Goal: Task Accomplishment & Management: Complete application form

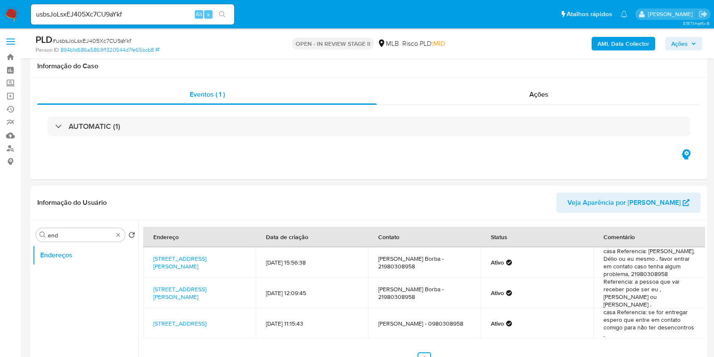
select select "10"
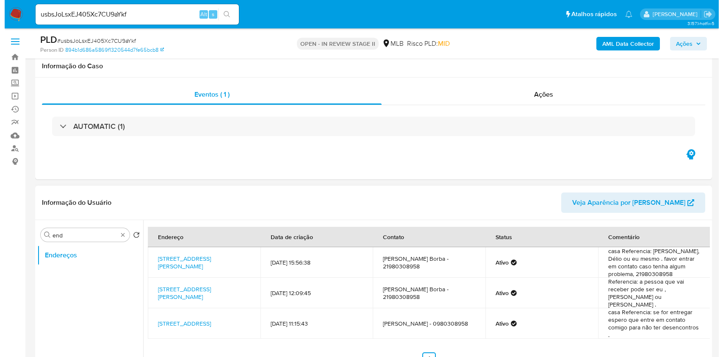
scroll to position [113, 0]
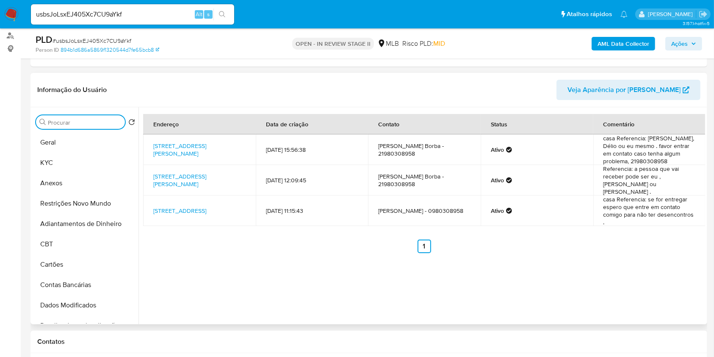
click at [111, 120] on input "end" at bounding box center [85, 123] width 74 height 8
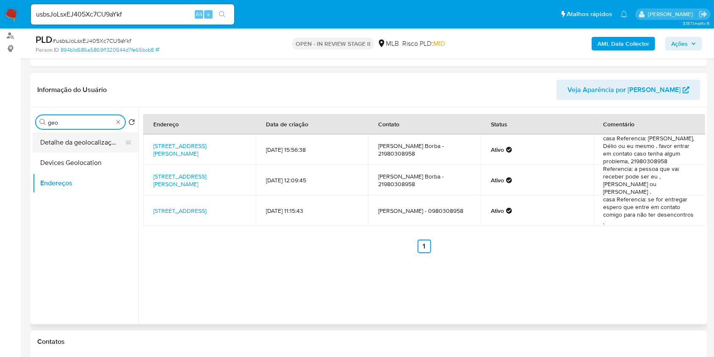
type input "geo"
click at [102, 133] on button "Detalhe da geolocalização" at bounding box center [82, 142] width 99 height 20
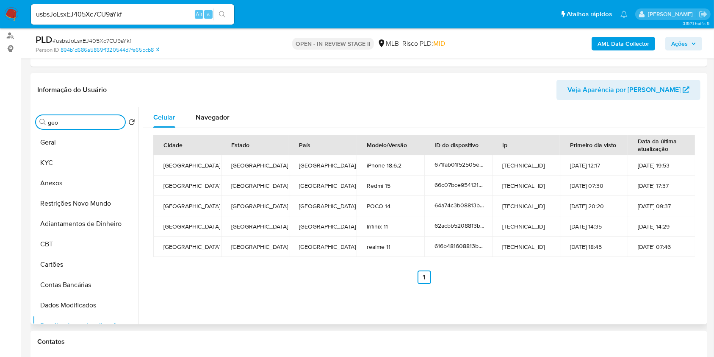
click at [109, 124] on input "geo" at bounding box center [85, 123] width 74 height 8
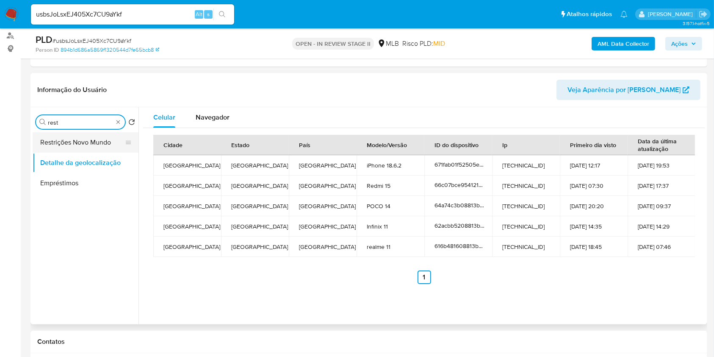
type input "rest"
click at [108, 139] on button "Restrições Novo Mundo" at bounding box center [82, 142] width 99 height 20
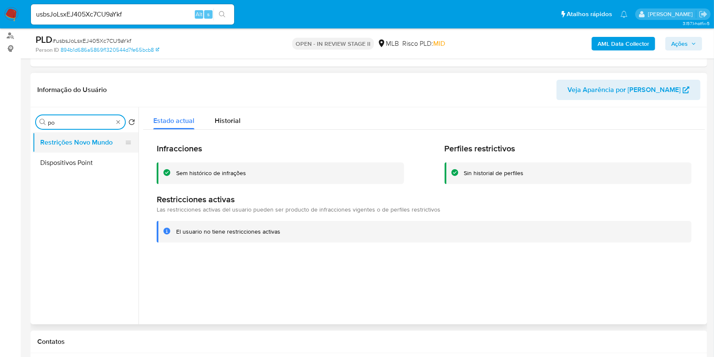
type input "po"
click at [105, 141] on button "Restrições Novo Mundo" at bounding box center [82, 142] width 99 height 20
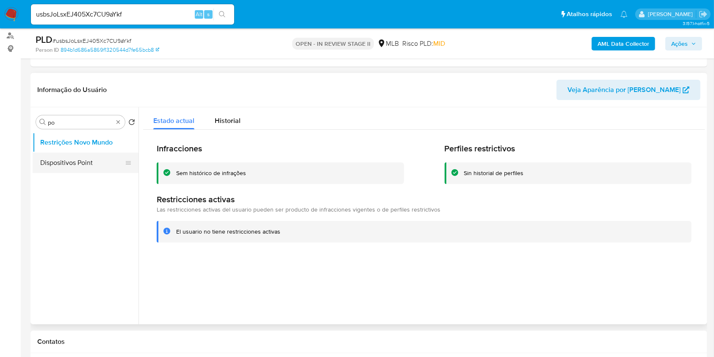
click at [97, 156] on button "Dispositivos Point" at bounding box center [82, 162] width 99 height 20
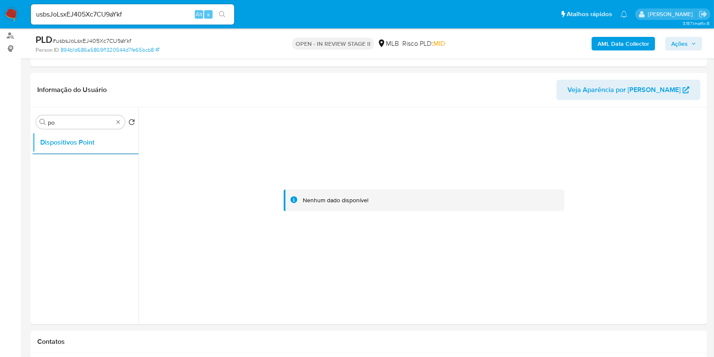
click at [627, 51] on div "AML Data Collector Ações" at bounding box center [592, 43] width 220 height 20
click at [626, 44] on b "AML Data Collector" at bounding box center [624, 44] width 52 height 14
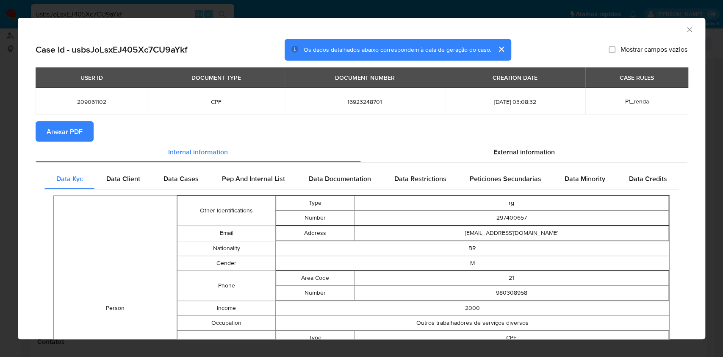
click at [84, 126] on button "Anexar PDF" at bounding box center [65, 131] width 58 height 20
click at [365, 139] on section "Anexar PDF" at bounding box center [362, 131] width 652 height 20
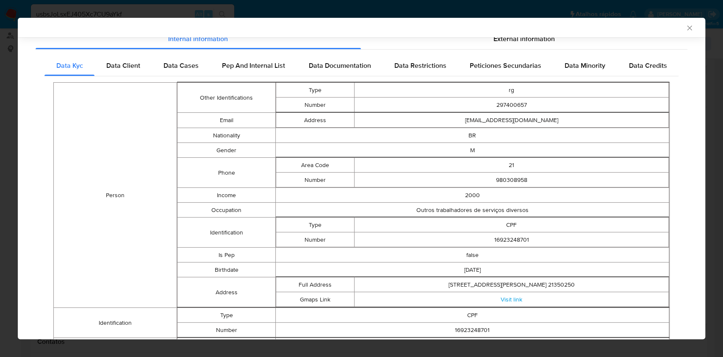
scroll to position [0, 0]
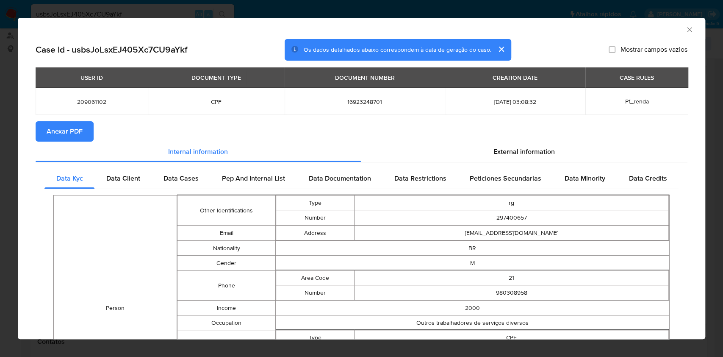
click at [685, 29] on icon "Fechar a janela" at bounding box center [689, 29] width 8 height 8
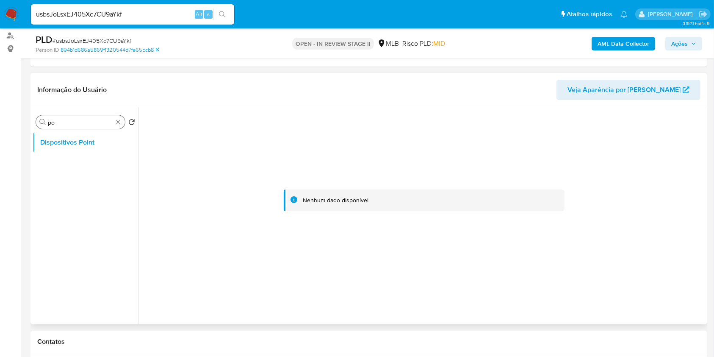
click at [119, 125] on div "Procurar po" at bounding box center [80, 122] width 89 height 14
type input "doc"
click at [100, 161] on button "Documentação" at bounding box center [82, 162] width 99 height 20
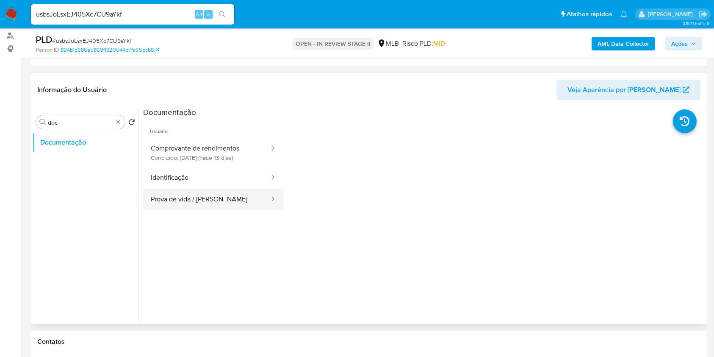
click at [211, 198] on button "Prova de vida / Selfie" at bounding box center [206, 199] width 127 height 22
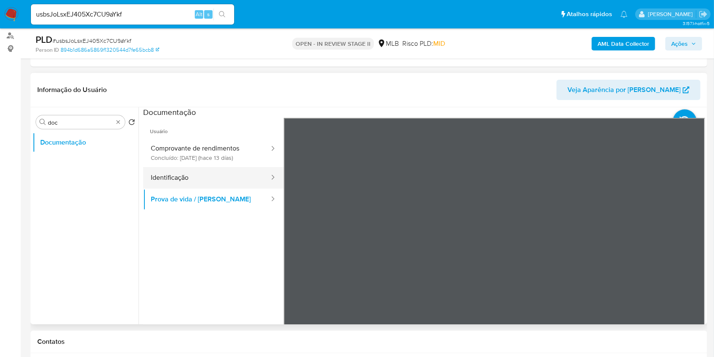
click at [215, 182] on button "Identificação" at bounding box center [206, 178] width 127 height 22
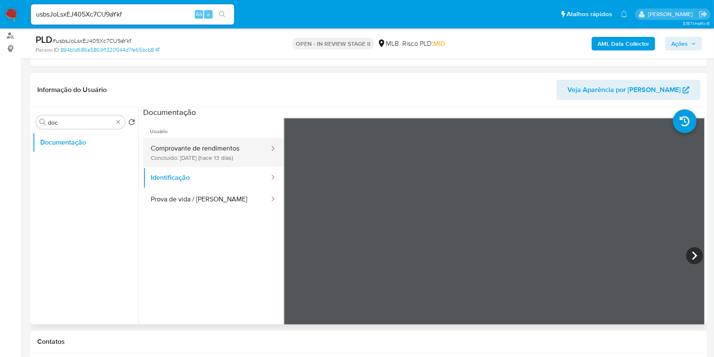
click at [186, 150] on button "Comprovante de rendimentos Concluído: 20/08/2025 (hace 13 días)" at bounding box center [206, 152] width 127 height 29
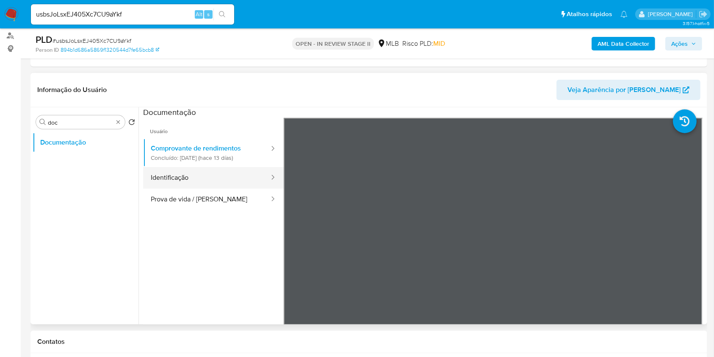
click at [207, 172] on button "Identificação" at bounding box center [206, 178] width 127 height 22
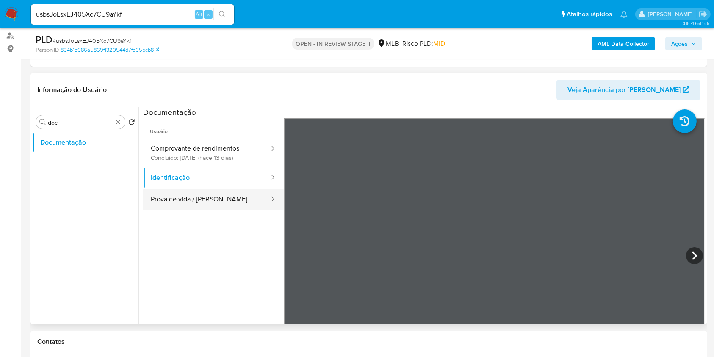
click at [221, 191] on button "Prova de vida / Selfie" at bounding box center [206, 199] width 127 height 22
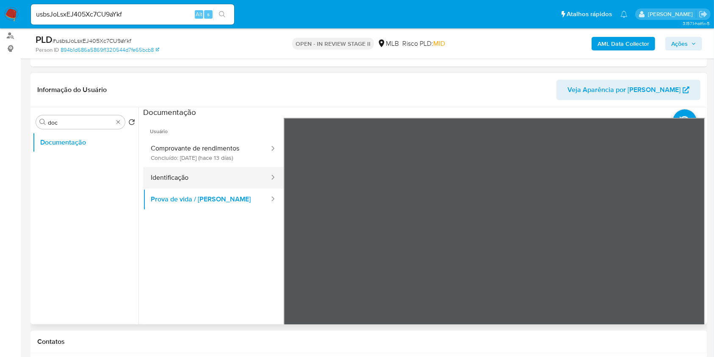
click at [223, 183] on button "Identificação" at bounding box center [206, 178] width 127 height 22
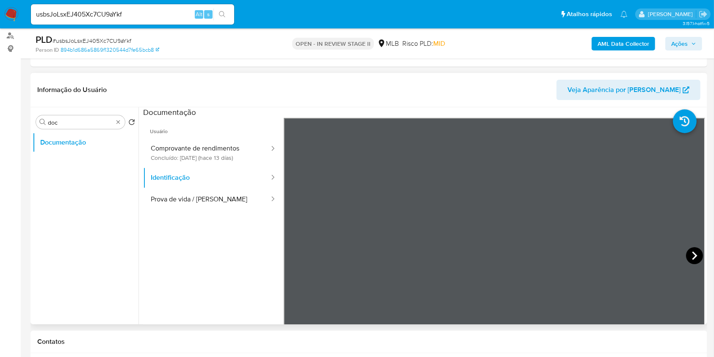
click at [695, 260] on icon at bounding box center [694, 255] width 17 height 17
click at [208, 197] on button "Prova de vida / Selfie" at bounding box center [206, 199] width 127 height 22
click at [120, 127] on div "Procurar doc" at bounding box center [80, 122] width 89 height 14
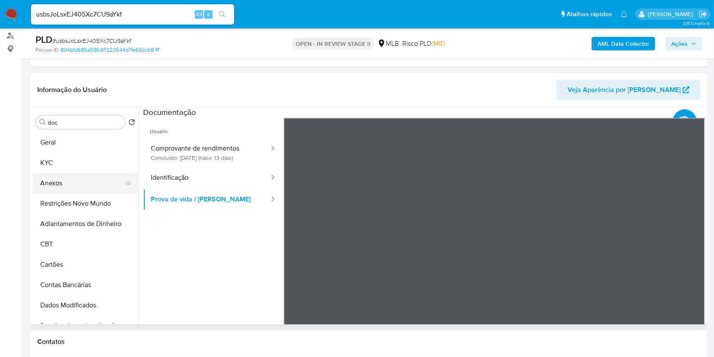
click at [83, 183] on button "Anexos" at bounding box center [82, 183] width 99 height 20
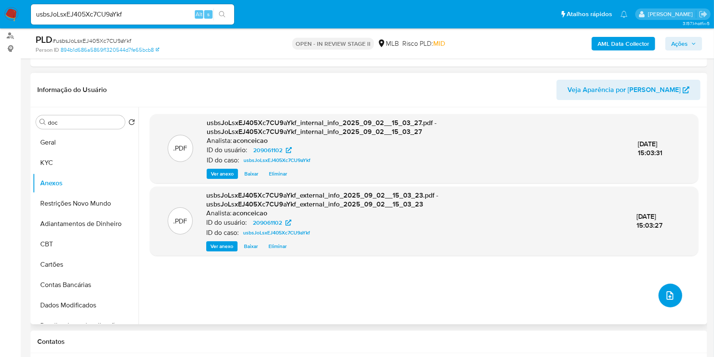
click at [665, 292] on icon "upload-file" at bounding box center [670, 295] width 10 height 10
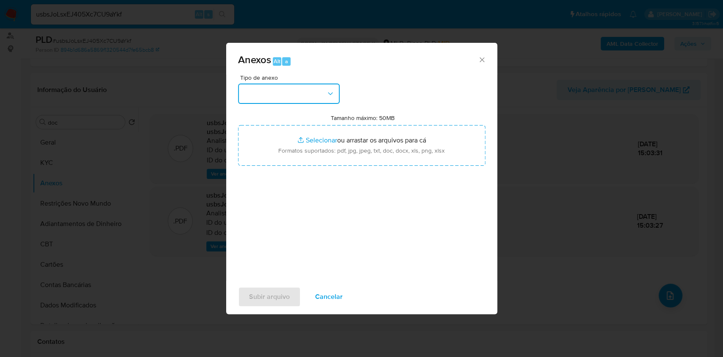
click at [286, 98] on button "button" at bounding box center [289, 93] width 102 height 20
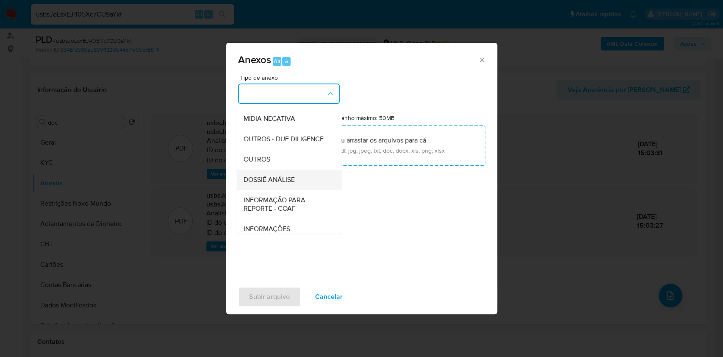
scroll to position [130, 0]
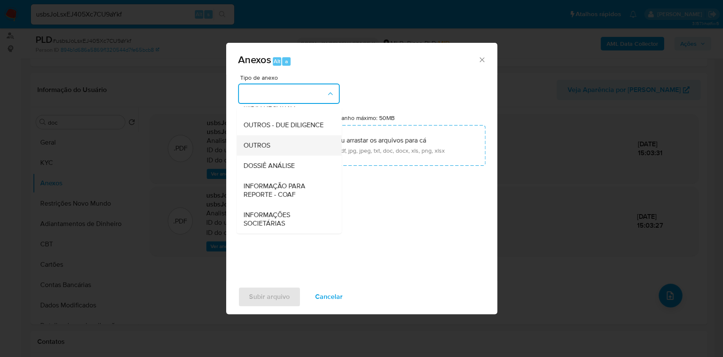
click at [287, 142] on div "OUTROS" at bounding box center [286, 145] width 86 height 20
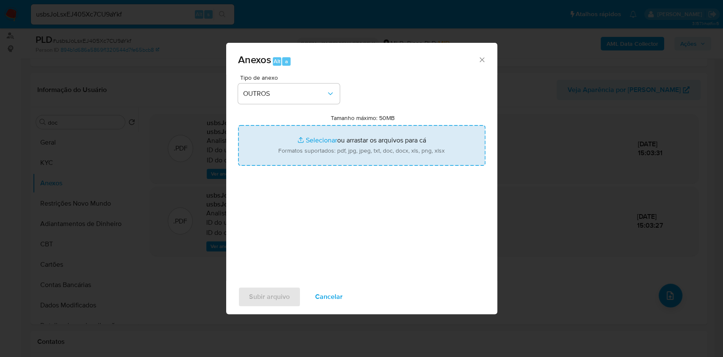
type input "C:\fakepath\Mulan 209061102_Douglas Dos Santos Borba 2025_08_20_17_17_46.pdf"
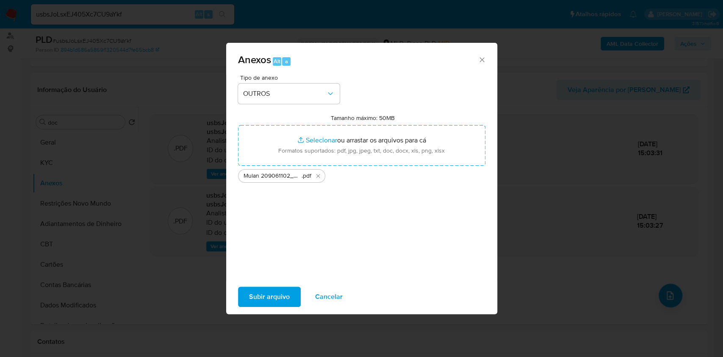
click at [268, 296] on span "Subir arquivo" at bounding box center [269, 296] width 41 height 19
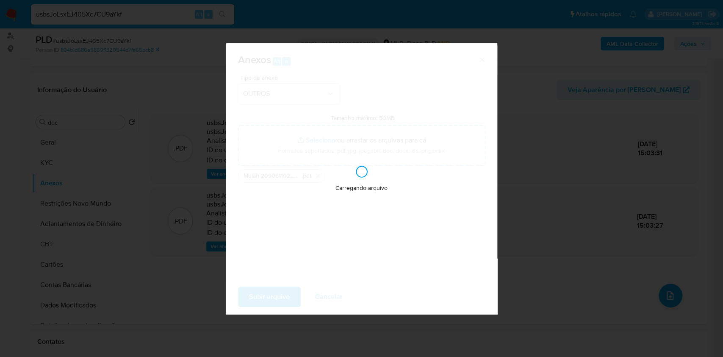
click at [587, 185] on div "Anexos Alt a Tipo de anexo OUTROS Tamanho máximo: 50MB Selecionar arquivos Sele…" at bounding box center [361, 178] width 723 height 357
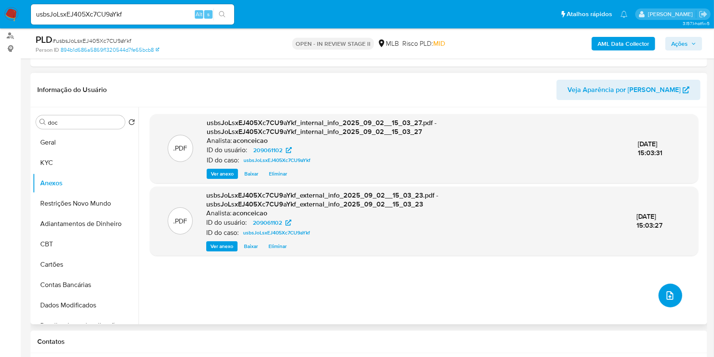
click at [669, 297] on icon "upload-file" at bounding box center [670, 295] width 10 height 10
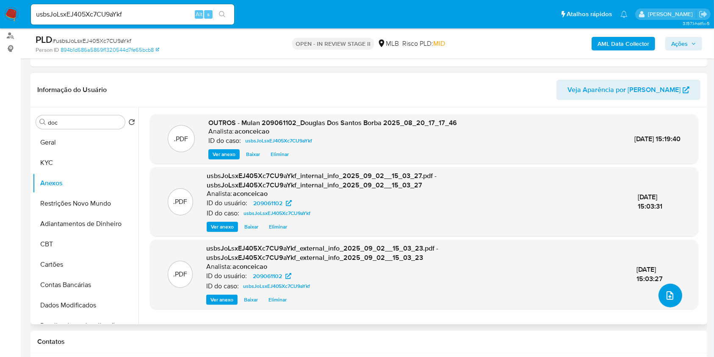
click at [677, 299] on button "upload-file" at bounding box center [671, 295] width 24 height 24
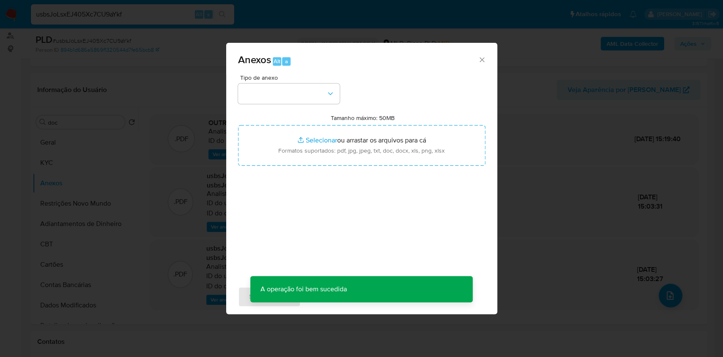
click at [308, 105] on div "Tipo de anexo Tamanho máximo: 50MB Selecionar arquivos Selecionar ou arrastar o…" at bounding box center [361, 175] width 247 height 200
click at [313, 94] on button "button" at bounding box center [289, 93] width 102 height 20
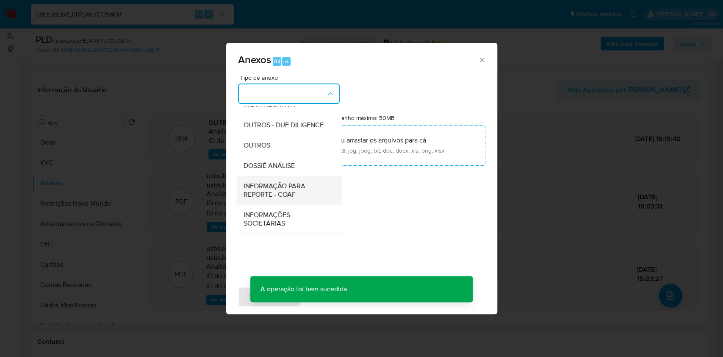
click at [295, 182] on span "INFORMAÇÃO PARA REPORTE - COAF" at bounding box center [286, 190] width 86 height 17
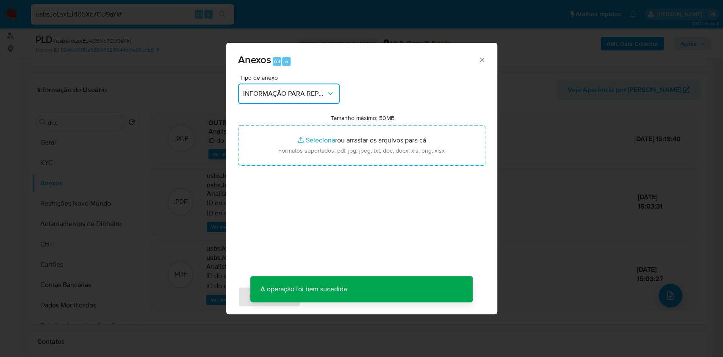
click at [301, 86] on button "INFORMAÇÃO PARA REPORTE - COAF" at bounding box center [289, 93] width 102 height 20
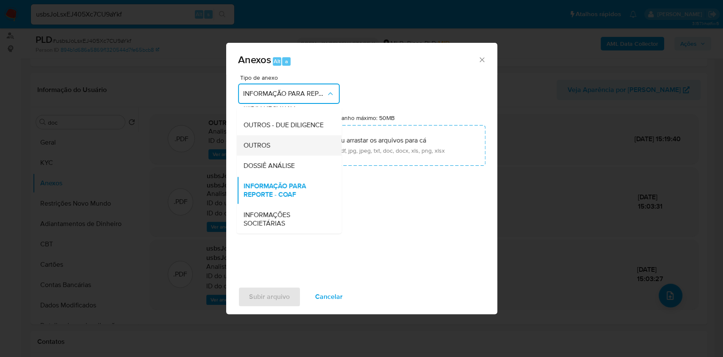
click at [288, 147] on div "OUTROS" at bounding box center [286, 145] width 86 height 20
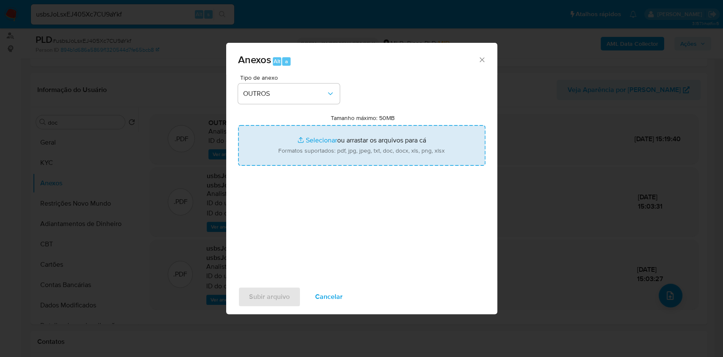
type input "C:\fakepath\SAR - XXXX - CPF 16923248701 - DOUGLAS DOS SANTOS BORBA.pdf"
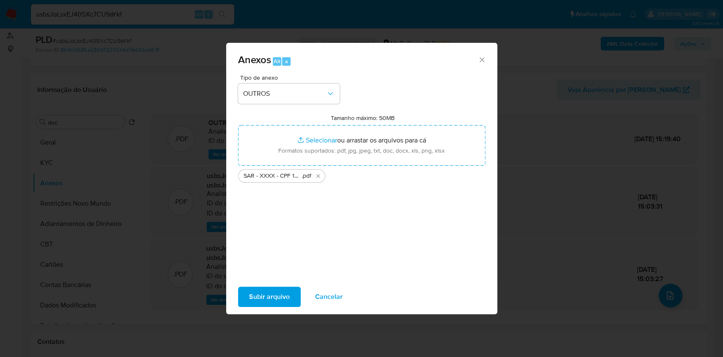
click at [280, 301] on span "Subir arquivo" at bounding box center [269, 296] width 41 height 19
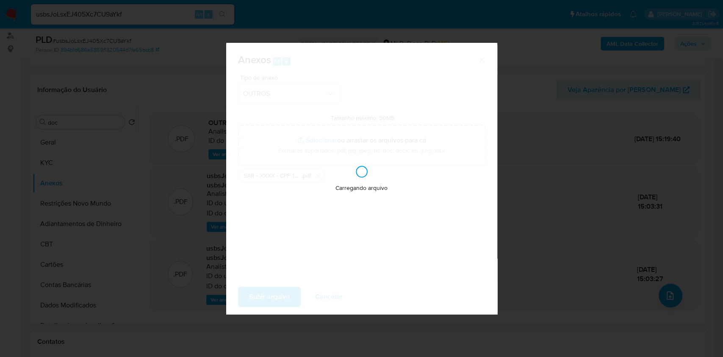
click at [588, 166] on div "Anexos Alt a Tipo de anexo OUTROS Tamanho máximo: 50MB Selecionar arquivos Sele…" at bounding box center [361, 178] width 723 height 357
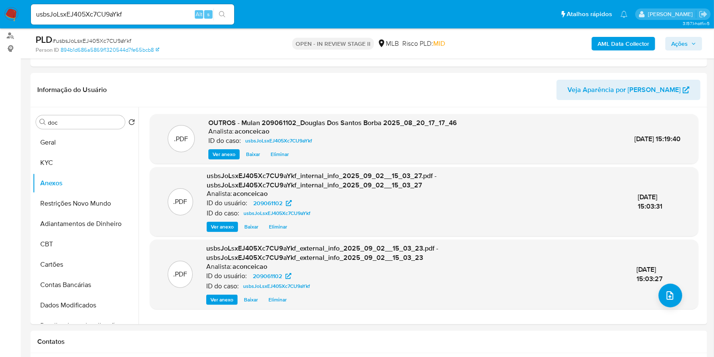
click at [675, 45] on span "Ações" at bounding box center [679, 44] width 17 height 14
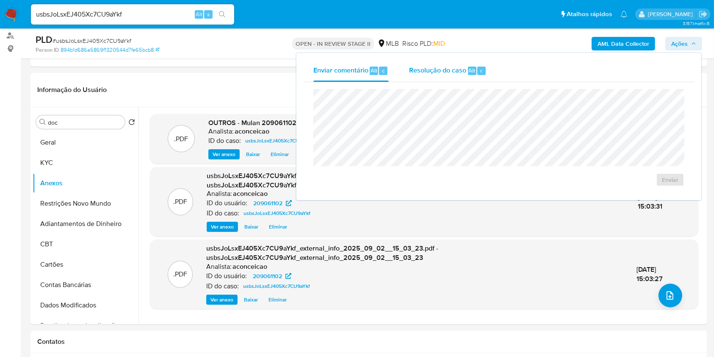
drag, startPoint x: 467, startPoint y: 74, endPoint x: 468, endPoint y: 79, distance: 5.2
click at [468, 79] on div "Resolução do caso Alt r" at bounding box center [448, 71] width 78 height 22
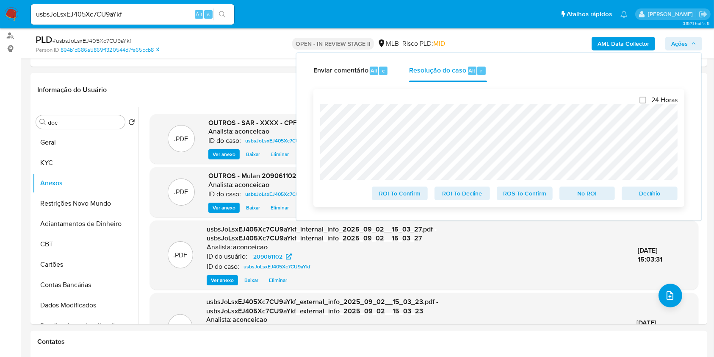
drag, startPoint x: 506, startPoint y: 195, endPoint x: 511, endPoint y: 193, distance: 6.1
click at [507, 195] on span "ROS To Confirm" at bounding box center [525, 193] width 44 height 12
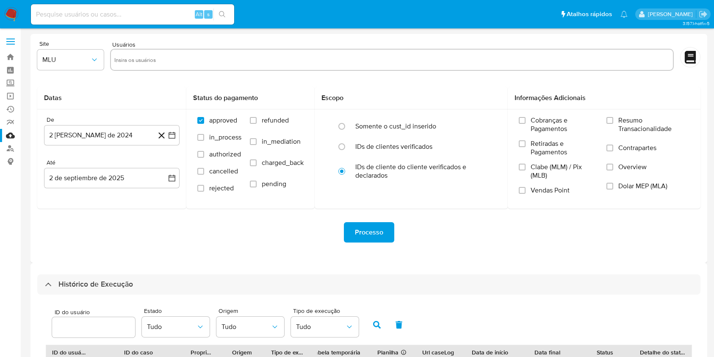
select select "50"
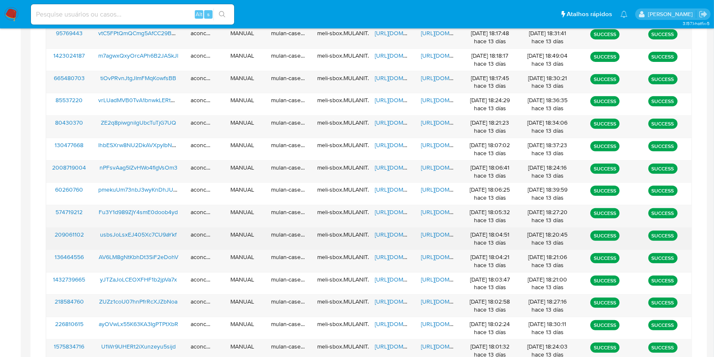
scroll to position [395, 0]
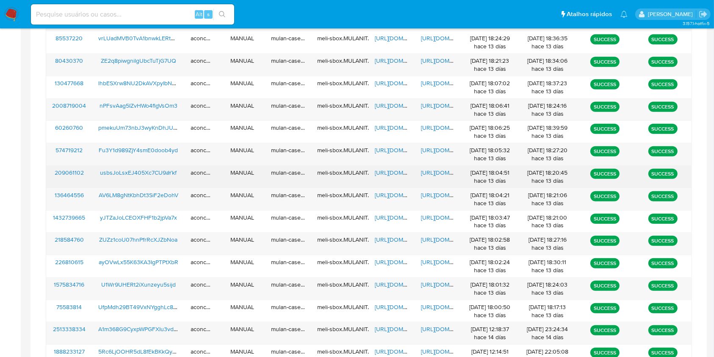
click at [443, 173] on span "https://docs.google.com/document/d/1E5impsOtgjS10fvltyRWNOMJiU0h3gCT2c8S6uyeIPk…" at bounding box center [450, 172] width 58 height 8
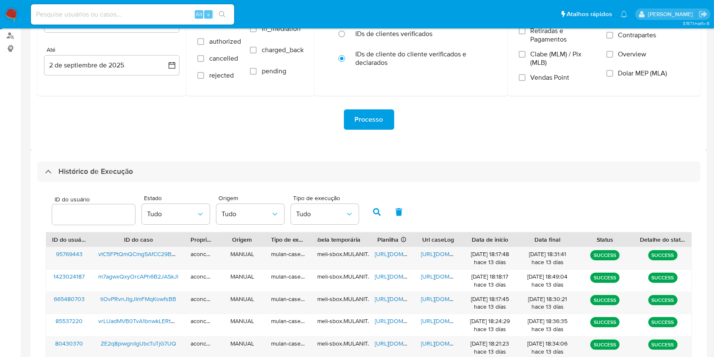
scroll to position [0, 0]
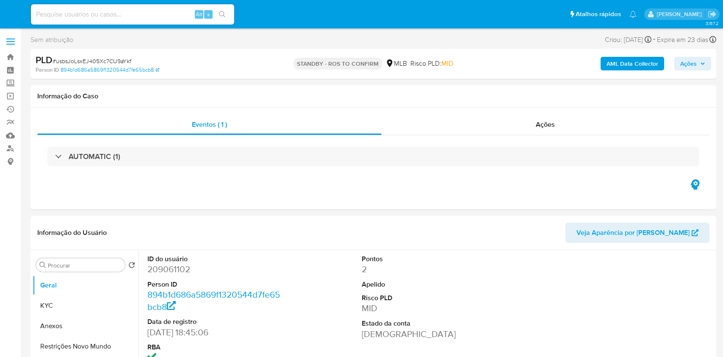
select select "10"
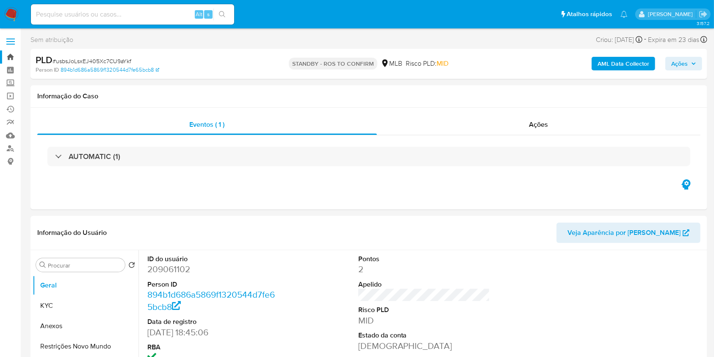
click at [11, 59] on link "Bandeja" at bounding box center [50, 56] width 101 height 13
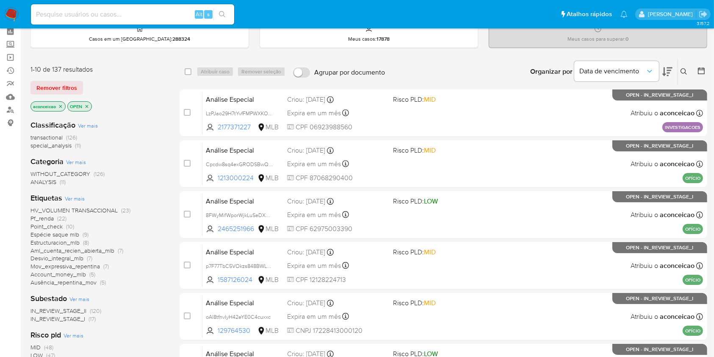
scroll to position [56, 0]
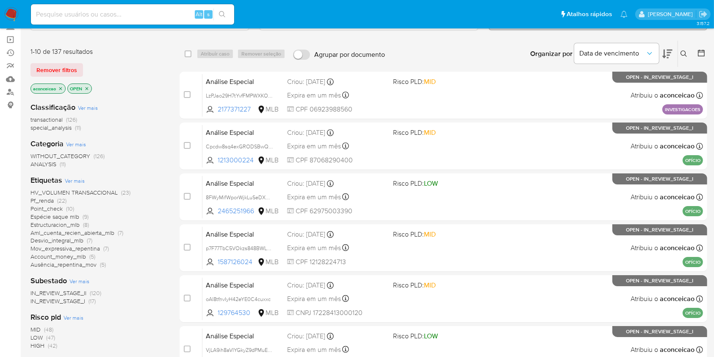
click at [118, 192] on span "HV_VOLUMEN TRANSACCIONAL (23)" at bounding box center [80, 192] width 100 height 8
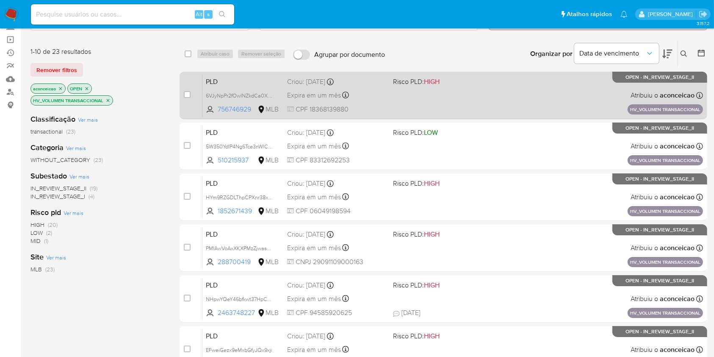
click at [501, 117] on div "case-item-checkbox Incapaz de atribuir o caso PLD 6VJyNpPr2fOwINZkdCa0XsUd 7567…" at bounding box center [444, 95] width 528 height 47
click at [491, 104] on div "PLD 6VJyNpPr2fOwINZkdCa0XsUd 756746929 MLB Risco PLD: HIGH Criou: 14/08/2025 Cr…" at bounding box center [452, 95] width 501 height 43
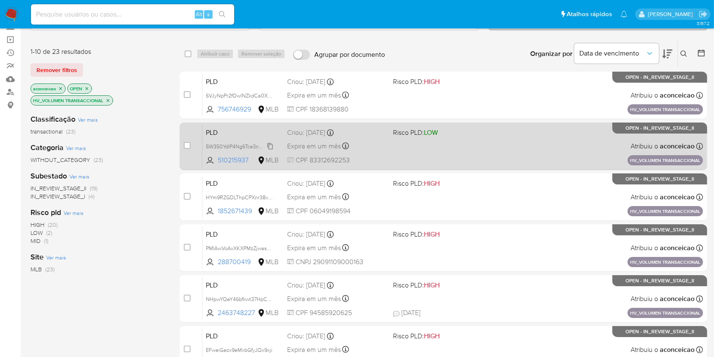
click at [270, 144] on span "5W350YdIP4Ng6Tce3nWlCwP7" at bounding box center [242, 145] width 72 height 9
click at [415, 158] on div "PLD 5W350YdIP4Ng6Tce3nWlCwP7 Copiado Copiado 510215937 MLB Risco PLD: LOW Criou…" at bounding box center [452, 146] width 501 height 43
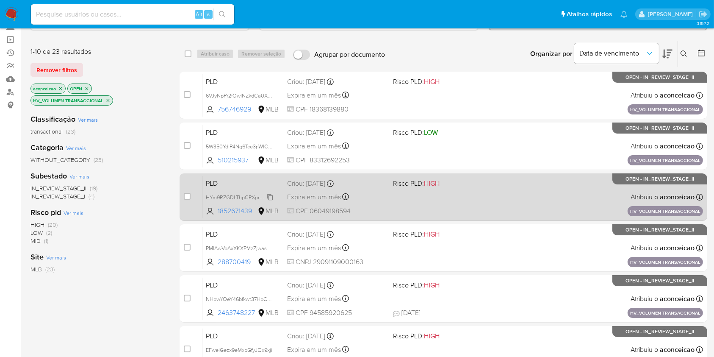
click at [270, 197] on span "HYm9RZGDLThpCPXnr38xXxaC" at bounding box center [243, 196] width 75 height 9
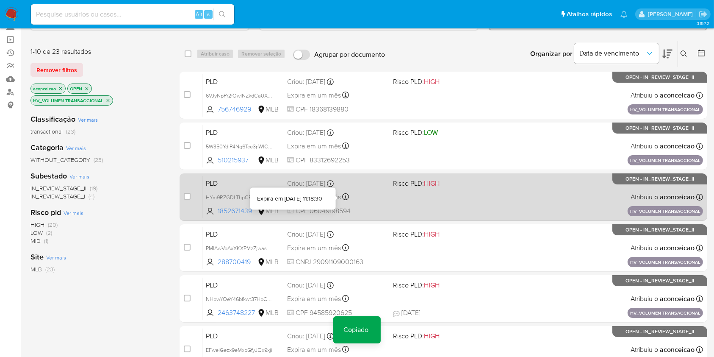
click at [373, 198] on div "Expira em um mês Expira em 28/09/2025 11:18:30" at bounding box center [336, 196] width 99 height 11
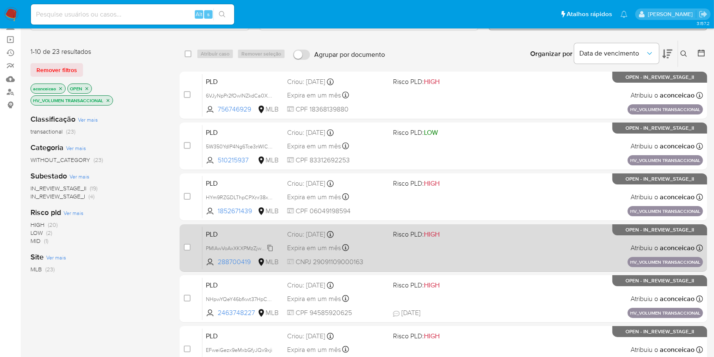
click at [271, 246] on span "PMlAwVoAxXKXPMzZjwashRwA" at bounding box center [243, 247] width 75 height 9
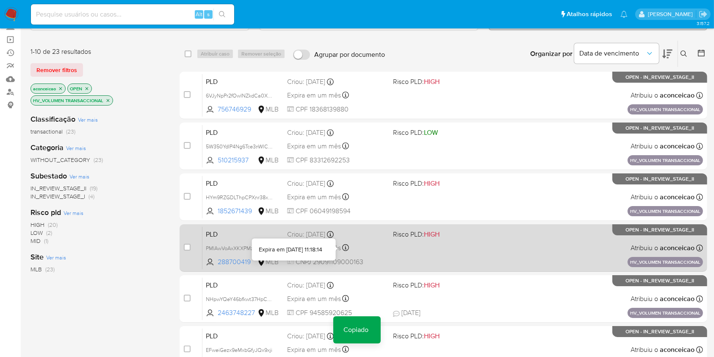
click at [365, 251] on div "Expira em um mês Expira em 28/09/2025 11:18:14" at bounding box center [336, 247] width 99 height 11
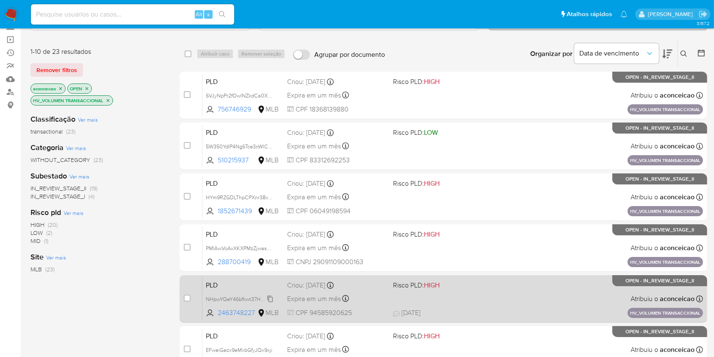
click at [270, 299] on span "NHpwYQeY46bfkwt37HpCnjoz" at bounding box center [241, 298] width 71 height 9
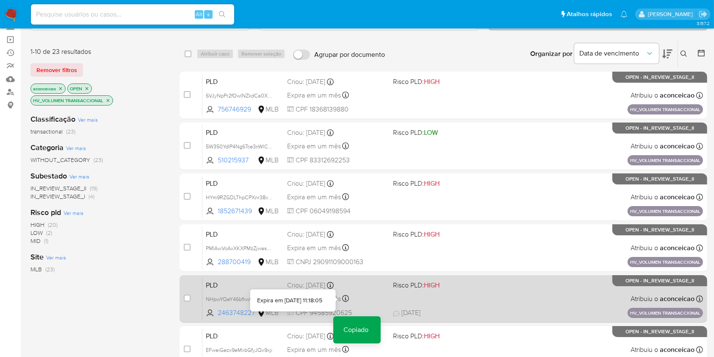
click at [388, 308] on div "PLD NHpwYQeY46bfkwt37HpCnjoz Copiado Copiado 2463748227 MLB Risco PLD: HIGH Cri…" at bounding box center [452, 298] width 501 height 43
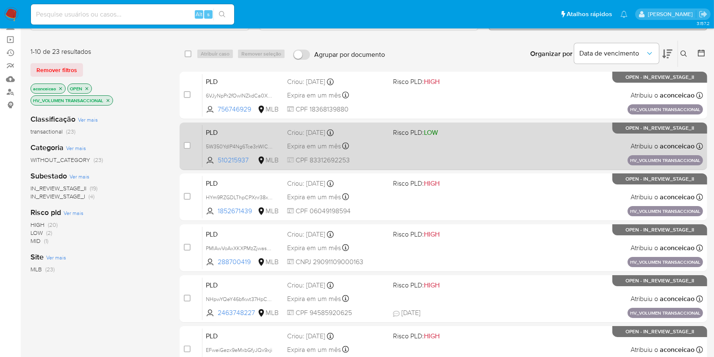
scroll to position [169, 0]
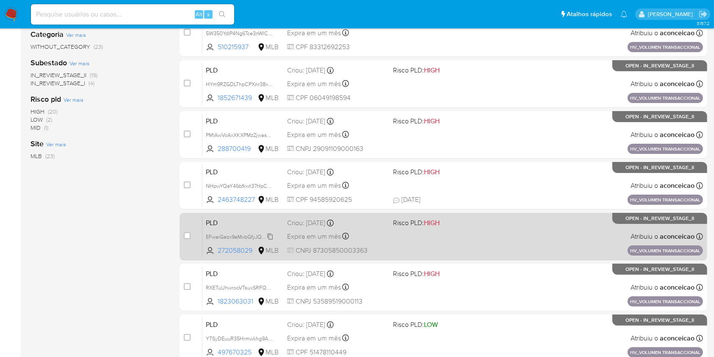
click at [271, 235] on span "EFweiGezx9eMxbGfyJQx9xji" at bounding box center [239, 235] width 66 height 9
click at [359, 229] on div "PLD EFweiGezx9eMxbGfyJQx9xji Copiado Copiado 272058029 MLB Risco PLD: HIGH Crio…" at bounding box center [452, 236] width 501 height 43
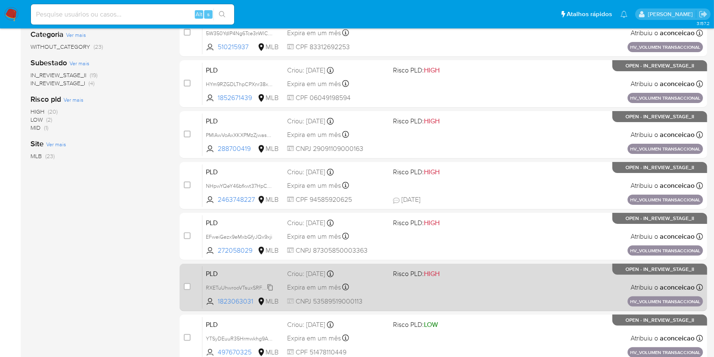
click at [272, 286] on span "RXETuUhwrooVTsuxSRFQ5LXh" at bounding box center [242, 286] width 72 height 9
click at [373, 297] on span "CNPJ 53589519000113" at bounding box center [336, 300] width 99 height 9
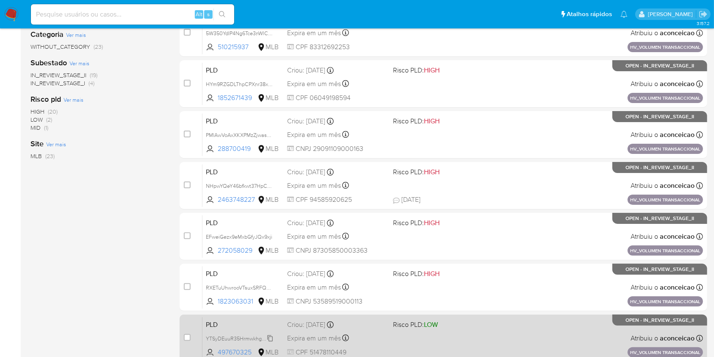
click at [269, 337] on span "YTSyDEuuR35Hrmwkhg9ADKyS" at bounding box center [243, 337] width 75 height 9
click at [416, 344] on div "PLD YTSyDEuuR35Hrmwkhg9ADKyS Copiado Copiado 497670325 MLB Risco PLD: LOW Criou…" at bounding box center [452, 337] width 501 height 43
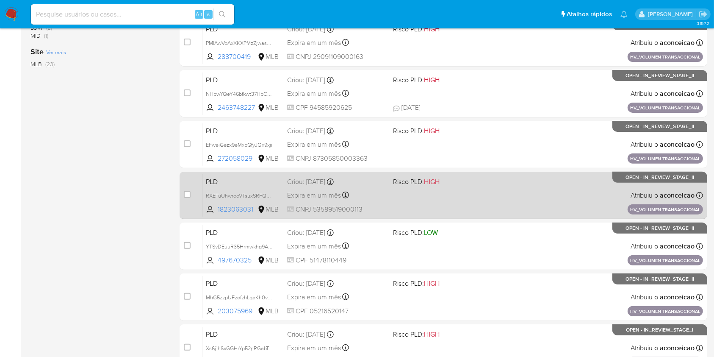
scroll to position [282, 0]
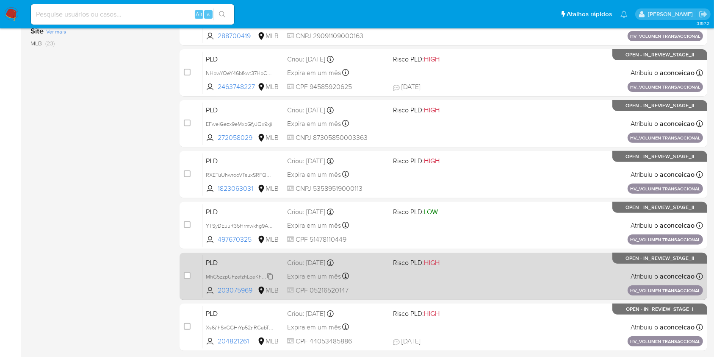
click at [270, 273] on span "MhG5zzpUFzefzhLqeKh0vVKu" at bounding box center [242, 275] width 72 height 9
click at [367, 270] on div "Expira em um mês Expira em 28/09/2025 11:17:34" at bounding box center [336, 275] width 99 height 11
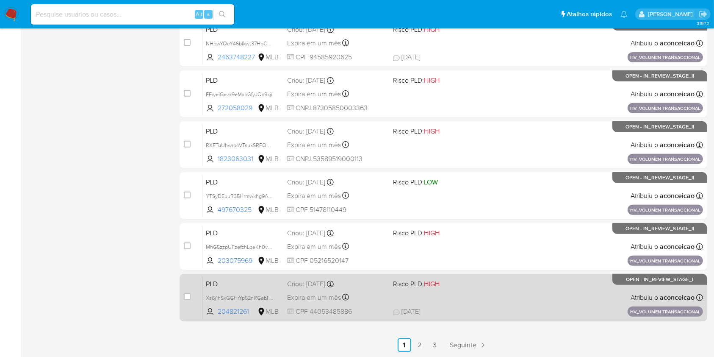
drag, startPoint x: 270, startPoint y: 295, endPoint x: 296, endPoint y: 294, distance: 25.9
click at [271, 296] on span "Xs6j1hSxGGHrYp52nRGabTBx" at bounding box center [240, 296] width 69 height 9
click at [391, 297] on div "PLD Xs6j1hSxGGHrYp52nRGabTBx Copiado Copiado 204821261 MLB Risco PLD: HIGH Crio…" at bounding box center [452, 297] width 501 height 43
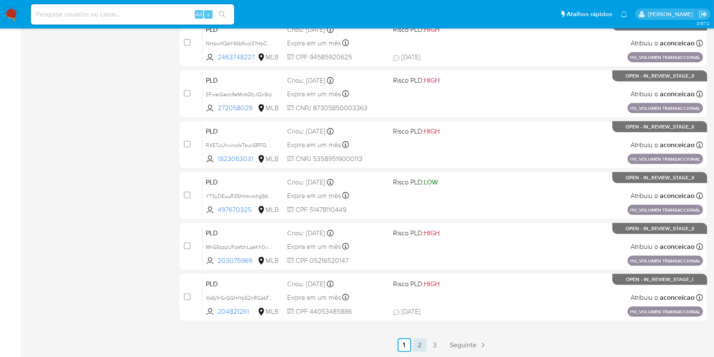
click at [419, 342] on link "2" at bounding box center [420, 345] width 14 height 14
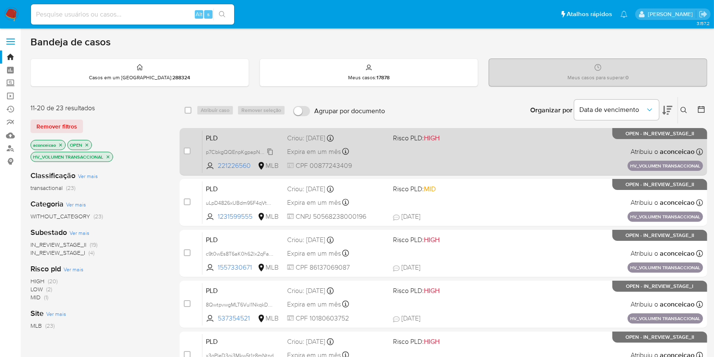
click at [270, 151] on span "p7CbkgQQEnpKgpapNGzMswgZ" at bounding box center [244, 151] width 77 height 9
click at [412, 141] on span "Risco PLD: HIGH" at bounding box center [416, 137] width 47 height 9
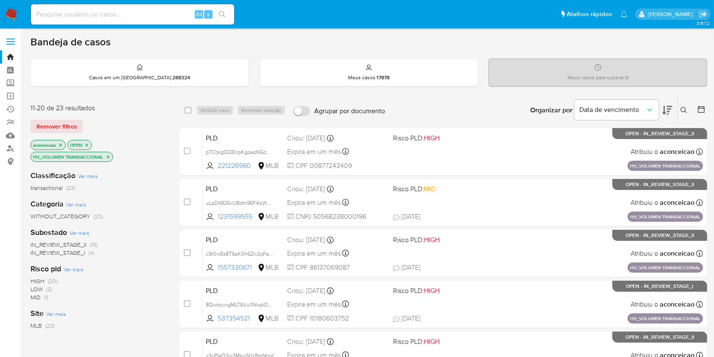
click at [685, 107] on icon at bounding box center [684, 110] width 6 height 6
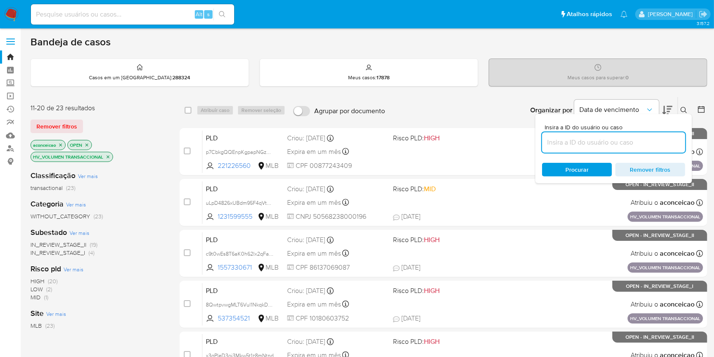
click at [598, 147] on input at bounding box center [613, 142] width 143 height 11
type input "vtC5FPtQmQCmg5AfCC29BKBp"
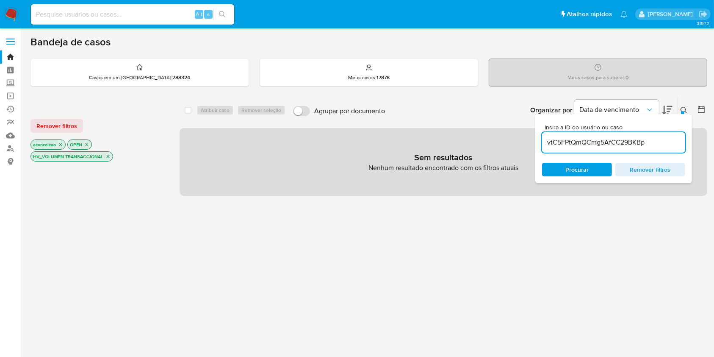
click at [109, 154] on icon "close-filter" at bounding box center [107, 156] width 5 height 5
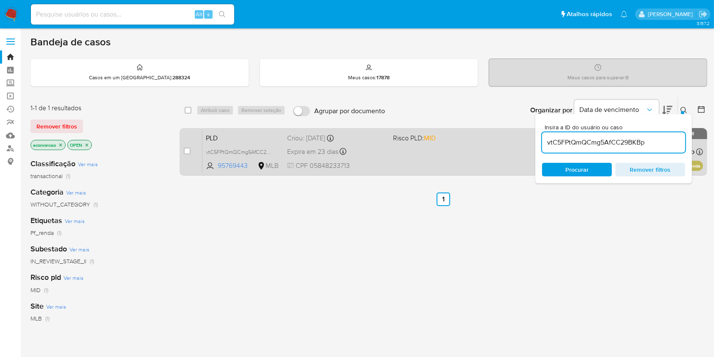
click at [407, 152] on div "PLD vtC5FPtQmQCmg5AfCC29BKBp 95769443 MLB Risco PLD: MID Criou: 12/08/2025 Crio…" at bounding box center [452, 151] width 501 height 43
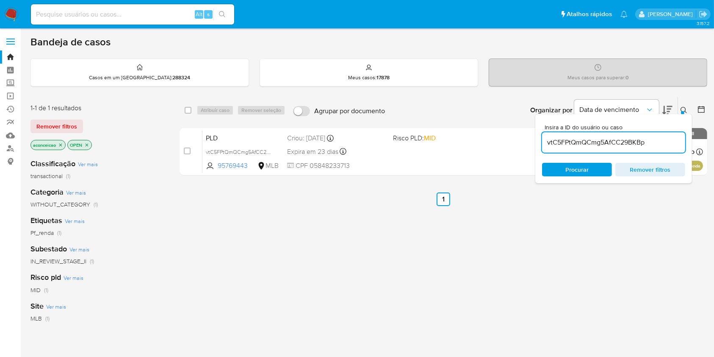
click at [589, 141] on input "vtC5FPtQmQCmg5AfCC29BKBp" at bounding box center [613, 142] width 143 height 11
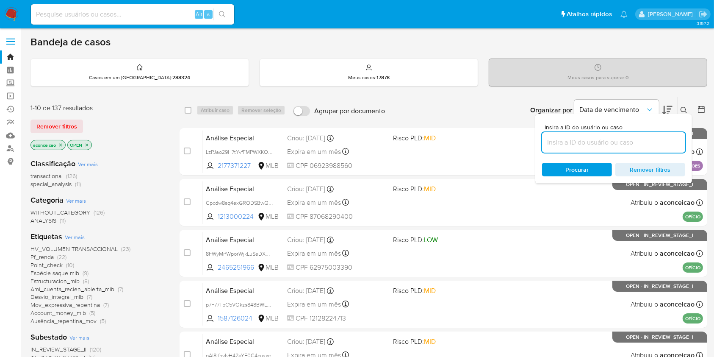
click at [690, 107] on button at bounding box center [685, 110] width 14 height 10
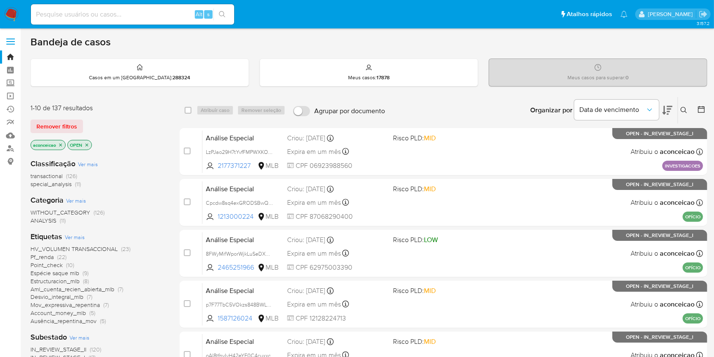
click at [683, 108] on icon at bounding box center [684, 110] width 7 height 7
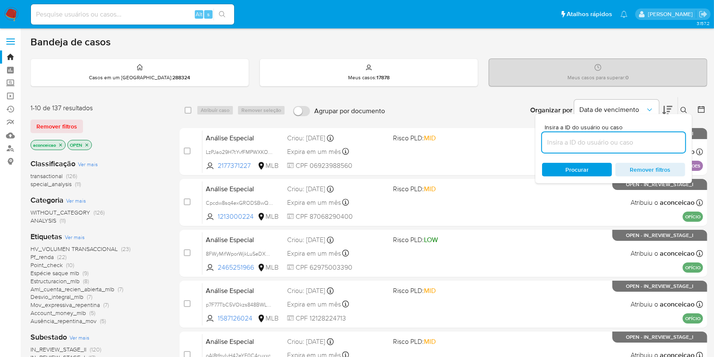
click at [651, 141] on input at bounding box center [613, 142] width 143 height 11
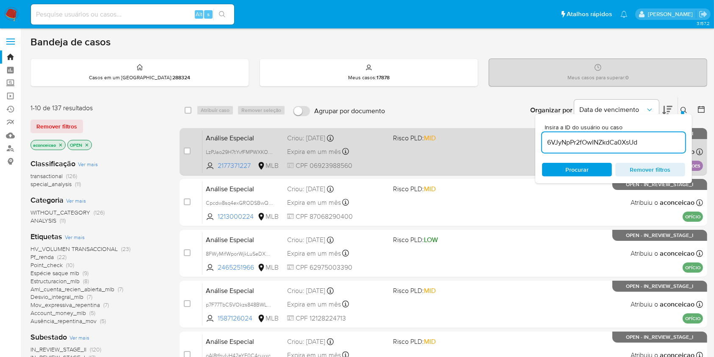
type input "6VJyNpPr2fOwINZkdCa0XsUd"
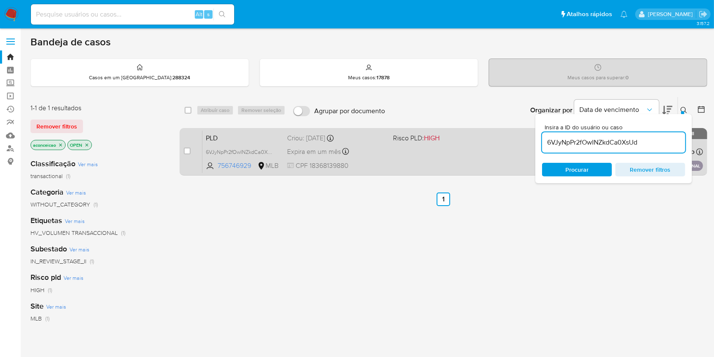
click at [444, 156] on div "PLD 6VJyNpPr2fOwINZkdCa0XsUd 756746929 MLB Risco PLD: HIGH Criou: 14/08/2025 Cr…" at bounding box center [452, 151] width 501 height 43
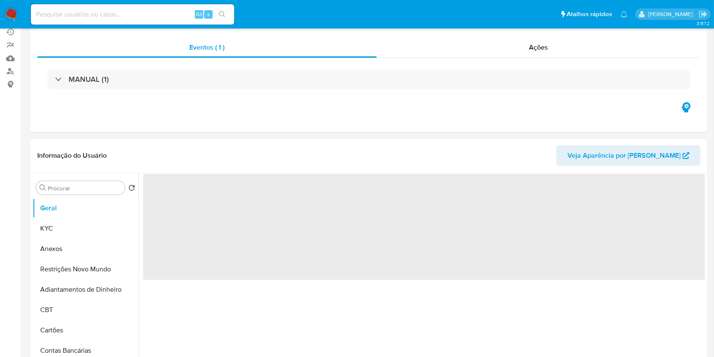
scroll to position [169, 0]
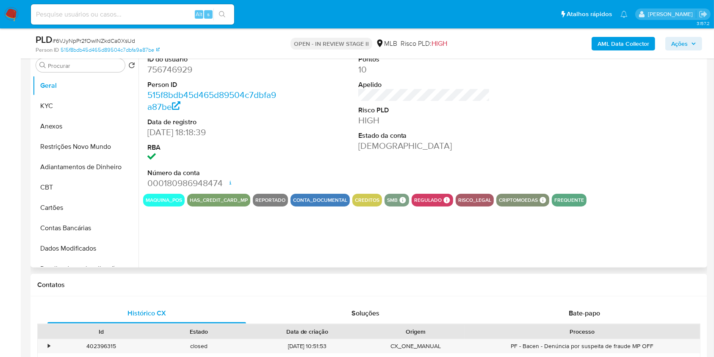
select select "10"
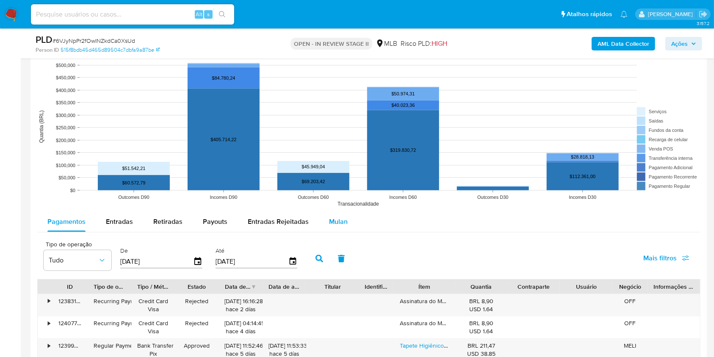
click at [339, 221] on span "Mulan" at bounding box center [338, 221] width 19 height 10
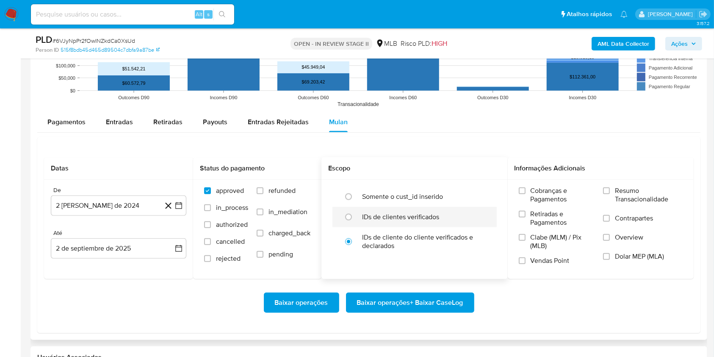
scroll to position [960, 0]
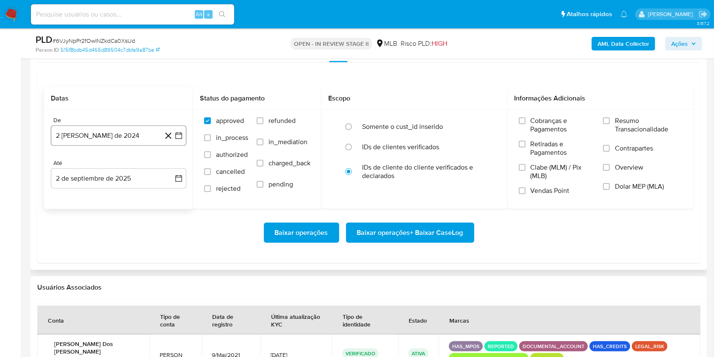
click at [128, 136] on button "2 [PERSON_NAME] de 2024" at bounding box center [119, 135] width 136 height 20
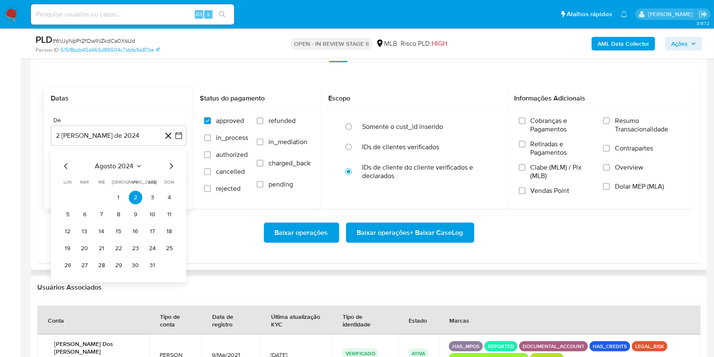
click at [137, 166] on icon "Seleccionar mes y año" at bounding box center [139, 166] width 7 height 7
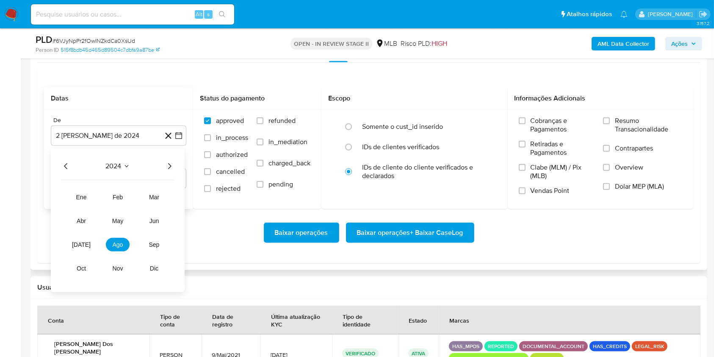
click at [175, 172] on div "2024 2024 ene feb mar abr may jun [DATE] ago sep oct nov dic" at bounding box center [118, 220] width 134 height 144
click at [169, 169] on icon "Año siguiente" at bounding box center [169, 166] width 10 height 10
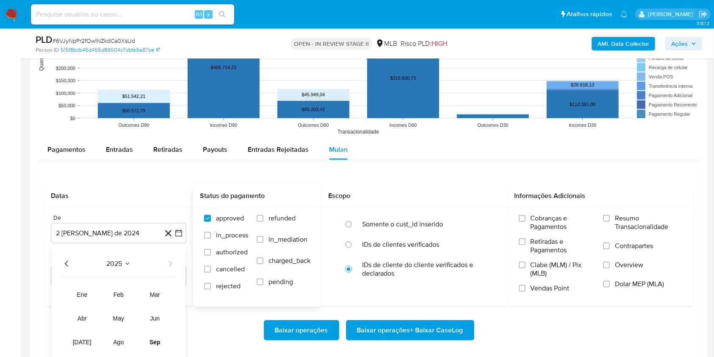
scroll to position [903, 0]
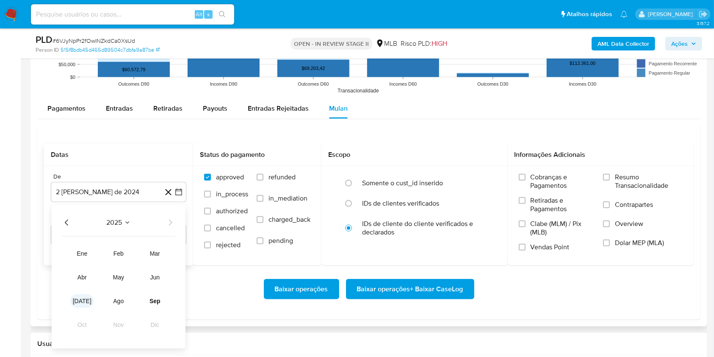
click at [82, 301] on span "[DATE]" at bounding box center [82, 300] width 19 height 7
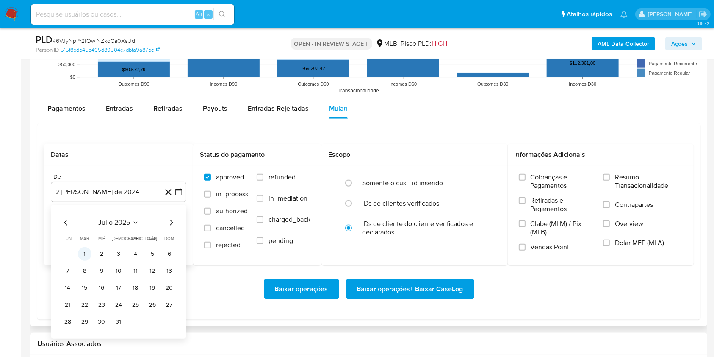
click at [88, 256] on button "1" at bounding box center [85, 254] width 14 height 14
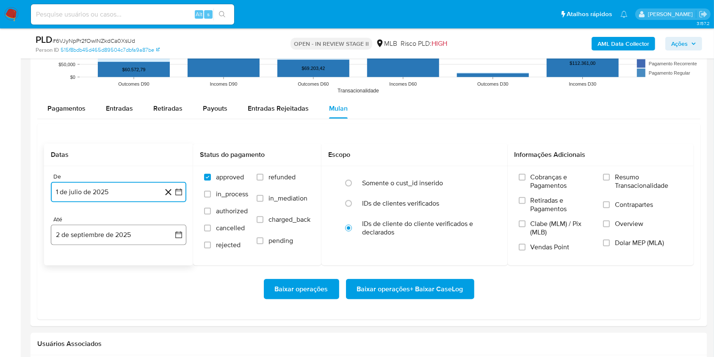
click at [153, 239] on button "2 de septiembre de 2025" at bounding box center [119, 234] width 136 height 20
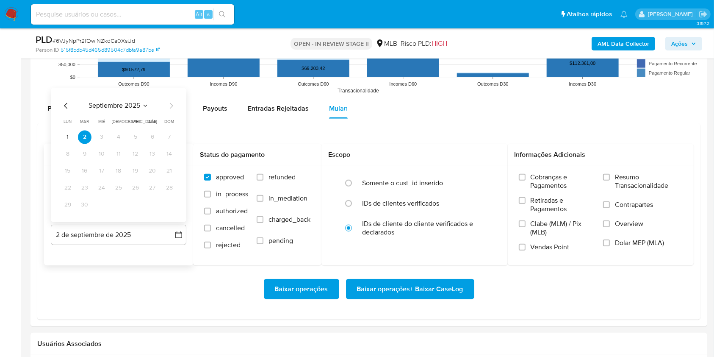
click at [67, 107] on icon "Mes anterior" at bounding box center [66, 105] width 10 height 10
click at [171, 206] on button "31" at bounding box center [170, 205] width 14 height 14
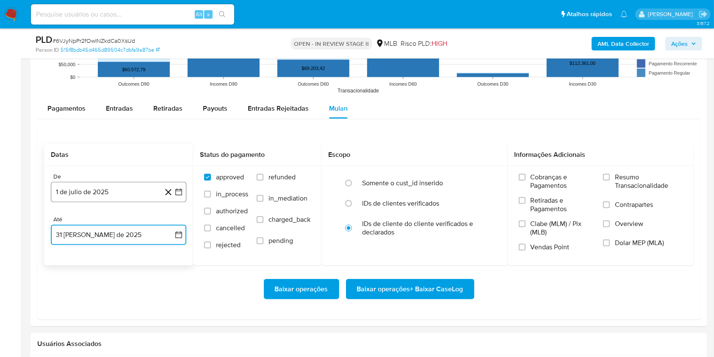
click at [100, 194] on button "1 de julio de 2025" at bounding box center [119, 192] width 136 height 20
click at [130, 152] on h2 "Datas" at bounding box center [119, 154] width 136 height 8
click at [103, 239] on button "31 de agosto de 2025" at bounding box center [119, 234] width 136 height 20
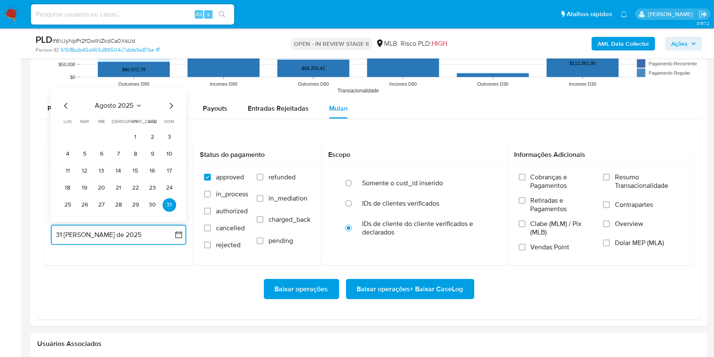
click at [171, 110] on icon "Mes siguiente" at bounding box center [171, 105] width 10 height 10
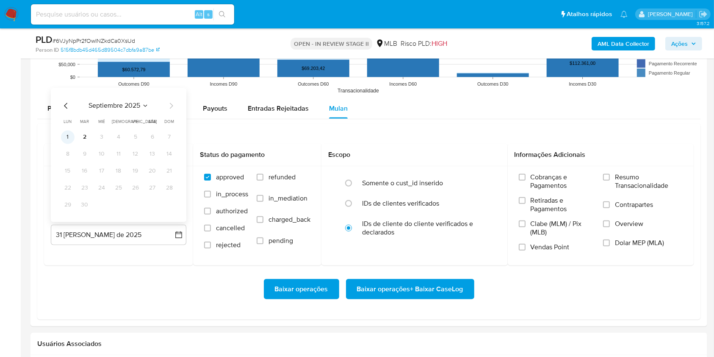
click at [70, 140] on button "1" at bounding box center [68, 137] width 14 height 14
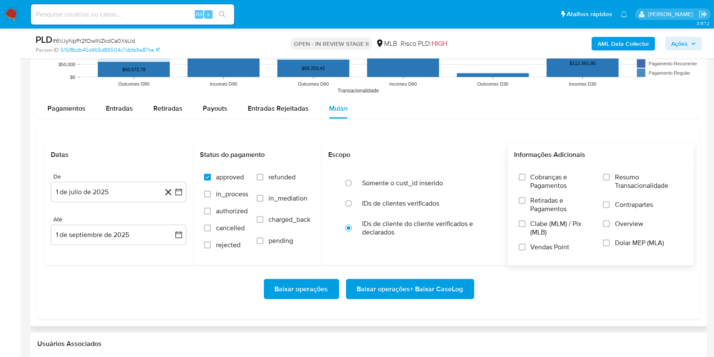
click at [612, 173] on label "Resumo Transacionalidade" at bounding box center [643, 187] width 80 height 28
click at [610, 174] on input "Resumo Transacionalidade" at bounding box center [606, 177] width 7 height 7
click at [451, 283] on span "Baixar operações + Baixar CaseLog" at bounding box center [410, 289] width 106 height 19
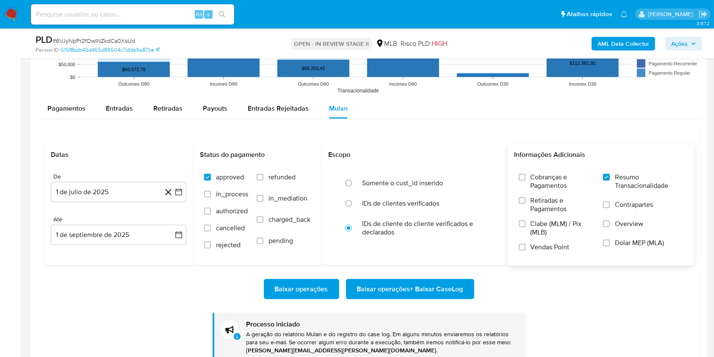
click at [120, 36] on span "# 6VJyNpPr2fOwINZkdCa0XsUd" at bounding box center [94, 40] width 83 height 8
copy span "6VJyNpPr2fOwINZkdCa0XsUd"
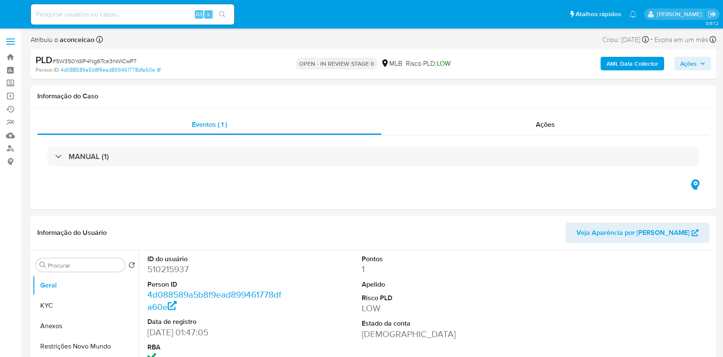
select select "10"
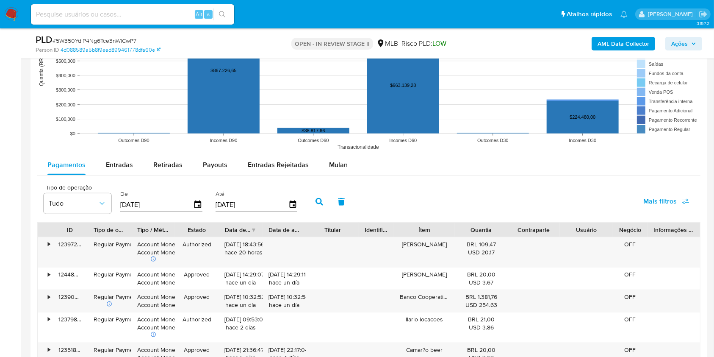
scroll to position [903, 0]
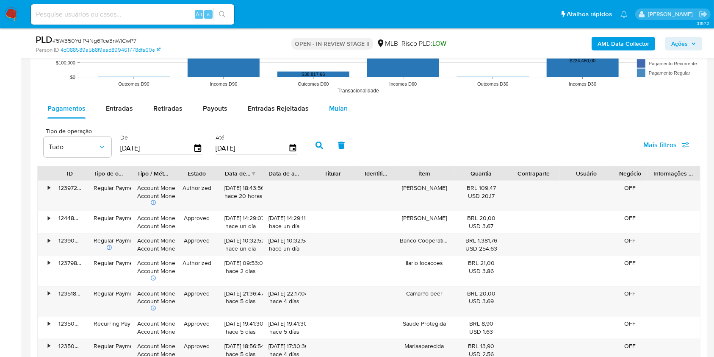
click at [333, 114] on div "Mulan" at bounding box center [338, 108] width 19 height 20
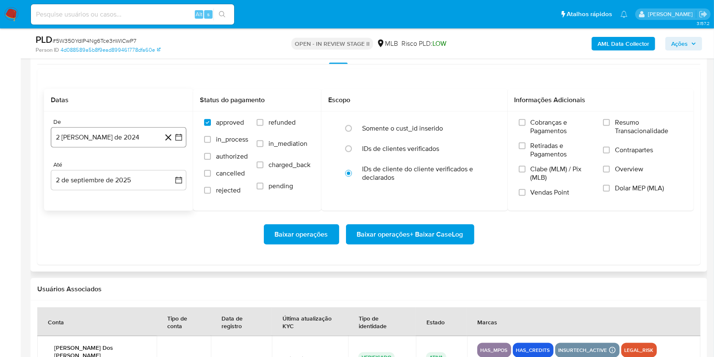
scroll to position [960, 0]
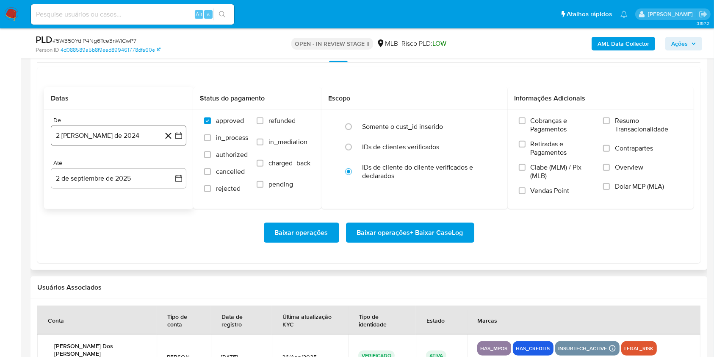
click at [115, 134] on button "2 [PERSON_NAME] de 2024" at bounding box center [119, 135] width 136 height 20
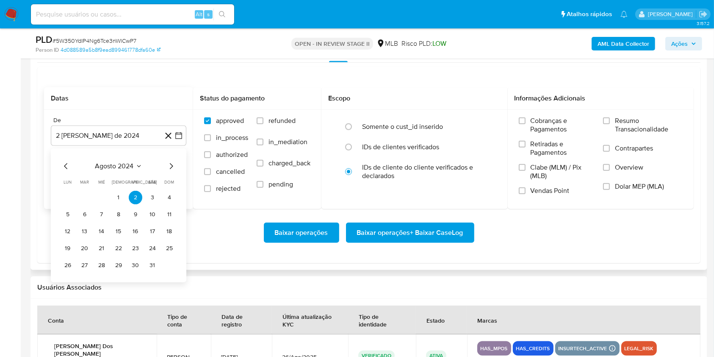
click at [122, 169] on span "agosto 2024" at bounding box center [114, 166] width 39 height 8
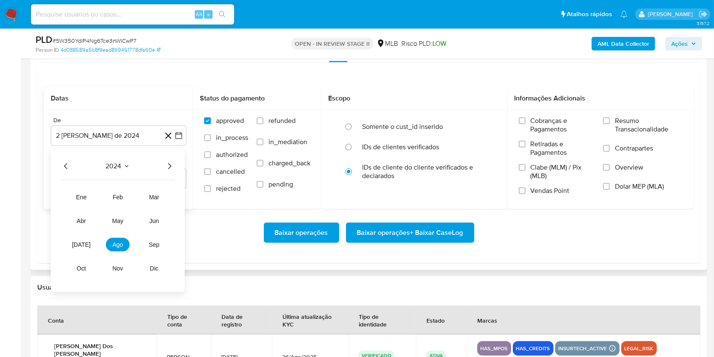
click at [181, 164] on div "2024 2024 ene feb mar abr may jun [DATE] ago sep oct nov dic" at bounding box center [118, 220] width 134 height 144
click at [175, 164] on div "2024 2024 ene feb mar abr may jun [DATE] ago sep oct nov dic" at bounding box center [118, 220] width 134 height 144
drag, startPoint x: 172, startPoint y: 164, endPoint x: 167, endPoint y: 168, distance: 6.4
click at [171, 164] on icon "Año siguiente" at bounding box center [169, 166] width 10 height 10
click at [74, 240] on button "[DATE]" at bounding box center [81, 245] width 24 height 14
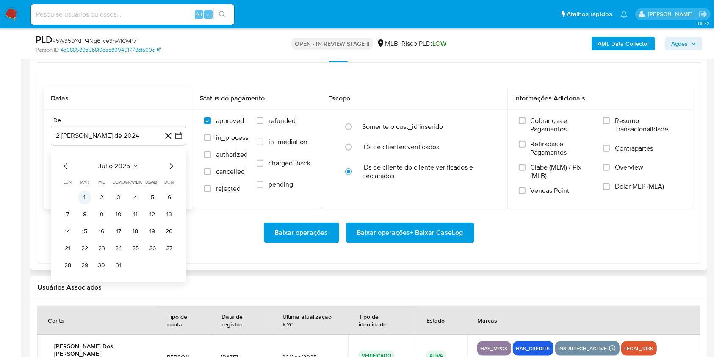
click at [78, 198] on button "1" at bounding box center [85, 198] width 14 height 14
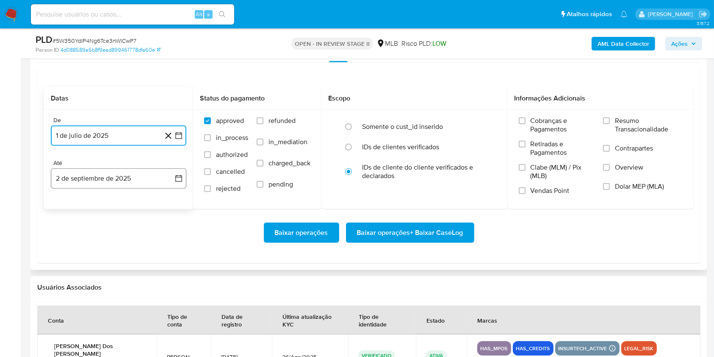
click at [119, 177] on button "2 de septiembre de 2025" at bounding box center [119, 178] width 136 height 20
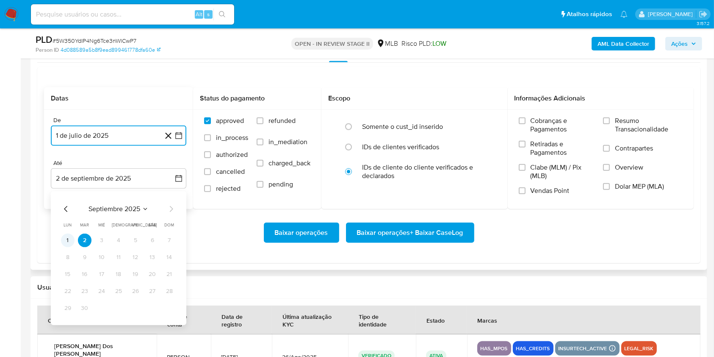
click at [64, 241] on button "1" at bounding box center [68, 240] width 14 height 14
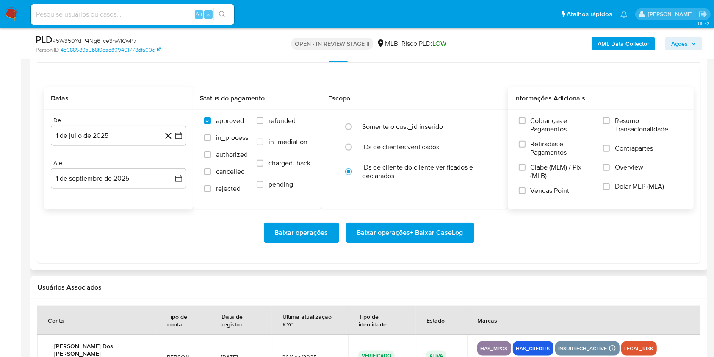
click at [603, 125] on div "Cobranças e Pagamentos Retiradas e Pagamentos Clabe (MLM) / Pix (MLB) Vendas Po…" at bounding box center [601, 158] width 173 height 85
drag, startPoint x: 628, startPoint y: 123, endPoint x: 594, endPoint y: 137, distance: 36.7
click at [627, 124] on span "Resumo Transacionalidade" at bounding box center [649, 124] width 68 height 17
click at [610, 125] on label "Resumo Transacionalidade" at bounding box center [643, 130] width 80 height 28
click at [610, 124] on input "Resumo Transacionalidade" at bounding box center [606, 120] width 7 height 7
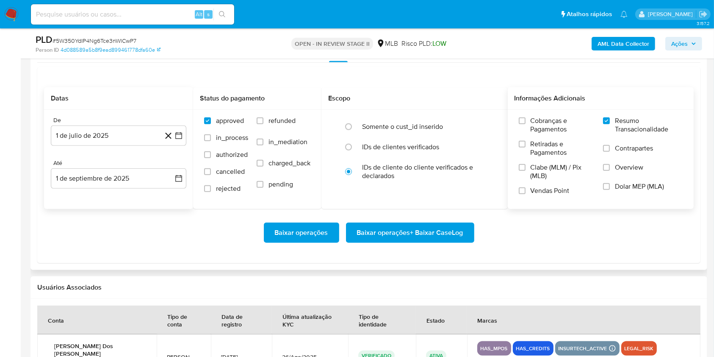
click at [419, 230] on span "Baixar operações + Baixar CaseLog" at bounding box center [410, 232] width 106 height 19
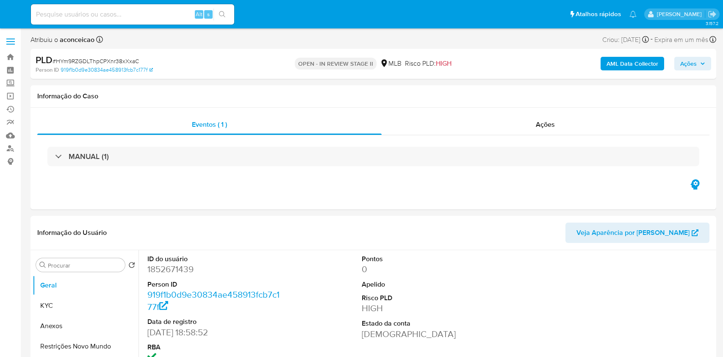
select select "10"
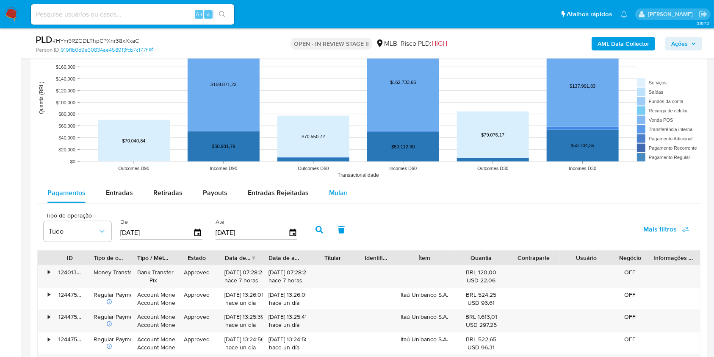
click at [340, 196] on span "Mulan" at bounding box center [338, 193] width 19 height 10
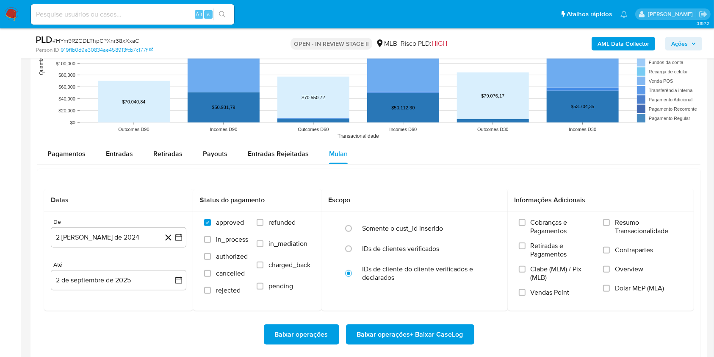
scroll to position [847, 0]
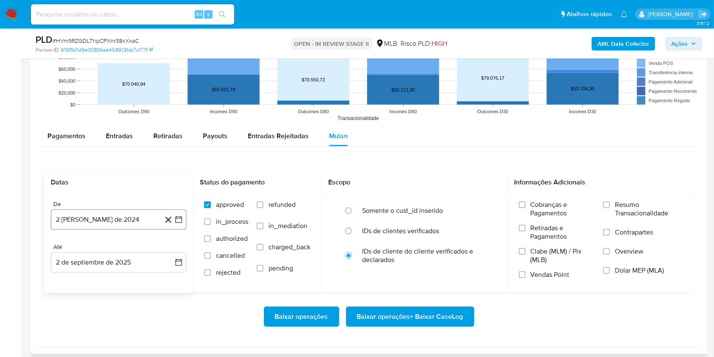
click at [135, 218] on button "2 [PERSON_NAME] de 2024" at bounding box center [119, 219] width 136 height 20
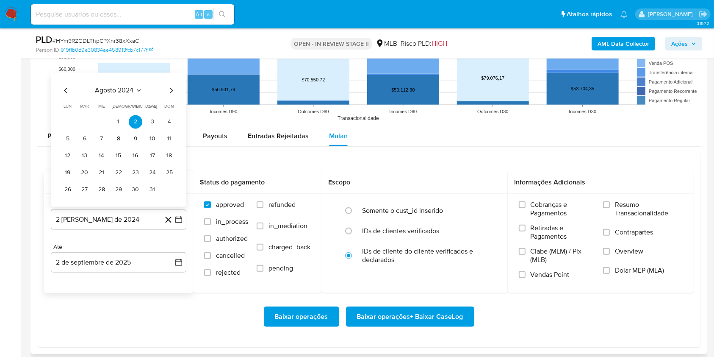
click at [116, 94] on span "agosto 2024" at bounding box center [114, 90] width 39 height 8
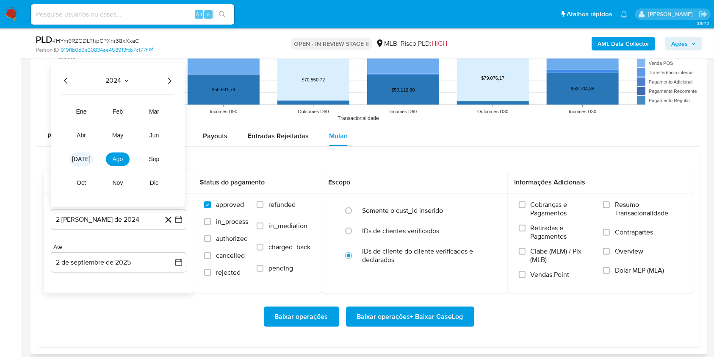
click at [82, 154] on button "[DATE]" at bounding box center [81, 159] width 24 height 14
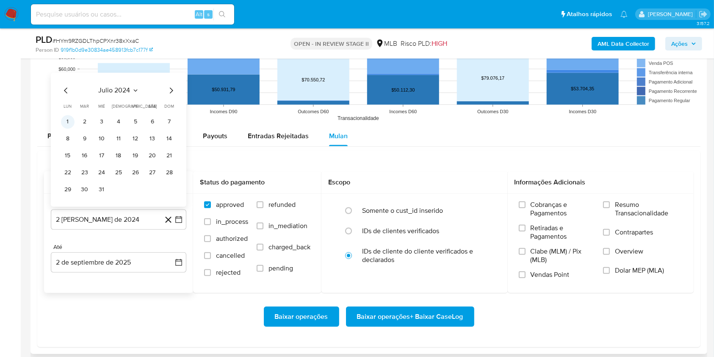
click at [72, 123] on button "1" at bounding box center [68, 122] width 14 height 14
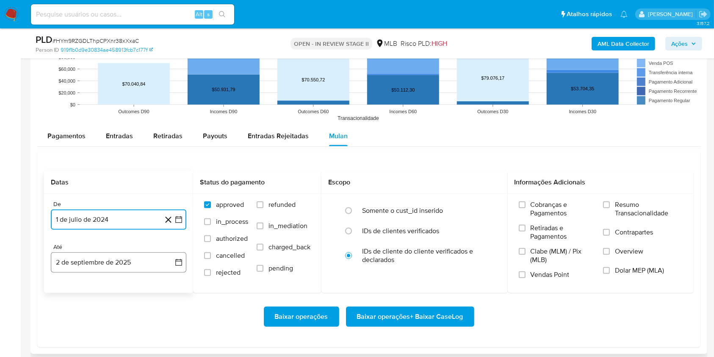
click at [150, 258] on button "2 de septiembre de 2025" at bounding box center [119, 262] width 136 height 20
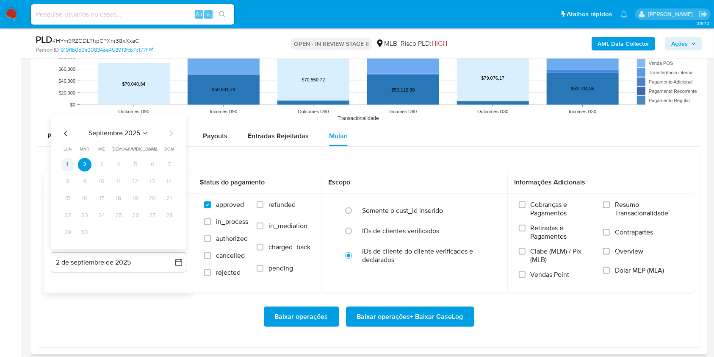
click at [68, 165] on button "1" at bounding box center [68, 165] width 14 height 14
click at [618, 204] on span "Resumo Transacionalidade" at bounding box center [649, 208] width 68 height 17
click at [610, 204] on input "Resumo Transacionalidade" at bounding box center [606, 204] width 7 height 7
click at [436, 313] on span "Baixar operações + Baixar CaseLog" at bounding box center [410, 316] width 106 height 19
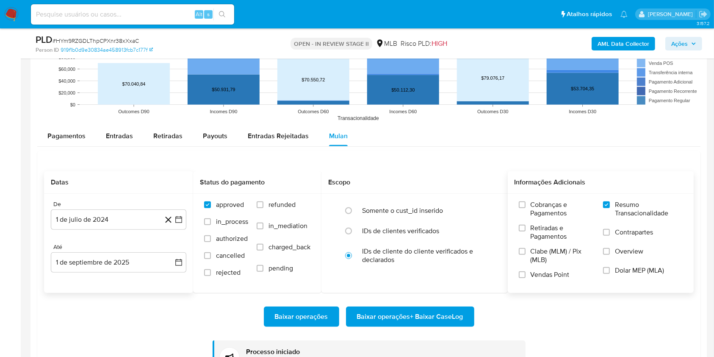
click at [119, 41] on span "# HYm9RZGDLThpCPXnr38xXxaC" at bounding box center [96, 40] width 86 height 8
copy span "HYm9RZGDLThpCPXnr38xXxaC"
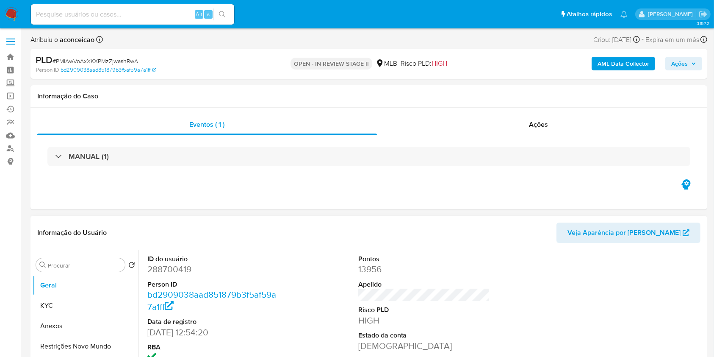
select select "10"
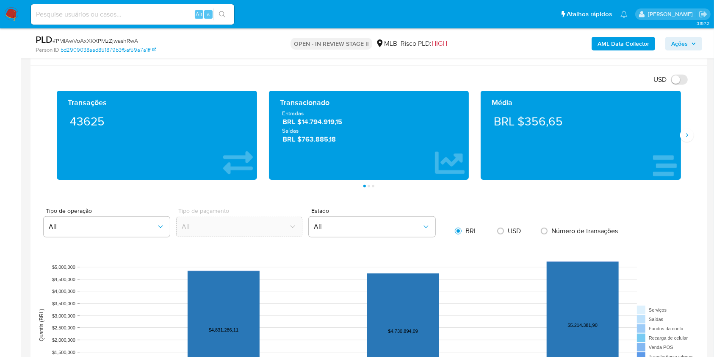
scroll to position [790, 0]
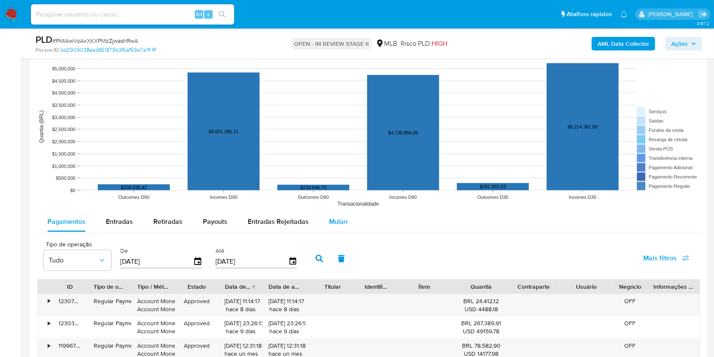
click at [333, 219] on span "Mulan" at bounding box center [338, 221] width 19 height 10
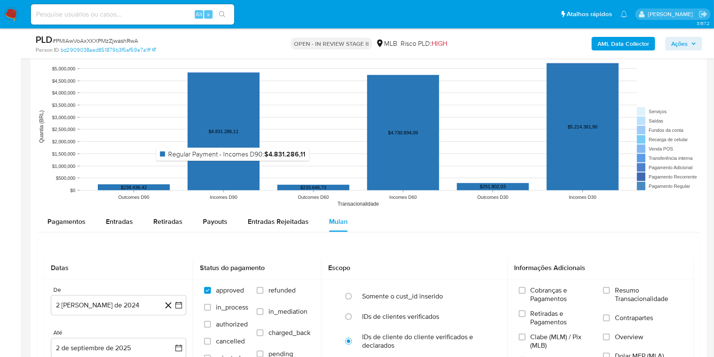
scroll to position [847, 0]
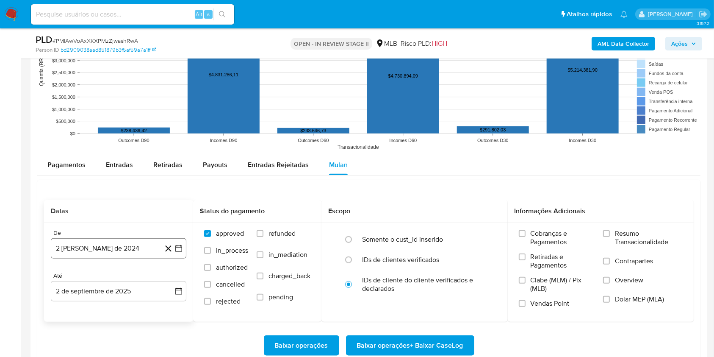
click at [137, 249] on button "2 [PERSON_NAME] de 2024" at bounding box center [119, 248] width 136 height 20
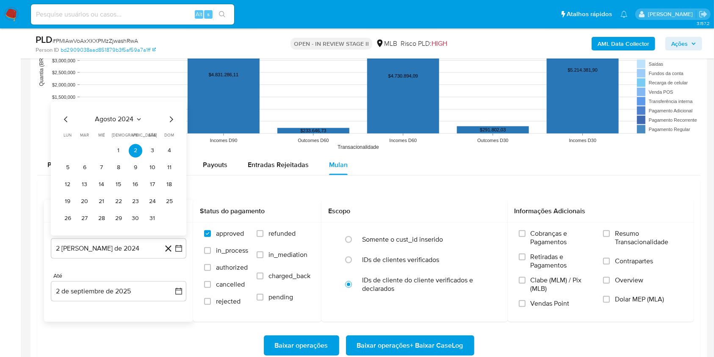
click at [123, 119] on span "agosto 2024" at bounding box center [114, 119] width 39 height 8
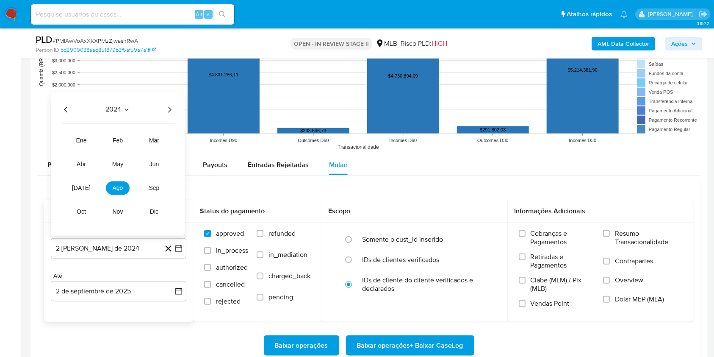
click at [166, 115] on div "2024 2024 ene feb mar abr may jun [DATE] ago sep oct nov dic" at bounding box center [118, 163] width 134 height 144
click at [169, 113] on icon "Año siguiente" at bounding box center [169, 109] width 10 height 10
click at [89, 188] on button "[DATE]" at bounding box center [81, 188] width 24 height 14
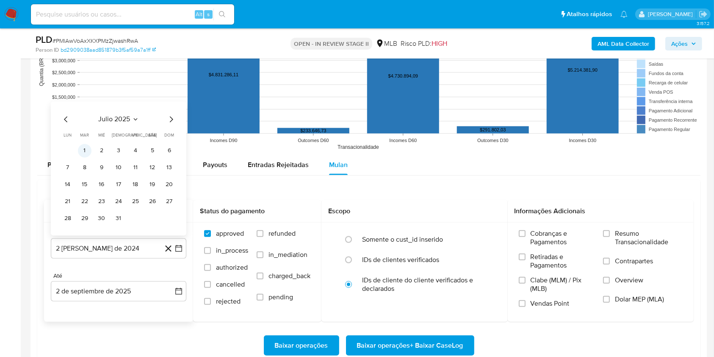
click at [85, 151] on button "1" at bounding box center [85, 151] width 14 height 14
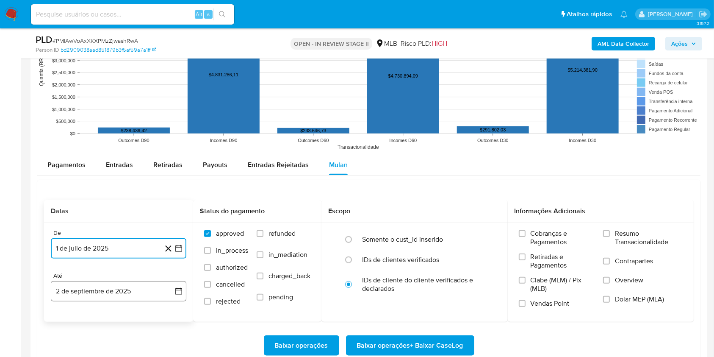
click at [129, 291] on button "2 de septiembre de 2025" at bounding box center [119, 291] width 136 height 20
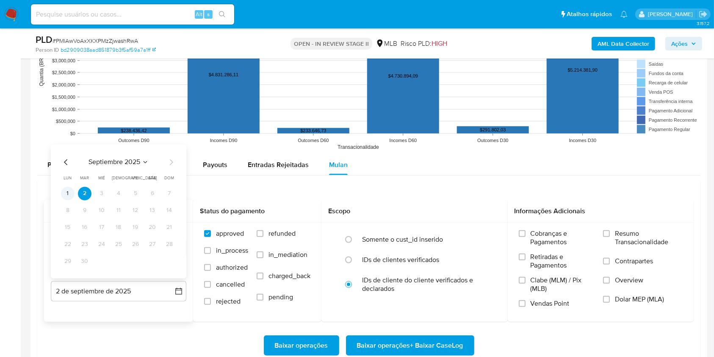
click at [67, 194] on button "1" at bounding box center [68, 193] width 14 height 14
click at [613, 231] on label "Resumo Transacionalidade" at bounding box center [643, 243] width 80 height 28
click at [610, 231] on input "Resumo Transacionalidade" at bounding box center [606, 233] width 7 height 7
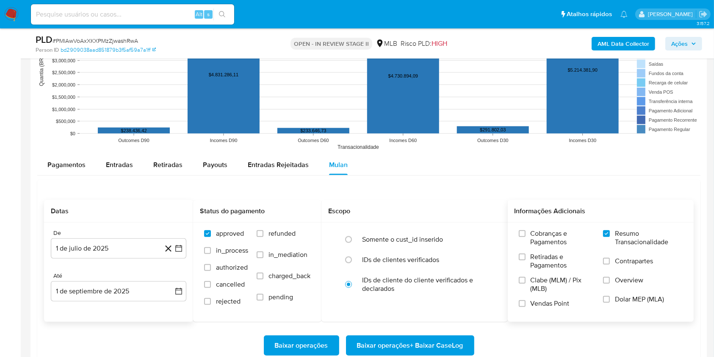
click at [428, 344] on span "Baixar operações + Baixar CaseLog" at bounding box center [410, 345] width 106 height 19
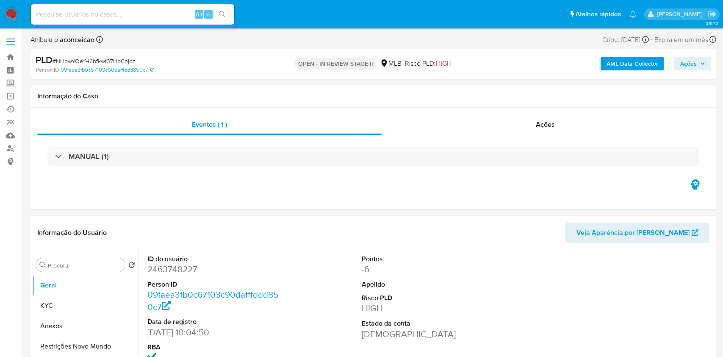
select select "10"
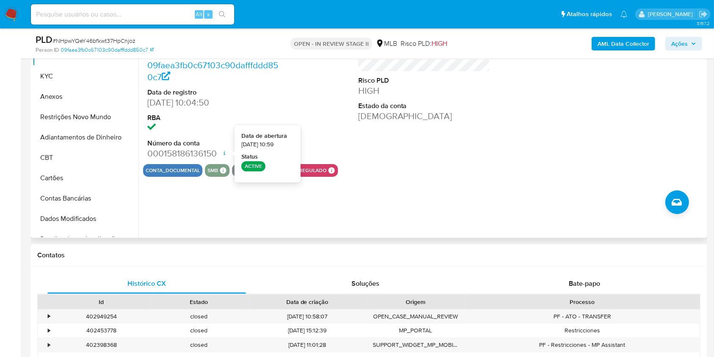
scroll to position [282, 0]
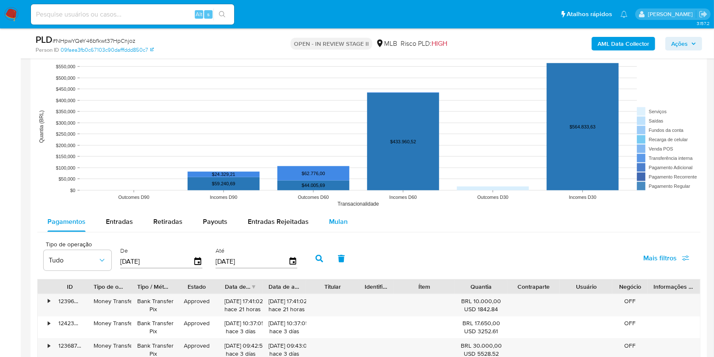
click at [340, 225] on span "Mulan" at bounding box center [338, 221] width 19 height 10
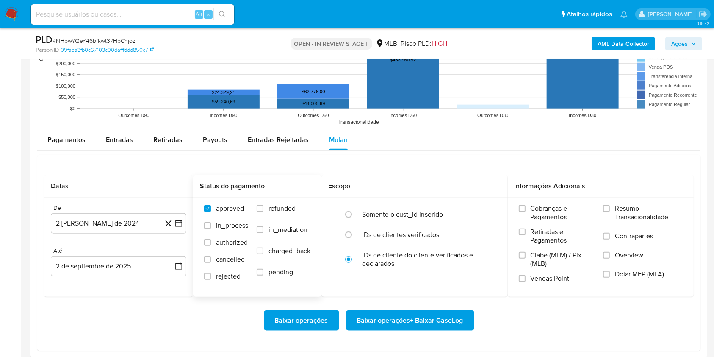
scroll to position [960, 0]
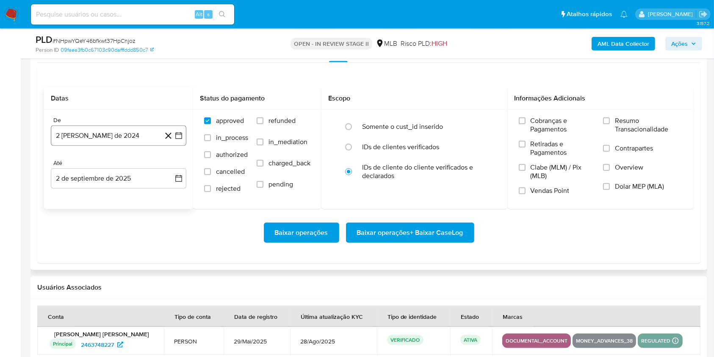
click at [117, 133] on button "2 [PERSON_NAME] de 2024" at bounding box center [119, 135] width 136 height 20
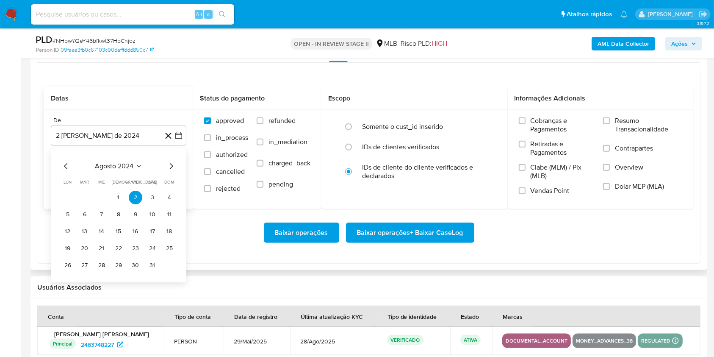
click at [127, 166] on span "agosto 2024" at bounding box center [114, 166] width 39 height 8
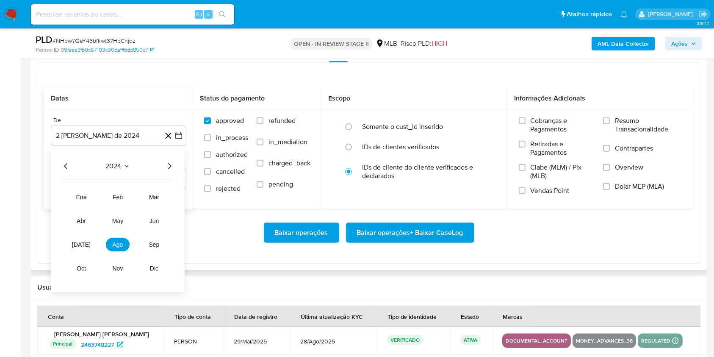
click at [177, 168] on div "2024 2024 ene feb mar abr may jun jul ago sep oct nov dic" at bounding box center [118, 220] width 134 height 144
click at [169, 166] on icon "Año siguiente" at bounding box center [169, 166] width 10 height 10
click at [78, 241] on span "jul" at bounding box center [81, 244] width 19 height 7
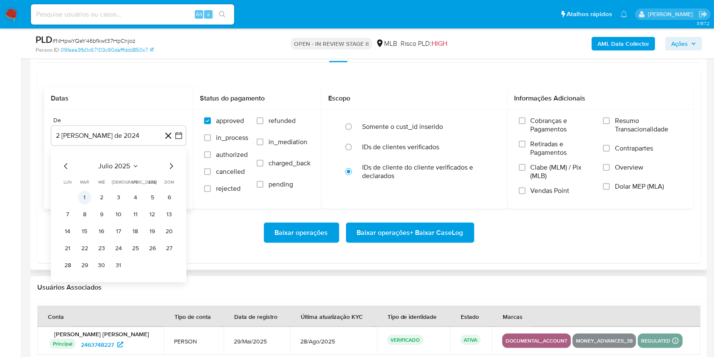
click at [83, 198] on button "1" at bounding box center [85, 198] width 14 height 14
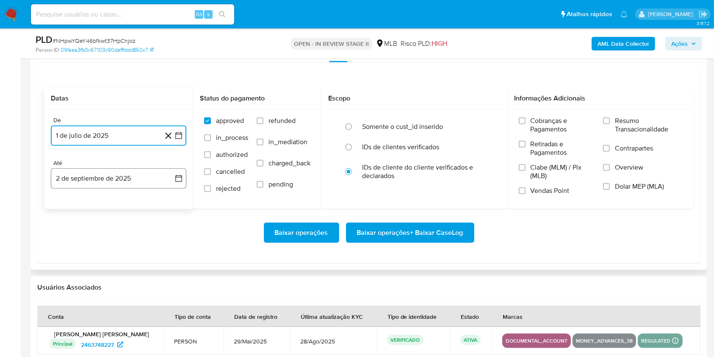
click at [135, 178] on button "2 de septiembre de 2025" at bounding box center [119, 178] width 136 height 20
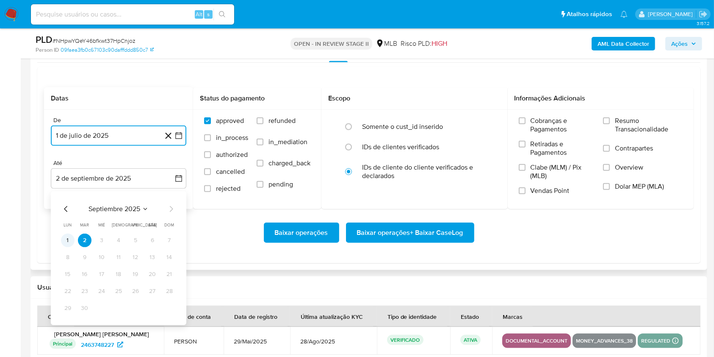
click at [69, 243] on button "1" at bounding box center [68, 240] width 14 height 14
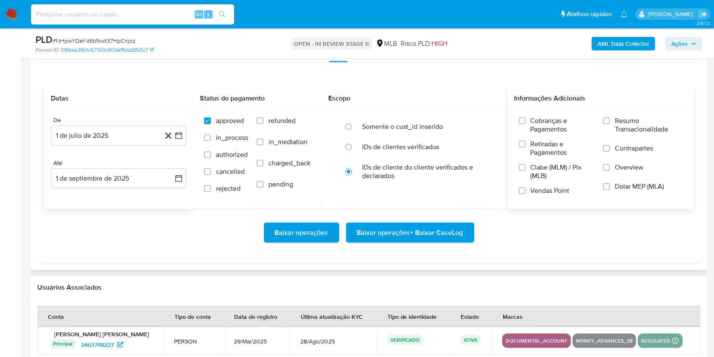
click at [614, 122] on label "Resumo Transacionalidade" at bounding box center [643, 130] width 80 height 28
click at [610, 122] on input "Resumo Transacionalidade" at bounding box center [606, 120] width 7 height 7
click at [409, 232] on span "Baixar operações + Baixar CaseLog" at bounding box center [410, 232] width 106 height 19
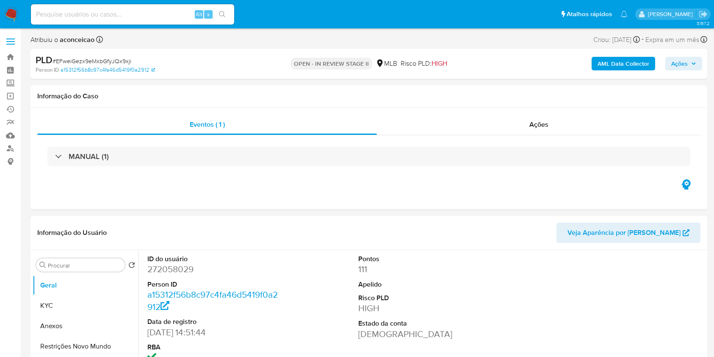
select select "10"
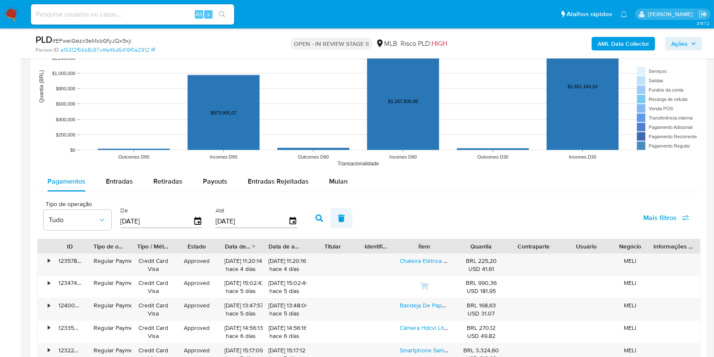
scroll to position [903, 0]
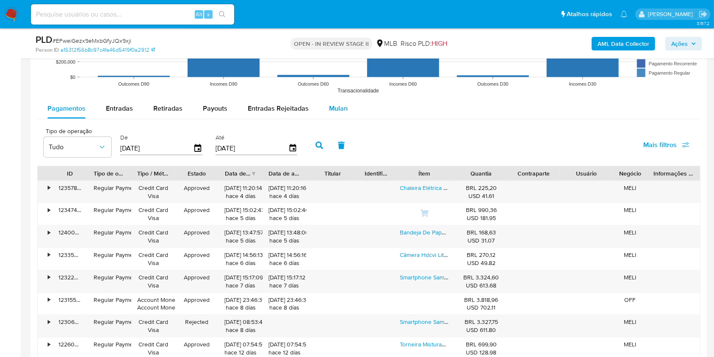
click at [332, 116] on div "Mulan" at bounding box center [338, 108] width 19 height 20
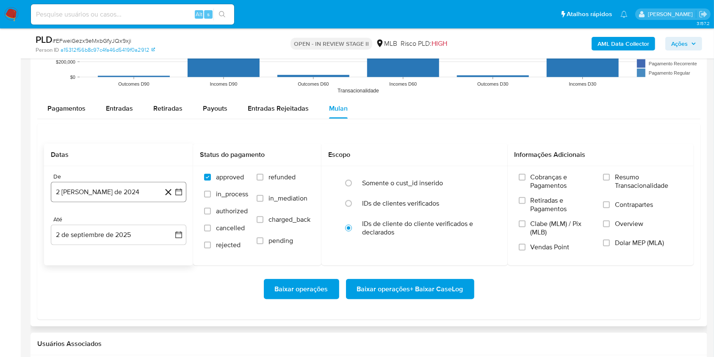
click at [119, 193] on button "2 [PERSON_NAME] de 2024" at bounding box center [119, 192] width 136 height 20
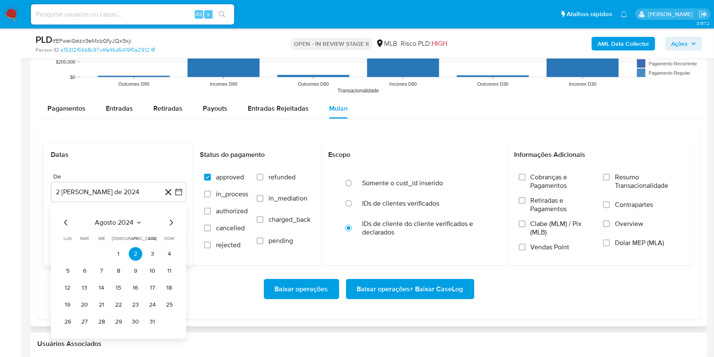
click at [124, 218] on span "agosto 2024" at bounding box center [114, 222] width 39 height 8
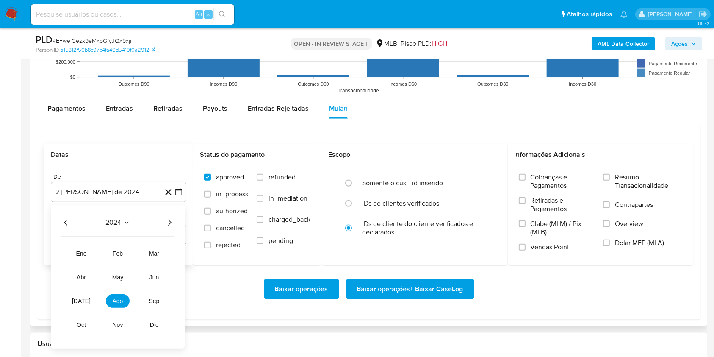
click at [169, 221] on icon "Año siguiente" at bounding box center [169, 222] width 10 height 10
click at [81, 302] on span "jul" at bounding box center [81, 300] width 19 height 7
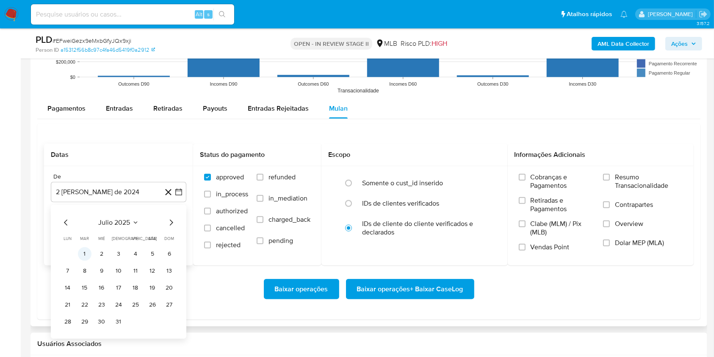
click at [83, 250] on button "1" at bounding box center [85, 254] width 14 height 14
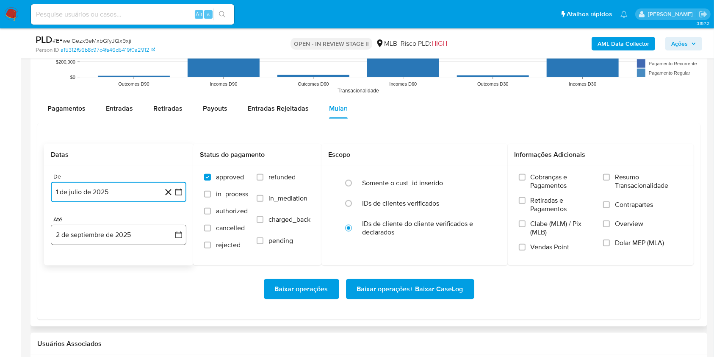
click at [140, 235] on button "2 de septiembre de 2025" at bounding box center [119, 234] width 136 height 20
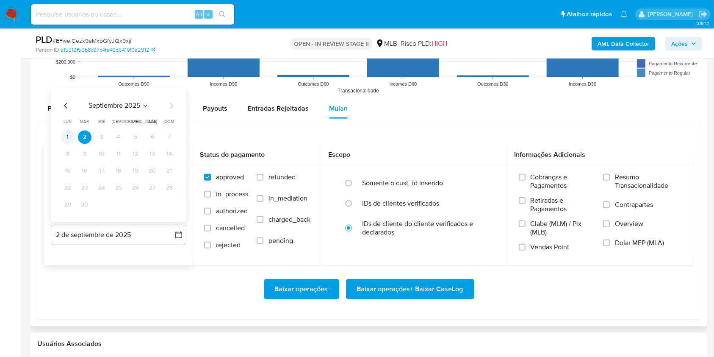
click at [68, 138] on button "1" at bounding box center [68, 137] width 14 height 14
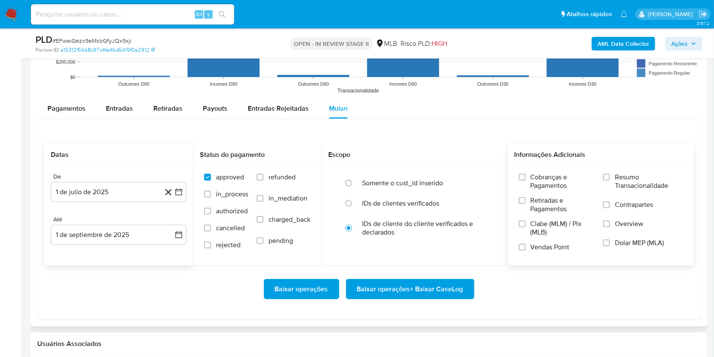
click at [623, 179] on span "Resumo Transacionalidade" at bounding box center [649, 181] width 68 height 17
click at [610, 179] on input "Resumo Transacionalidade" at bounding box center [606, 177] width 7 height 7
click at [452, 289] on span "Baixar operações + Baixar CaseLog" at bounding box center [410, 289] width 106 height 19
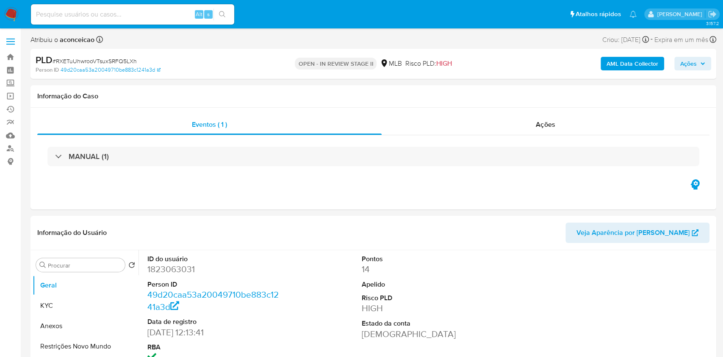
select select "10"
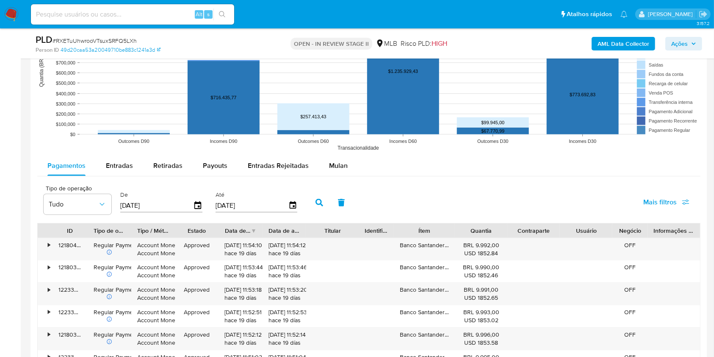
scroll to position [847, 0]
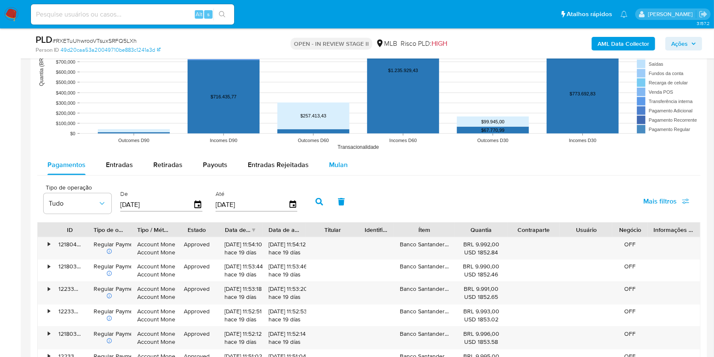
click at [335, 173] on div "Mulan" at bounding box center [338, 165] width 19 height 20
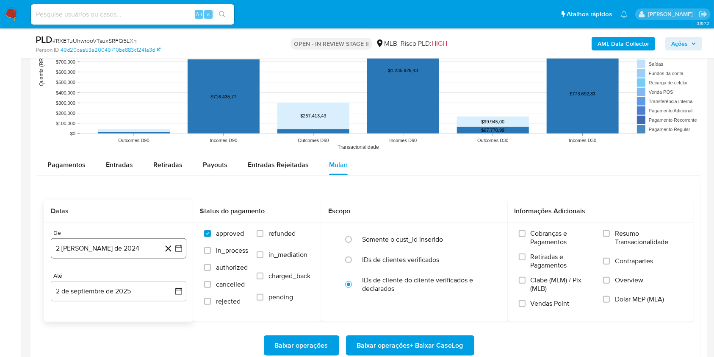
drag, startPoint x: 130, startPoint y: 255, endPoint x: 137, endPoint y: 239, distance: 16.9
click at [130, 254] on button "2 [PERSON_NAME] de 2024" at bounding box center [119, 248] width 136 height 20
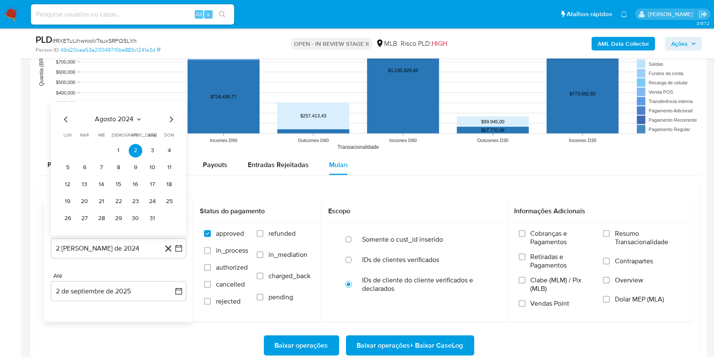
click at [127, 112] on div "agosto 2024 agosto 2024 lun lunes mar martes mié miércoles jue jueves vie viern…" at bounding box center [119, 168] width 136 height 134
click at [130, 115] on span "agosto 2024" at bounding box center [114, 119] width 39 height 8
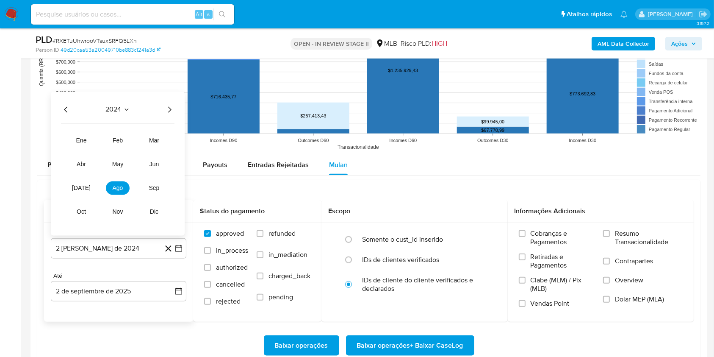
click at [162, 107] on div "2024" at bounding box center [118, 109] width 114 height 10
click at [166, 111] on icon "Año siguiente" at bounding box center [169, 109] width 10 height 10
click at [82, 190] on span "jul" at bounding box center [81, 187] width 19 height 7
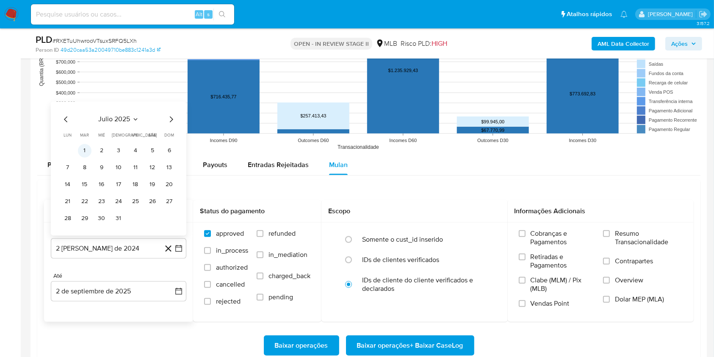
click at [85, 147] on button "1" at bounding box center [85, 151] width 14 height 14
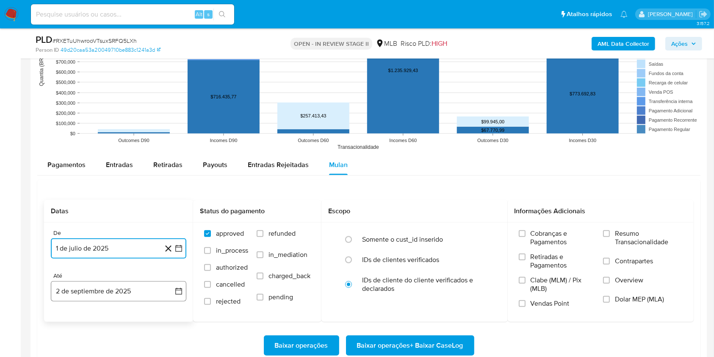
click at [136, 290] on button "2 de septiembre de 2025" at bounding box center [119, 291] width 136 height 20
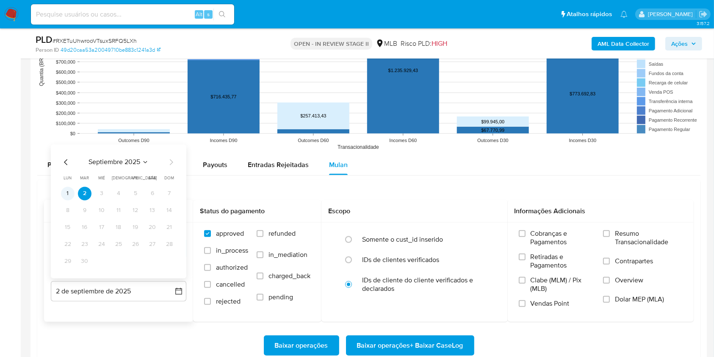
click at [71, 191] on button "1" at bounding box center [68, 193] width 14 height 14
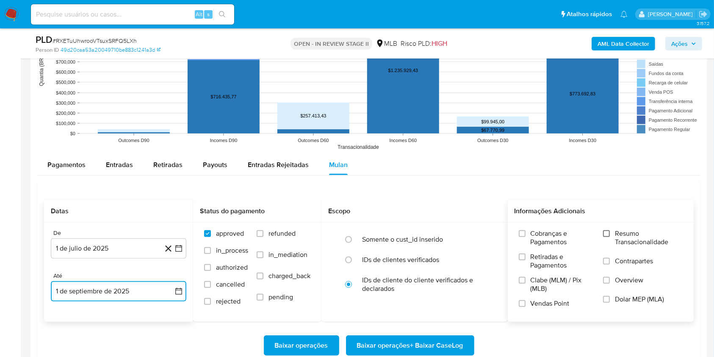
click at [607, 232] on input "Resumo Transacionalidade" at bounding box center [606, 233] width 7 height 7
click at [446, 343] on span "Baixar operações + Baixar CaseLog" at bounding box center [410, 345] width 106 height 19
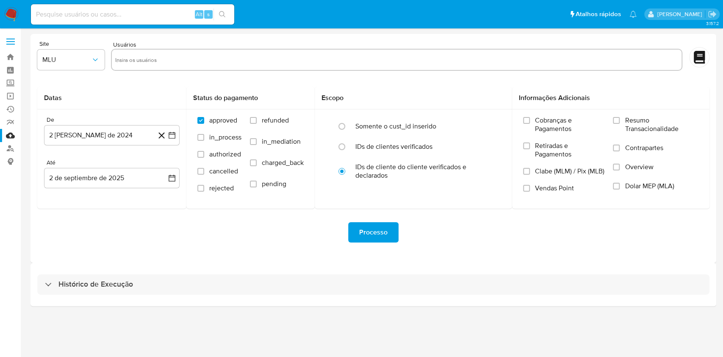
click at [385, 294] on div "Histórico de Execução" at bounding box center [373, 284] width 686 height 43
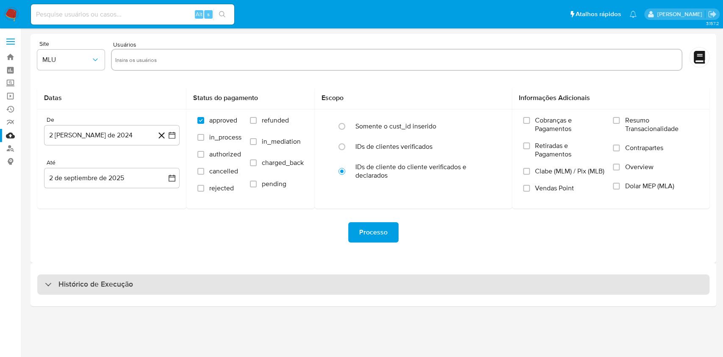
click at [389, 290] on div "Histórico de Execução" at bounding box center [373, 284] width 672 height 20
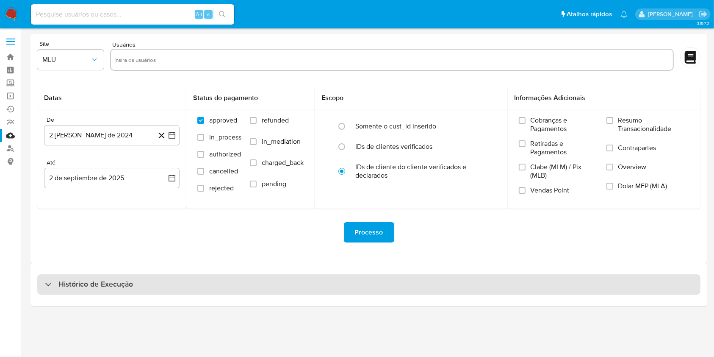
select select "10"
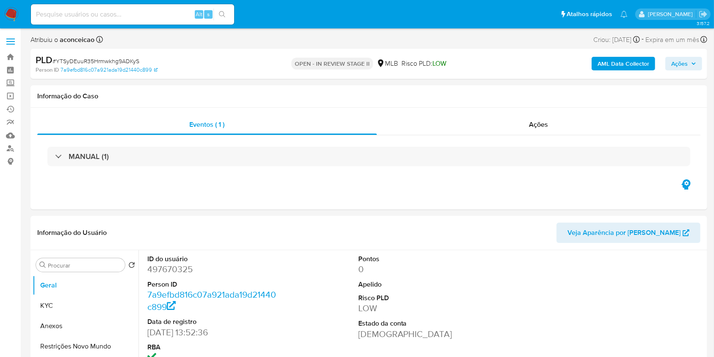
select select "10"
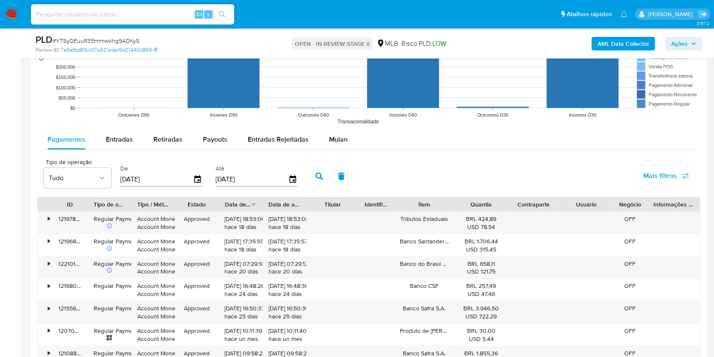
scroll to position [847, 0]
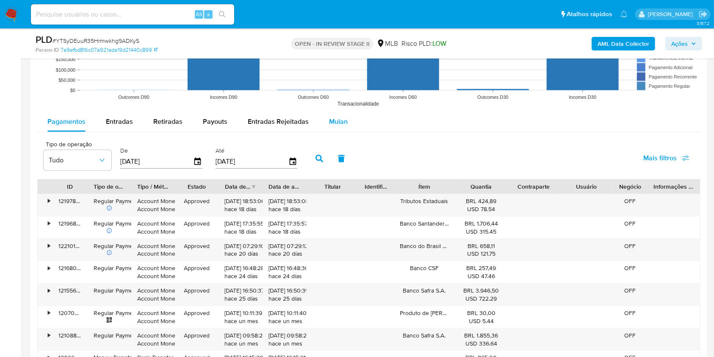
click at [332, 119] on span "Mulan" at bounding box center [338, 121] width 19 height 10
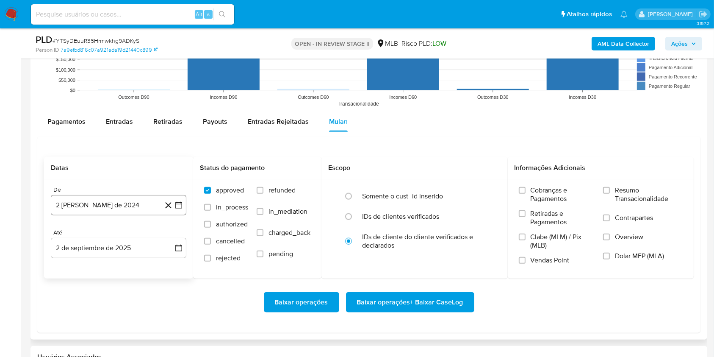
click at [145, 202] on button "2 [PERSON_NAME] de 2024" at bounding box center [119, 205] width 136 height 20
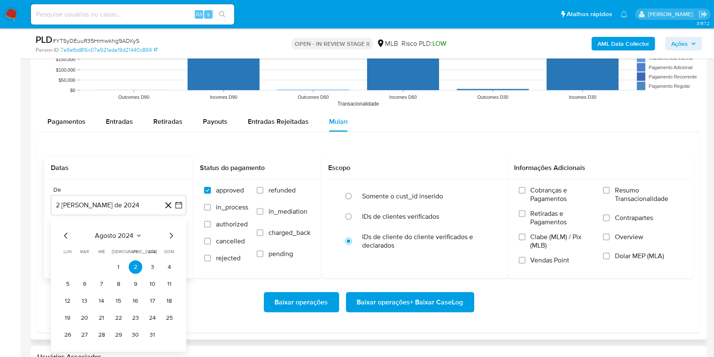
click at [124, 239] on span "agosto 2024" at bounding box center [114, 235] width 39 height 8
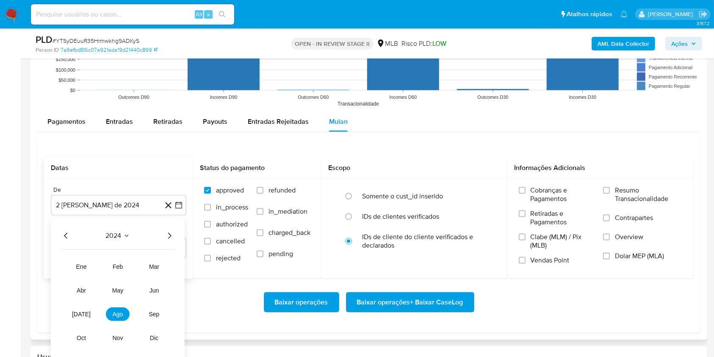
click at [179, 239] on div "2024 2024 ene feb mar abr may jun jul ago sep oct nov dic" at bounding box center [118, 290] width 134 height 144
click at [175, 238] on div "2024 2024 ene feb mar abr may jun jul ago sep oct nov dic" at bounding box center [118, 290] width 134 height 144
click at [169, 235] on icon "Año siguiente" at bounding box center [169, 235] width 10 height 10
click at [81, 310] on span "[DATE]" at bounding box center [81, 313] width 19 height 7
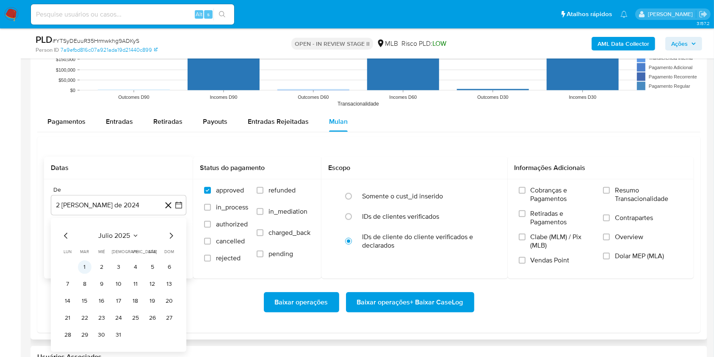
click at [85, 271] on button "1" at bounding box center [85, 267] width 14 height 14
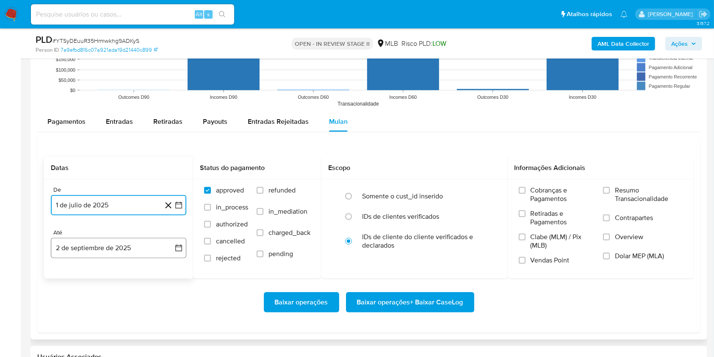
click at [122, 247] on button "2 de septiembre de 2025" at bounding box center [119, 248] width 136 height 20
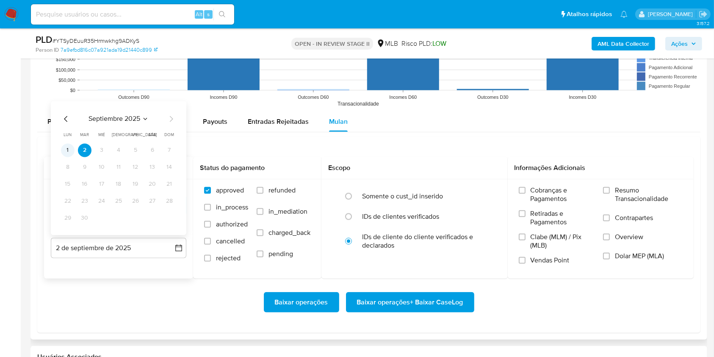
click at [69, 151] on button "1" at bounding box center [68, 151] width 14 height 14
click at [614, 188] on label "Resumo Transacionalidade" at bounding box center [643, 200] width 80 height 28
click at [610, 188] on input "Resumo Transacionalidade" at bounding box center [606, 190] width 7 height 7
click at [390, 299] on span "Baixar operações + Baixar CaseLog" at bounding box center [410, 302] width 106 height 19
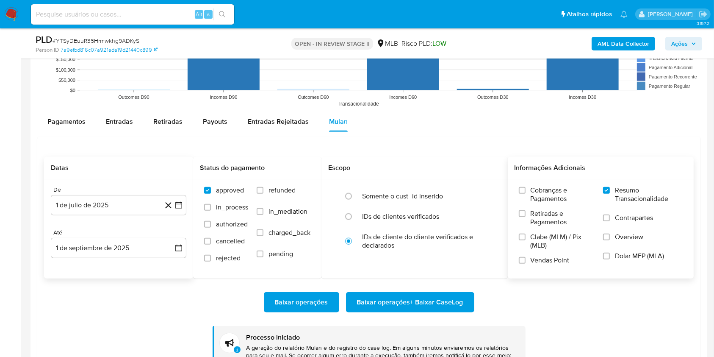
click at [98, 41] on span "# YTSyDEuuR35Hrmwkhg9ADKyS" at bounding box center [96, 40] width 87 height 8
copy span "YTSyDEuuR35Hrmwkhg9ADKyS"
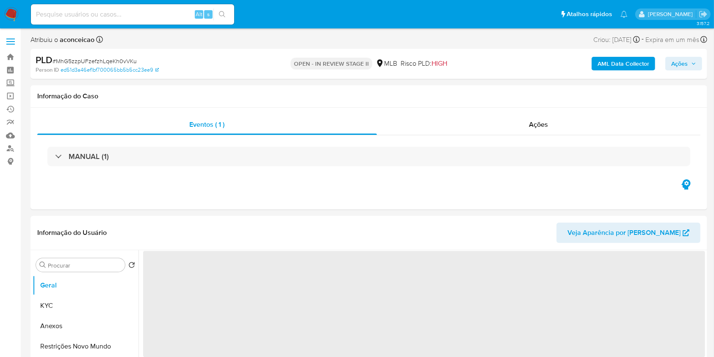
select select "10"
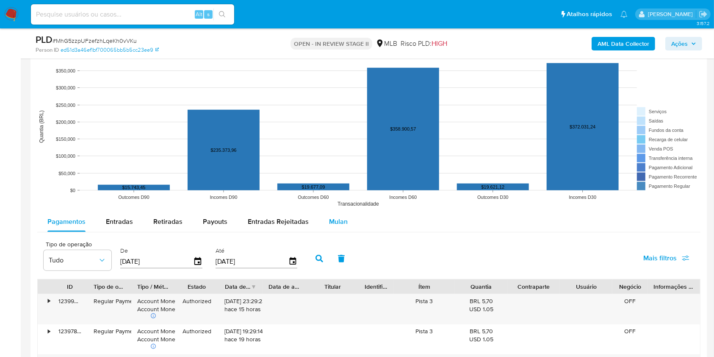
click at [333, 222] on span "Mulan" at bounding box center [338, 221] width 19 height 10
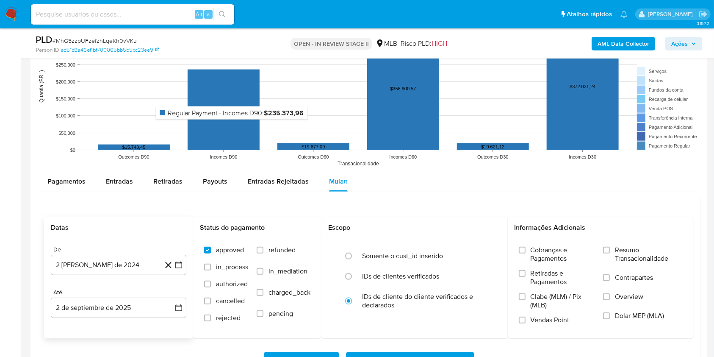
scroll to position [903, 0]
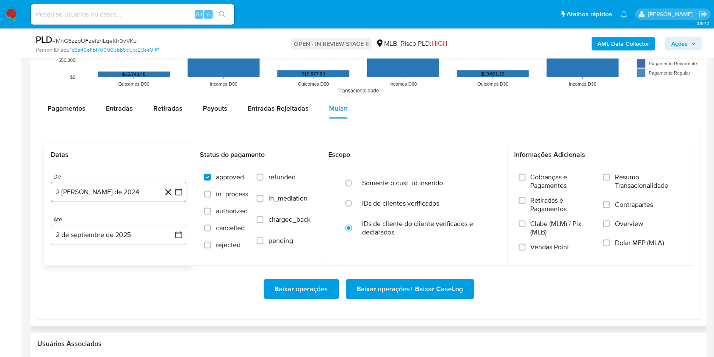
click at [111, 195] on button "2 [PERSON_NAME] de 2024" at bounding box center [119, 192] width 136 height 20
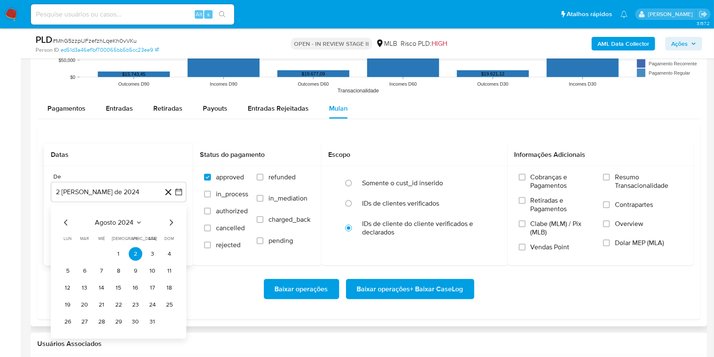
click at [123, 220] on span "agosto 2024" at bounding box center [114, 222] width 39 height 8
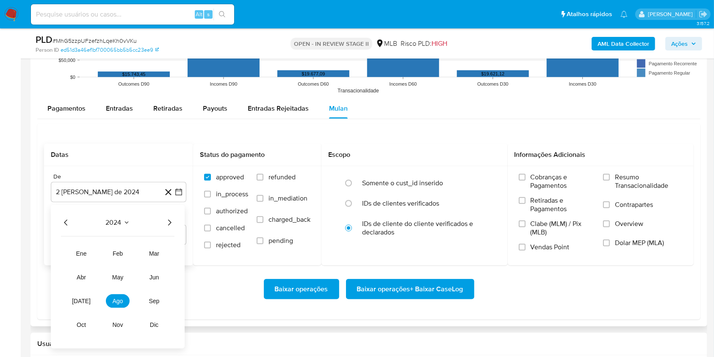
click at [172, 222] on icon "Año siguiente" at bounding box center [169, 222] width 10 height 10
click at [89, 305] on button "[DATE]" at bounding box center [81, 301] width 24 height 14
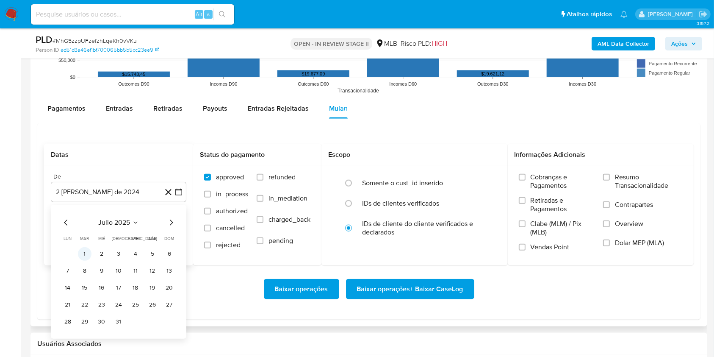
click at [82, 252] on button "1" at bounding box center [85, 254] width 14 height 14
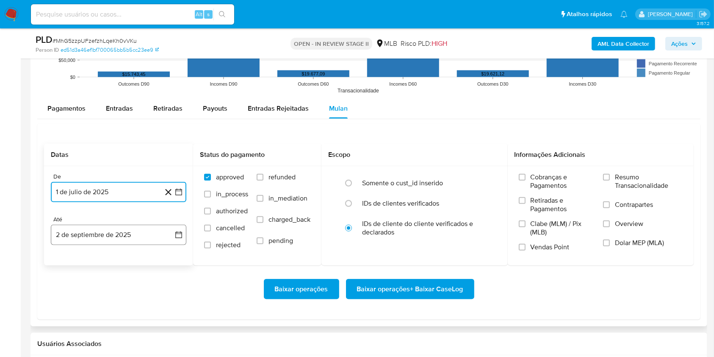
click at [106, 243] on button "2 de septiembre de 2025" at bounding box center [119, 234] width 136 height 20
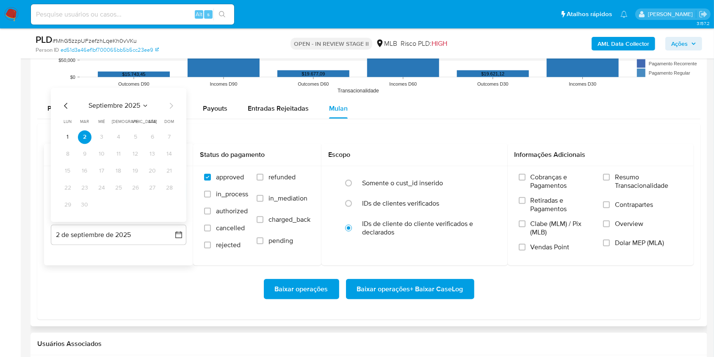
click at [67, 138] on button "1" at bounding box center [68, 137] width 14 height 14
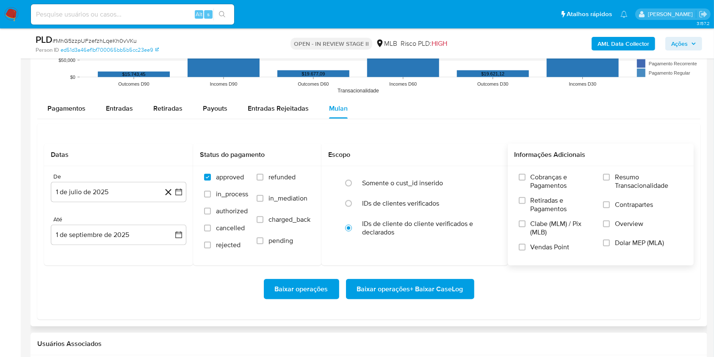
click at [604, 172] on div "Cobranças e Pagamentos Retiradas e Pagamentos Clabe (MLM) / Pix (MLB) Vendas Po…" at bounding box center [601, 215] width 186 height 98
click at [609, 180] on label "Resumo Transacionalidade" at bounding box center [643, 187] width 80 height 28
click at [609, 180] on input "Resumo Transacionalidade" at bounding box center [606, 177] width 7 height 7
click at [432, 283] on span "Baixar operações + Baixar CaseLog" at bounding box center [410, 289] width 106 height 19
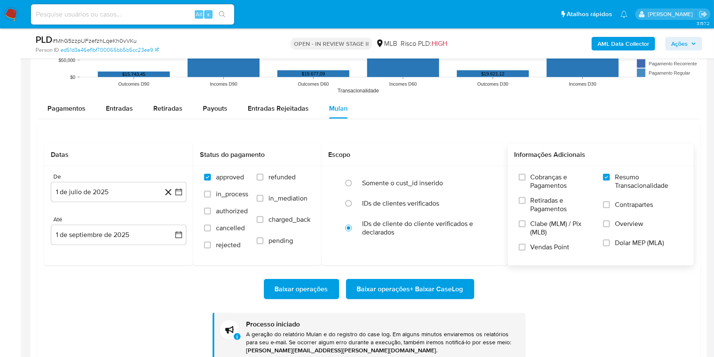
click at [120, 39] on span "# MhG5zzpUFzefzhLqeKh0vVKu" at bounding box center [95, 40] width 84 height 8
copy span "MhG5zzpUFzefzhLqeKh0vVKu"
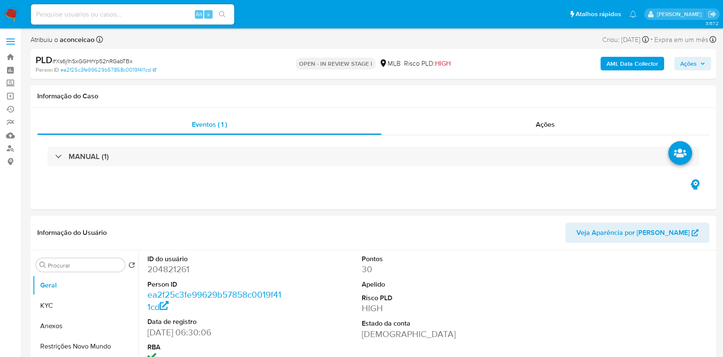
select select "10"
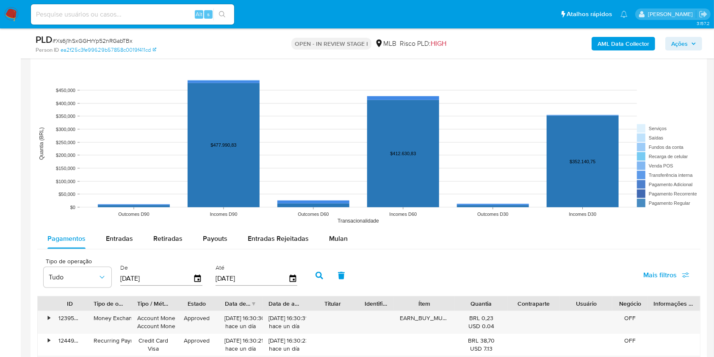
scroll to position [734, 0]
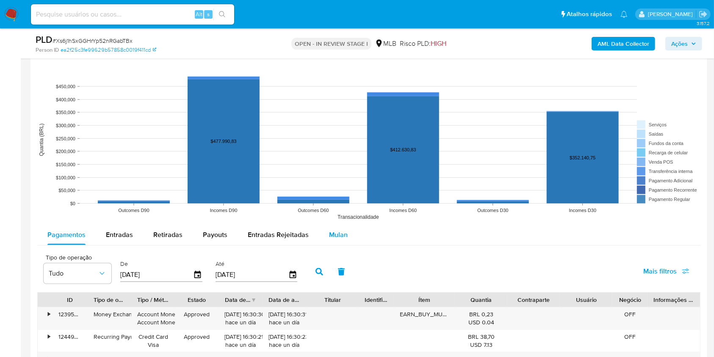
click at [335, 236] on span "Mulan" at bounding box center [338, 235] width 19 height 10
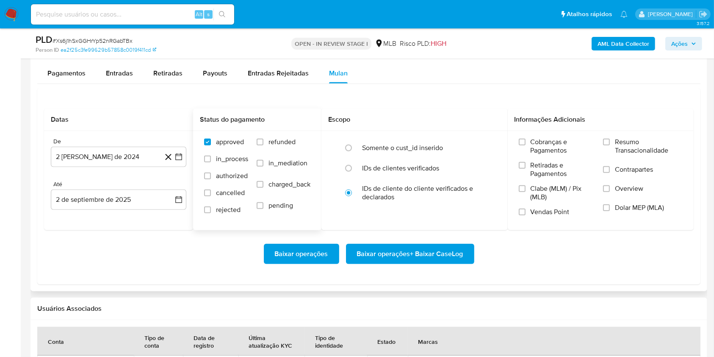
scroll to position [903, 0]
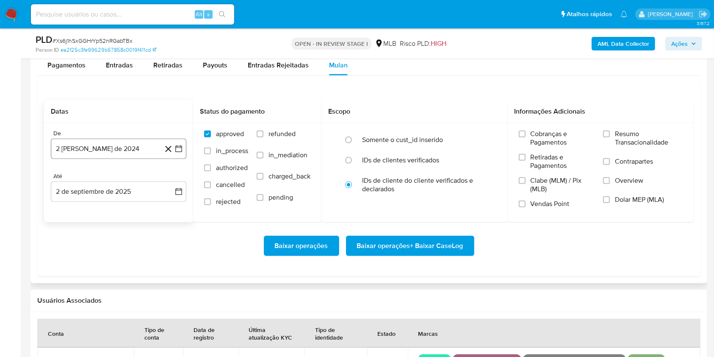
click at [132, 145] on button "2 [PERSON_NAME] de 2024" at bounding box center [119, 149] width 136 height 20
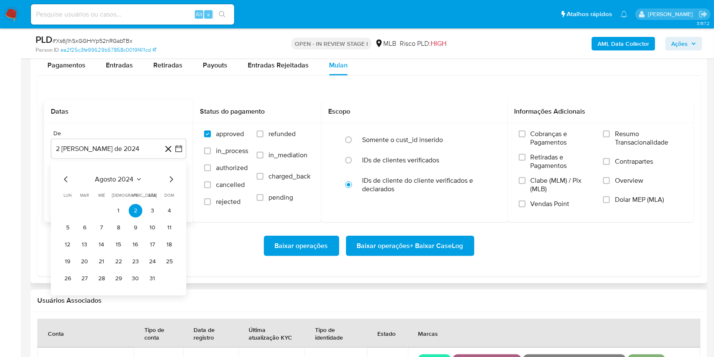
click at [125, 179] on span "agosto 2024" at bounding box center [114, 179] width 39 height 8
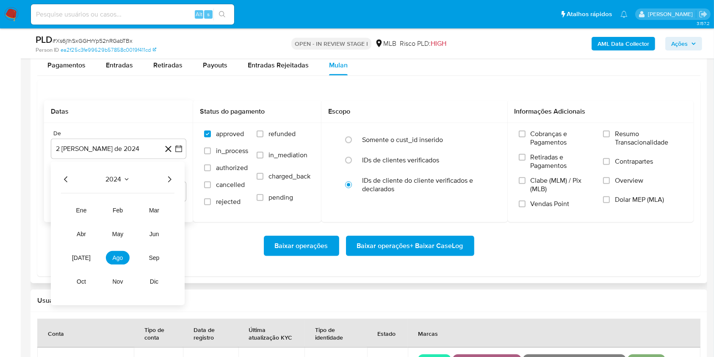
click at [173, 177] on icon "Año siguiente" at bounding box center [169, 179] width 10 height 10
click at [80, 255] on span "[DATE]" at bounding box center [81, 257] width 19 height 7
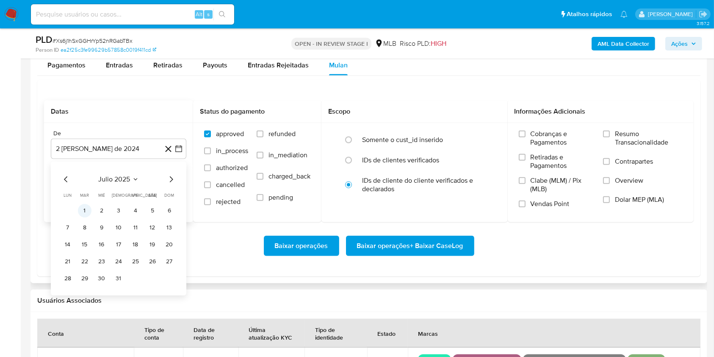
click at [83, 212] on button "1" at bounding box center [85, 211] width 14 height 14
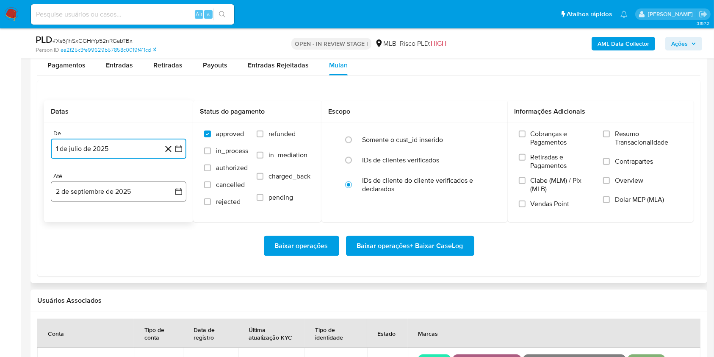
click at [152, 191] on button "2 de septiembre de 2025" at bounding box center [119, 191] width 136 height 20
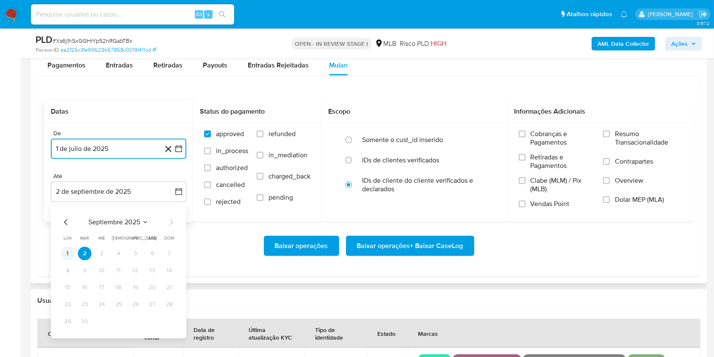
click at [68, 250] on button "1" at bounding box center [68, 254] width 14 height 14
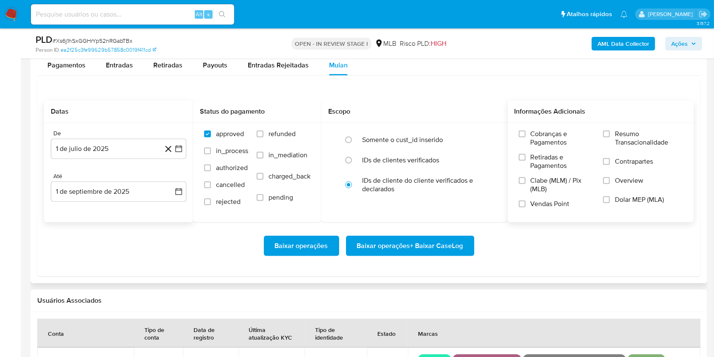
click at [620, 130] on span "Resumo Transacionalidade" at bounding box center [649, 138] width 68 height 17
click at [610, 130] on input "Resumo Transacionalidade" at bounding box center [606, 133] width 7 height 7
click at [443, 241] on span "Baixar operações + Baixar CaseLog" at bounding box center [410, 245] width 106 height 19
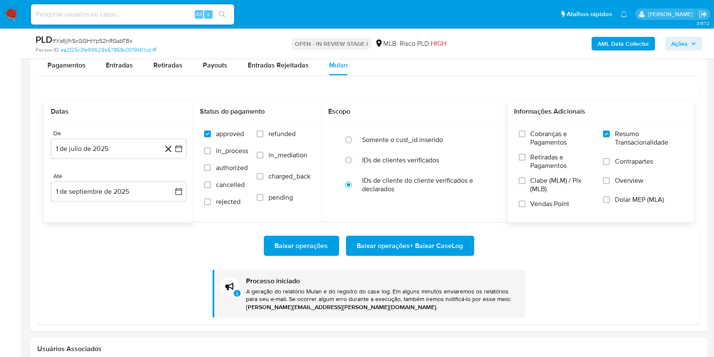
click at [114, 40] on span "# Xs6j1hSxGGHrYp52nRGabTBx" at bounding box center [93, 40] width 80 height 8
copy span "Xs6j1hSxGGHrYp52nRGabTBx"
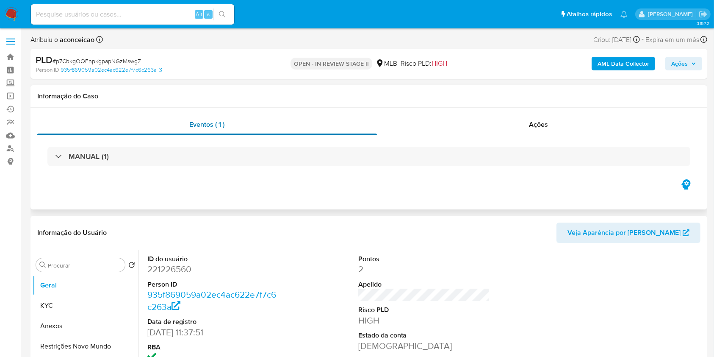
select select "10"
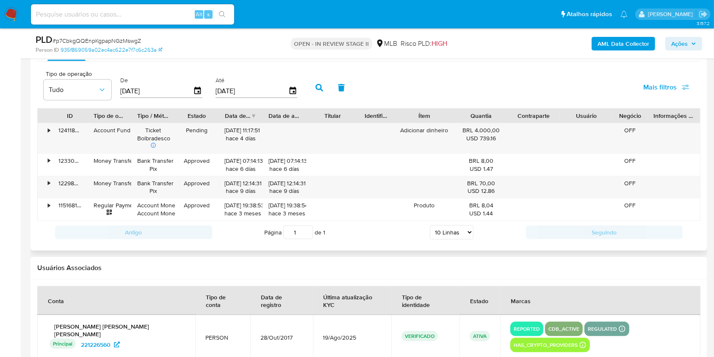
scroll to position [847, 0]
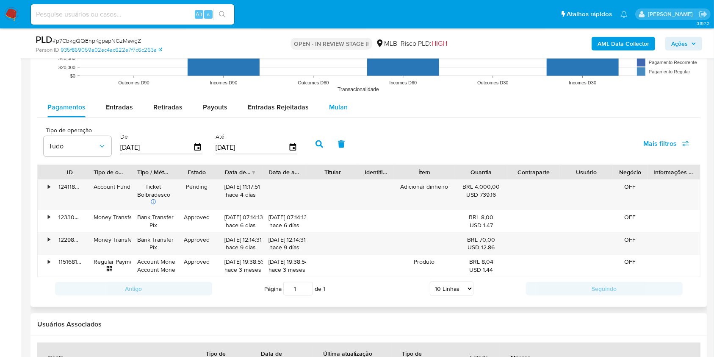
click at [339, 108] on span "Mulan" at bounding box center [338, 107] width 19 height 10
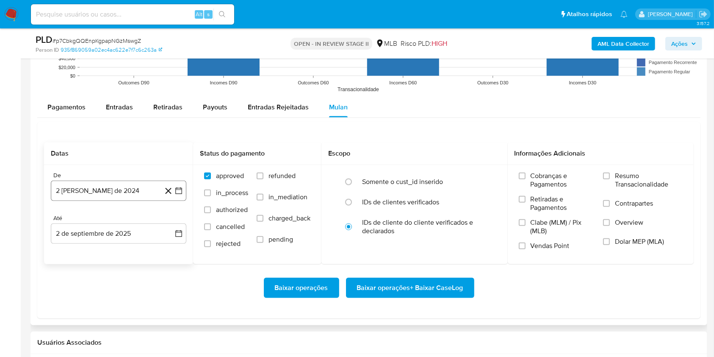
click at [134, 189] on button "2 [PERSON_NAME] de 2024" at bounding box center [119, 190] width 136 height 20
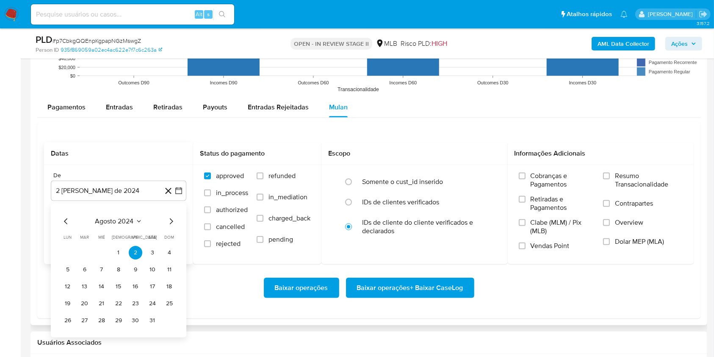
click at [132, 221] on span "agosto 2024" at bounding box center [114, 221] width 39 height 8
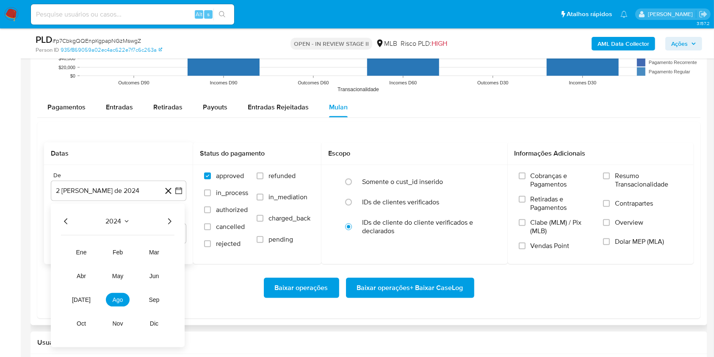
click at [169, 219] on icon "Año siguiente" at bounding box center [169, 221] width 10 height 10
click at [85, 298] on button "[DATE]" at bounding box center [81, 300] width 24 height 14
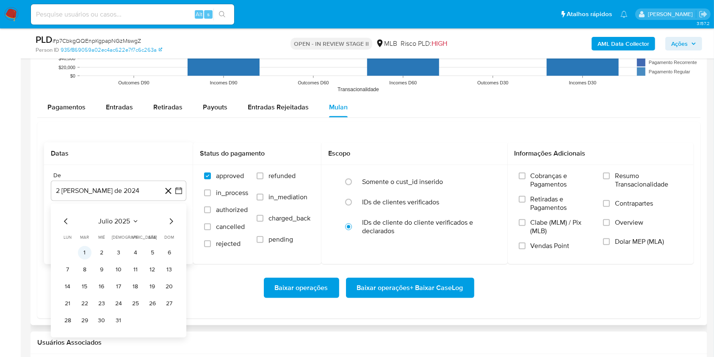
click at [81, 252] on button "1" at bounding box center [85, 253] width 14 height 14
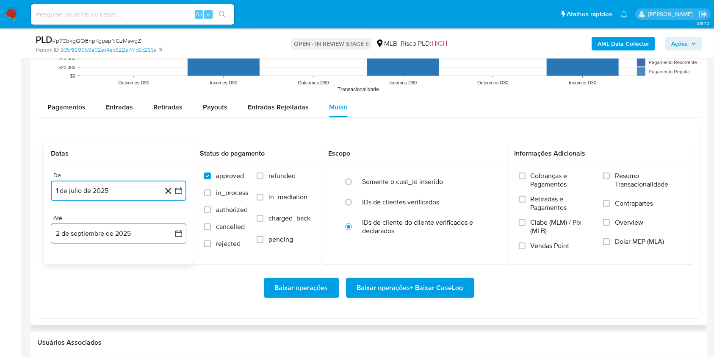
click at [132, 231] on button "2 de septiembre de 2025" at bounding box center [119, 233] width 136 height 20
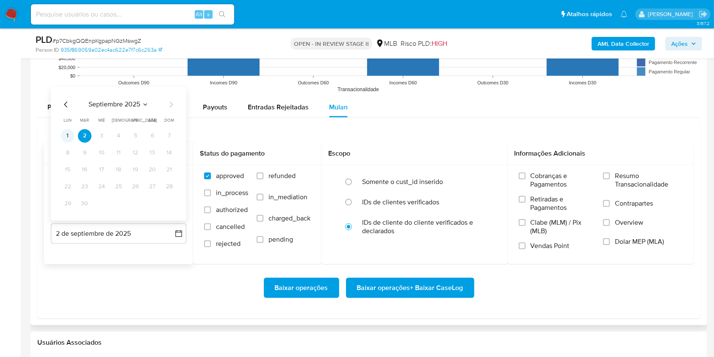
click at [69, 139] on button "1" at bounding box center [68, 136] width 14 height 14
click at [617, 181] on span "Resumo Transacionalidade" at bounding box center [649, 180] width 68 height 17
click at [610, 179] on input "Resumo Transacionalidade" at bounding box center [606, 175] width 7 height 7
click at [454, 288] on span "Baixar operações + Baixar CaseLog" at bounding box center [410, 287] width 106 height 19
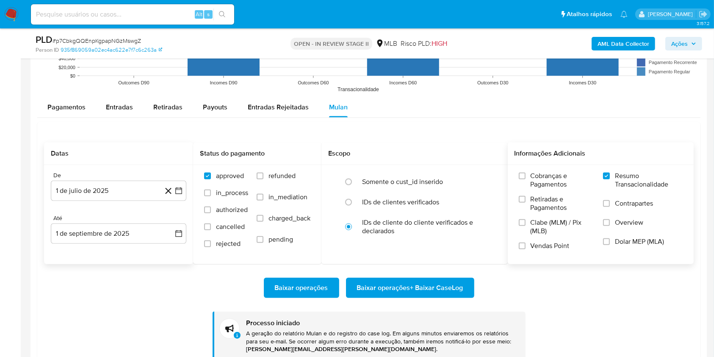
click at [126, 41] on span "# p7CbkgQQEnpKgpapNGzMswgZ" at bounding box center [97, 40] width 89 height 8
copy span "p7CbkgQQEnpKgpapNGzMswgZ"
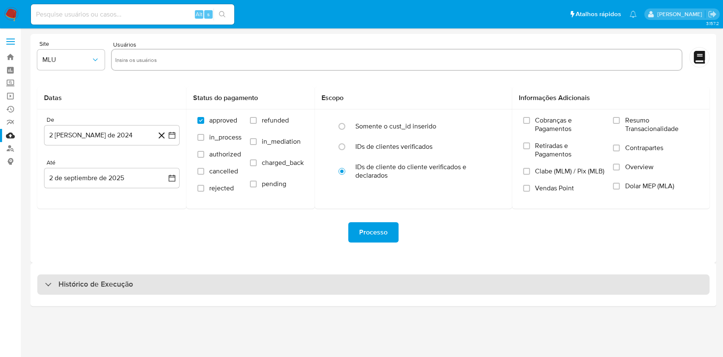
click at [297, 283] on div "Histórico de Execução" at bounding box center [373, 284] width 672 height 20
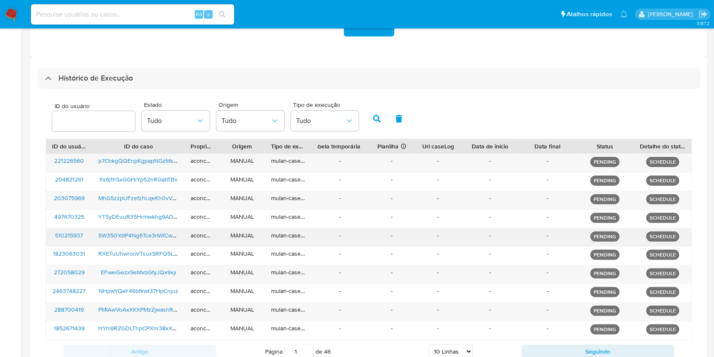
scroll to position [236, 0]
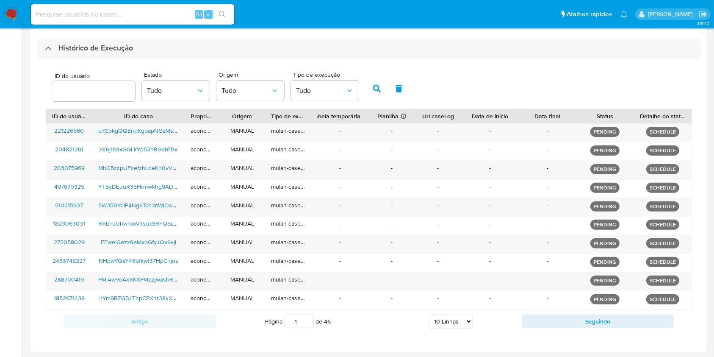
click at [454, 324] on select "5 Linhas 10 Linhas 20 Linhas 25 Linhas 50 Linhas 100 Linhas" at bounding box center [451, 321] width 44 height 14
select select "100"
click at [429, 314] on select "5 Linhas 10 Linhas 20 Linhas 25 Linhas 50 Linhas 100 Linhas" at bounding box center [451, 321] width 44 height 14
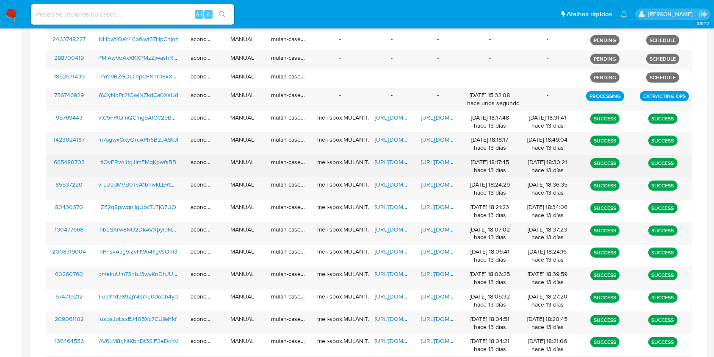
scroll to position [462, 0]
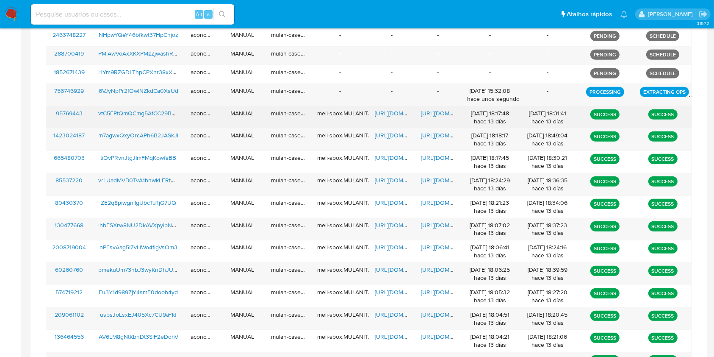
click at [380, 113] on span "[URL][DOMAIN_NAME]" at bounding box center [404, 113] width 58 height 8
click at [430, 110] on span "https://docs.google.com/document/d/1E9ZAaFwbeG6TlAh837jpoudCO8CUko3timOK7pHloYI…" at bounding box center [450, 113] width 58 height 8
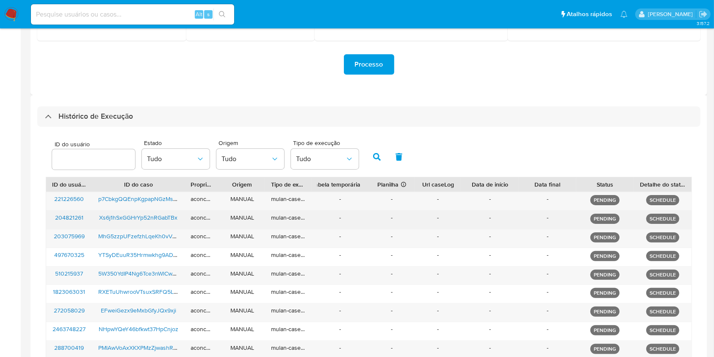
scroll to position [169, 0]
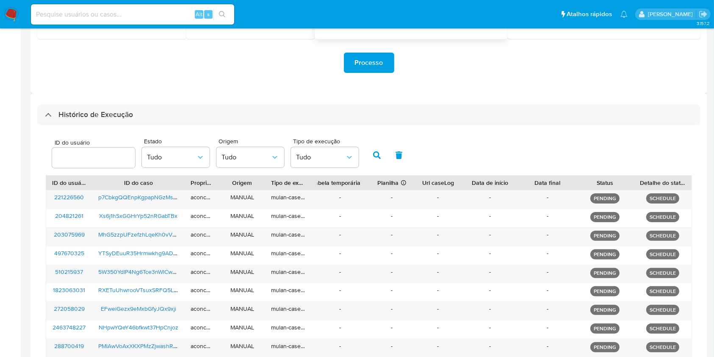
click at [362, 112] on div "Histórico de Execução" at bounding box center [368, 115] width 663 height 20
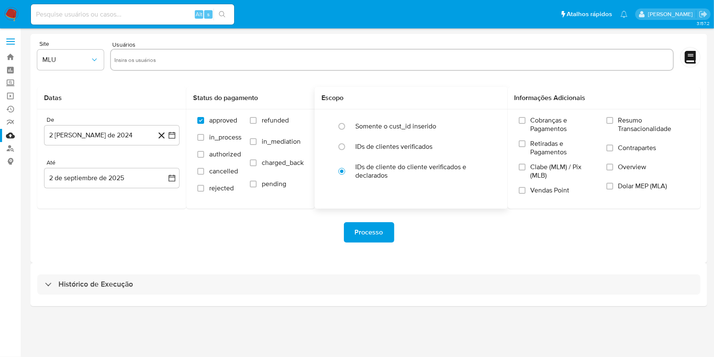
scroll to position [0, 0]
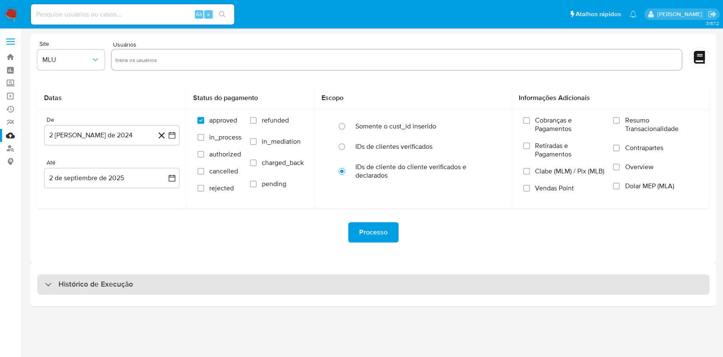
click at [284, 281] on div "Histórico de Execução" at bounding box center [373, 284] width 672 height 20
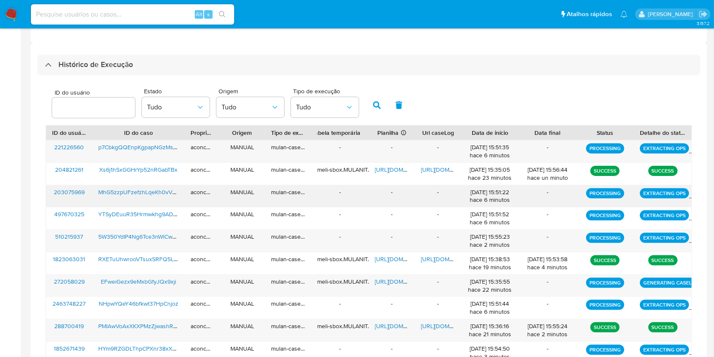
scroll to position [274, 0]
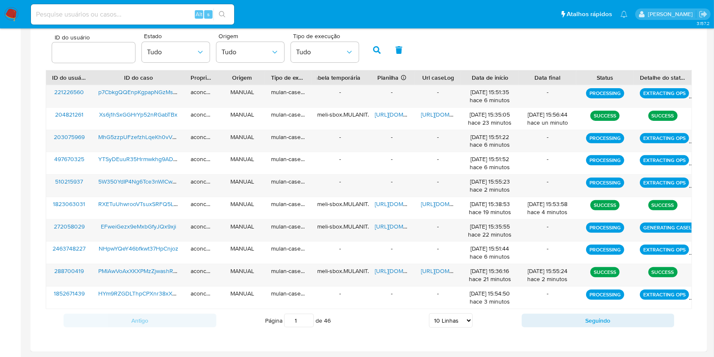
click at [470, 322] on select "5 Linhas 10 Linhas 20 Linhas 25 Linhas 50 Linhas 100 Linhas" at bounding box center [451, 320] width 44 height 14
select select "50"
click at [429, 313] on select "5 Linhas 10 Linhas 20 Linhas 25 Linhas 50 Linhas 100 Linhas" at bounding box center [451, 320] width 44 height 14
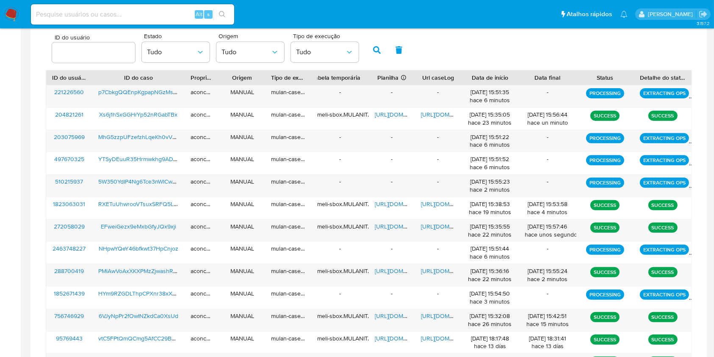
scroll to position [387, 0]
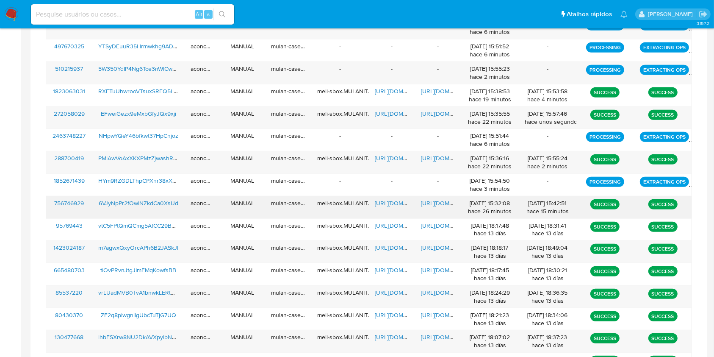
click at [430, 205] on span "https://docs.google.com/document/d/1jBueEF2cnMQfFHU8BvmbMwHJUdey8pNaw1kktk6D9Vw…" at bounding box center [450, 203] width 58 height 8
click at [399, 206] on span "https://docs.google.com/spreadsheets/d/1vxBtl7h5Ryn2_8dHedFPHyVUoT22rJX-SRPwstv…" at bounding box center [404, 203] width 58 height 8
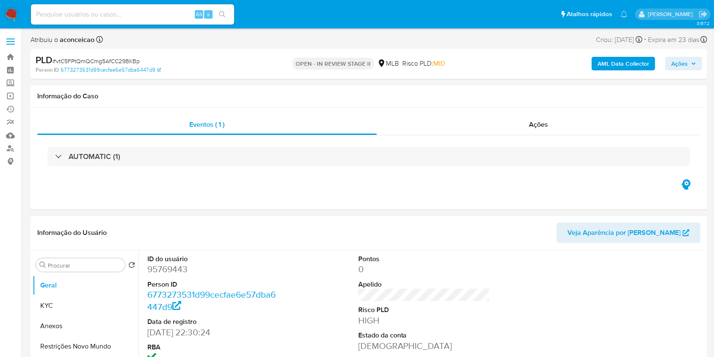
select select "10"
click at [336, 137] on div "AUTOMATIC (1)" at bounding box center [368, 156] width 663 height 42
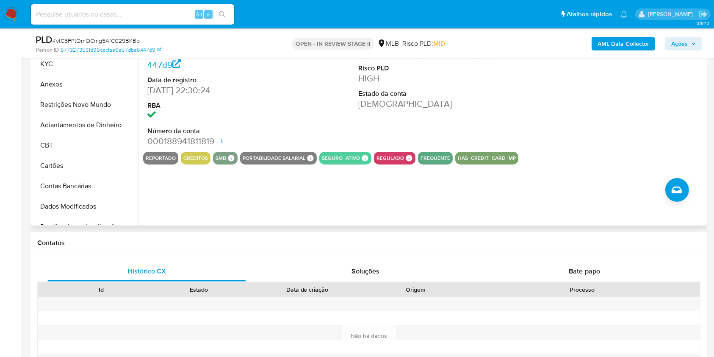
scroll to position [113, 0]
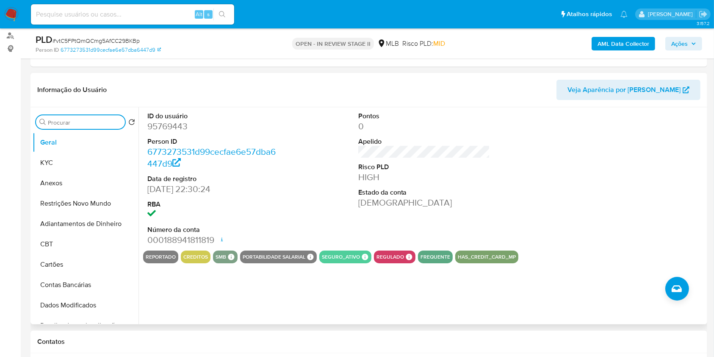
click at [99, 122] on input "Procurar" at bounding box center [85, 123] width 74 height 8
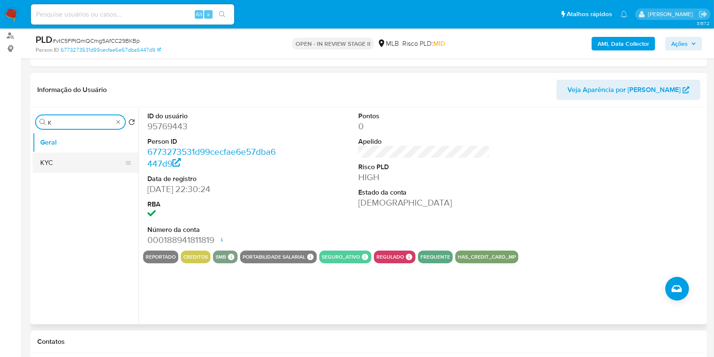
type input "K"
click at [87, 171] on button "KYC" at bounding box center [82, 162] width 99 height 20
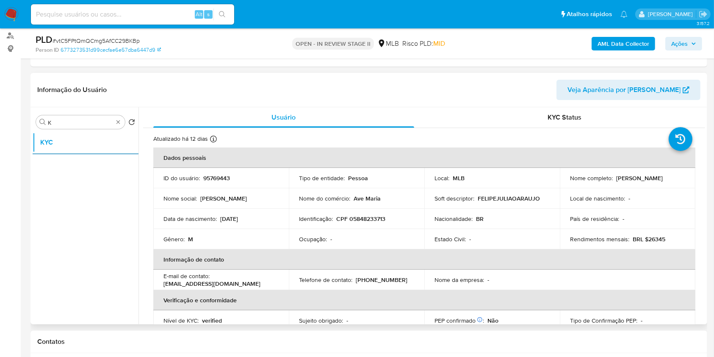
click at [362, 216] on p "CPF 05848233713" at bounding box center [360, 219] width 49 height 8
copy p "05848233713"
type input "end"
click at [90, 162] on button "Endereços" at bounding box center [82, 162] width 99 height 20
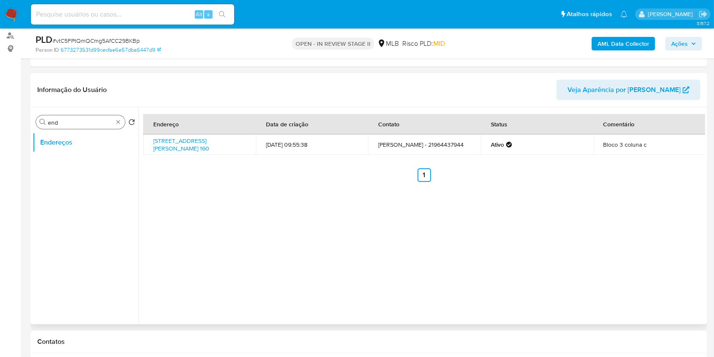
click at [230, 151] on td "Rua José Dos Anjos 160, Nova Iguaçu, Rio De Janeiro, 26261130, Brasil 160" at bounding box center [199, 144] width 113 height 20
click at [209, 146] on link "Rua José Dos Anjos 160, Nova Iguaçu, Rio De Janeiro, 26261130, Brasil 160" at bounding box center [181, 144] width 56 height 16
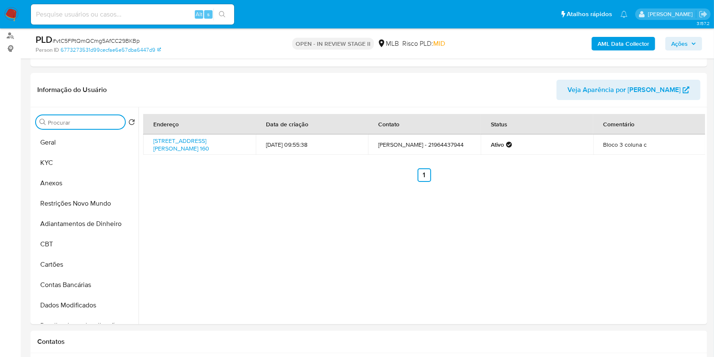
click at [107, 120] on input "Procurar" at bounding box center [85, 123] width 74 height 8
type input "e"
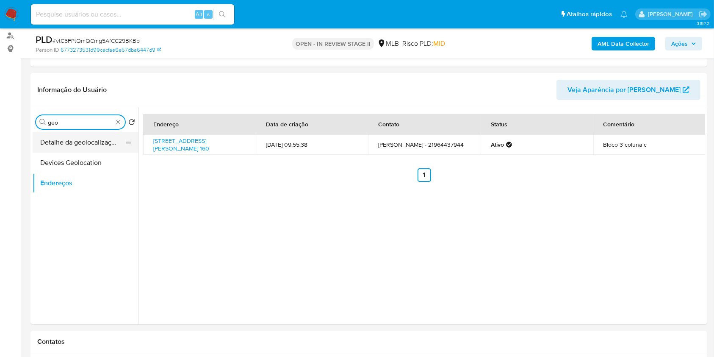
type input "geo"
click at [102, 142] on button "Detalhe da geolocalização" at bounding box center [82, 142] width 99 height 20
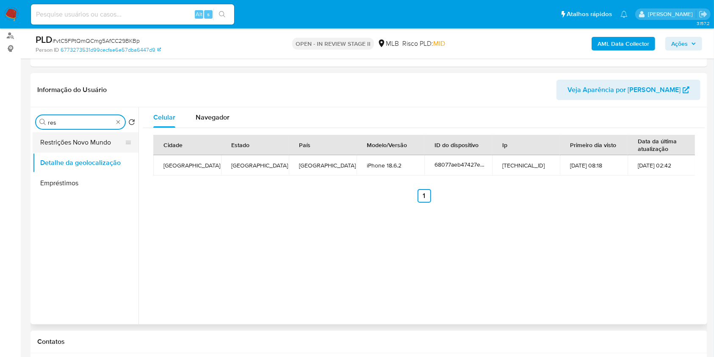
type input "res"
click at [104, 144] on button "Restrições Novo Mundo" at bounding box center [82, 142] width 99 height 20
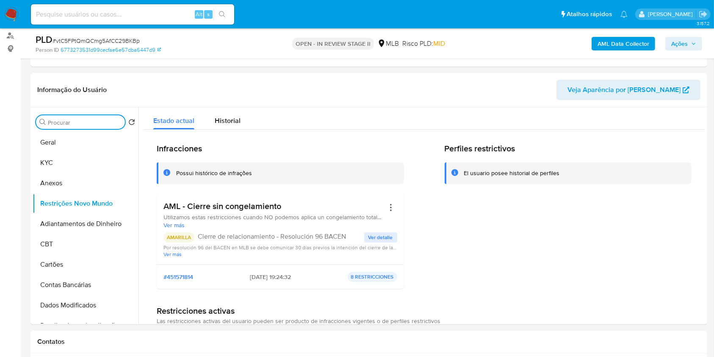
type input "o"
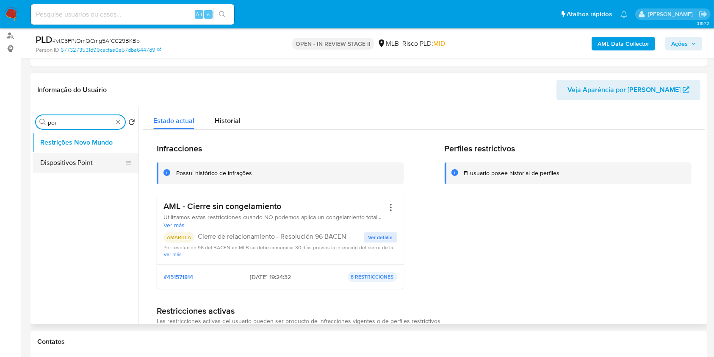
type input "poi"
click at [98, 161] on button "Dispositivos Point" at bounding box center [82, 162] width 99 height 20
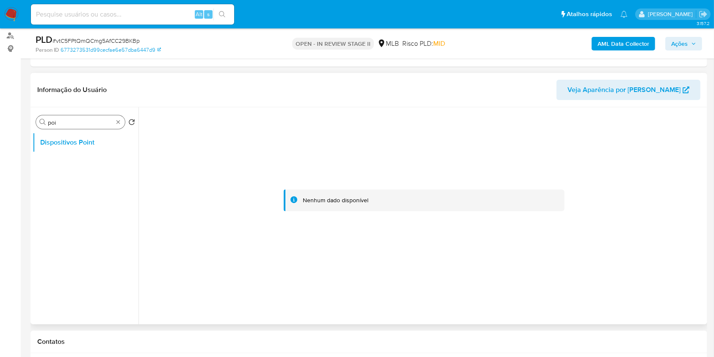
click at [122, 121] on div "Procurar poi" at bounding box center [80, 122] width 89 height 14
type input "doc"
click at [61, 170] on button "Documentação" at bounding box center [82, 162] width 99 height 20
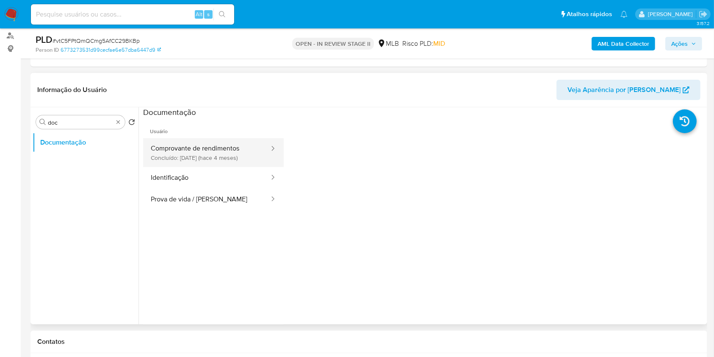
click at [210, 156] on button "Comprovante de rendimentos Concluído: 07/05/2025 (hace 4 meses)" at bounding box center [206, 152] width 127 height 29
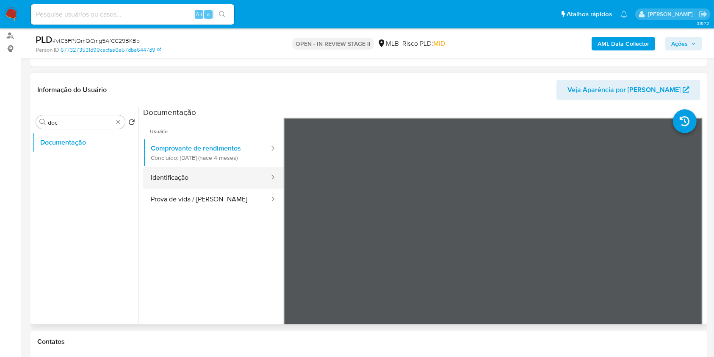
click at [215, 168] on button "Identificação" at bounding box center [206, 178] width 127 height 22
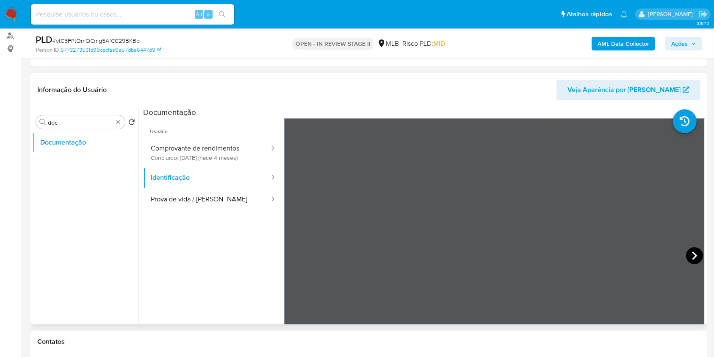
click at [683, 251] on div at bounding box center [494, 257] width 421 height 278
click at [598, 96] on div "Informação do Usuário Veja Aparência por Pessoa Procurar doc Retornar ao pedido…" at bounding box center [368, 198] width 677 height 251
click at [196, 191] on button "Prova de vida / [PERSON_NAME]" at bounding box center [206, 199] width 127 height 22
click at [120, 126] on div "Procurar doc" at bounding box center [80, 122] width 89 height 14
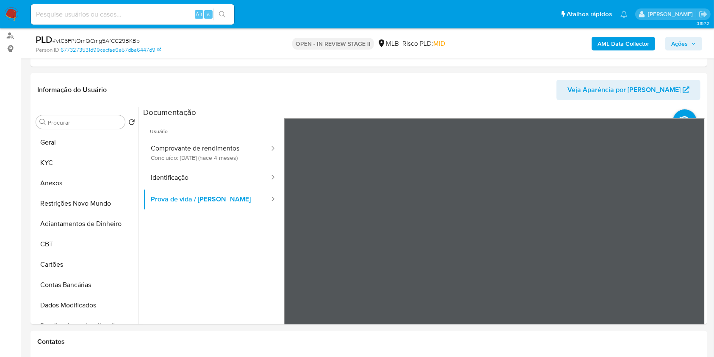
click at [615, 39] on b "AML Data Collector" at bounding box center [624, 44] width 52 height 14
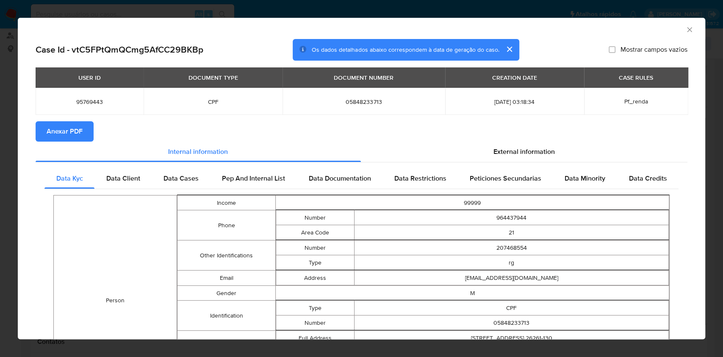
click at [93, 125] on section "Anexar PDF" at bounding box center [362, 131] width 652 height 20
drag, startPoint x: 81, startPoint y: 127, endPoint x: 91, endPoint y: 119, distance: 13.6
click at [81, 126] on span "Anexar PDF" at bounding box center [65, 131] width 36 height 19
click at [685, 29] on icon "Fechar a janela" at bounding box center [689, 29] width 8 height 8
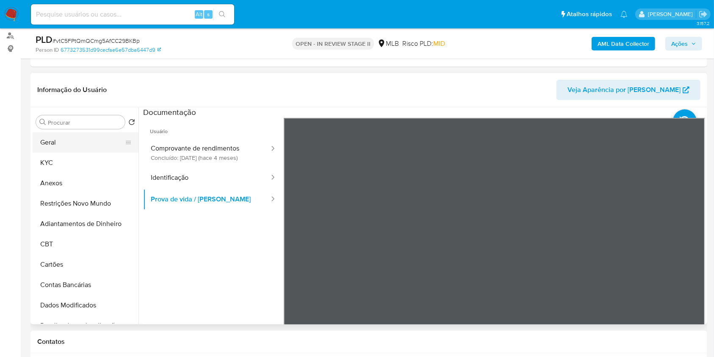
click at [86, 140] on button "Geral" at bounding box center [82, 142] width 99 height 20
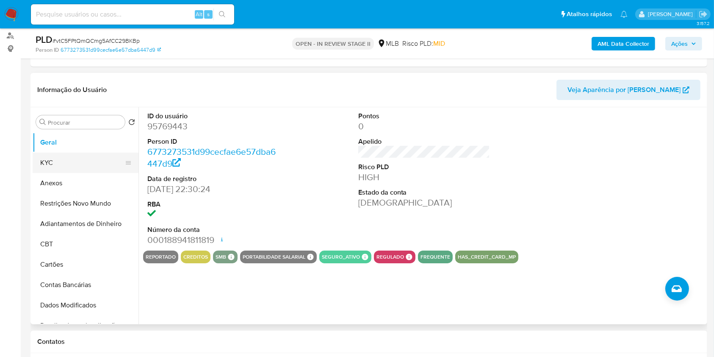
click at [88, 161] on button "KYC" at bounding box center [82, 162] width 99 height 20
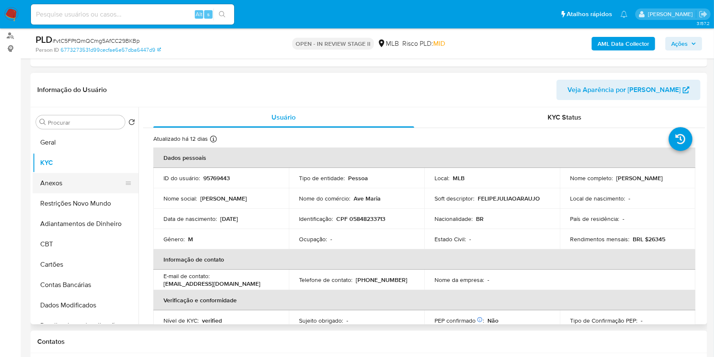
click at [72, 188] on button "Anexos" at bounding box center [82, 183] width 99 height 20
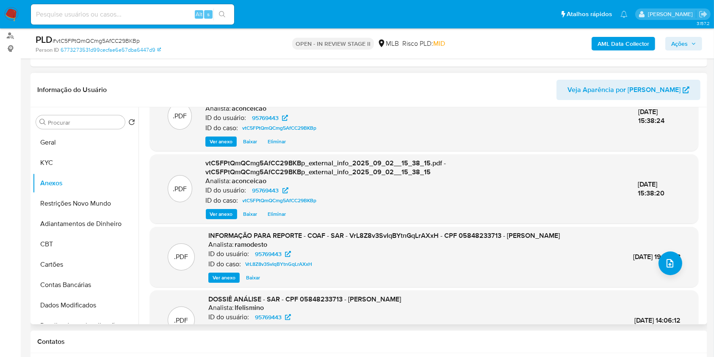
scroll to position [98, 0]
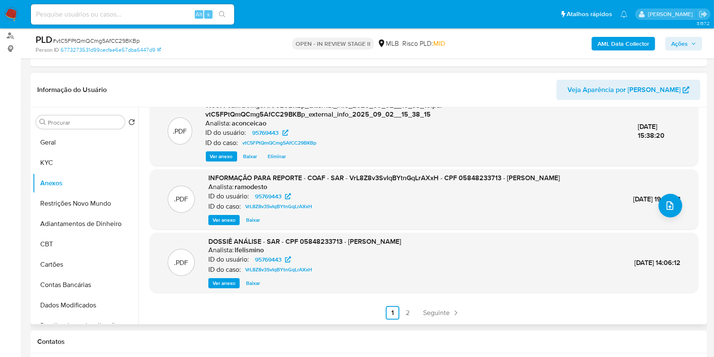
click at [233, 222] on span "Ver anexo" at bounding box center [224, 220] width 23 height 8
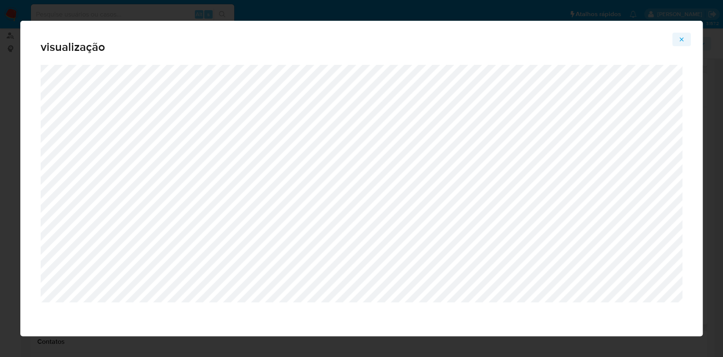
click at [679, 37] on icon "Attachment preview" at bounding box center [681, 39] width 7 height 7
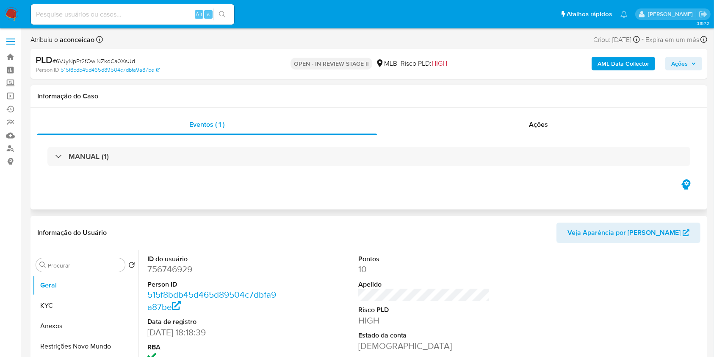
scroll to position [113, 0]
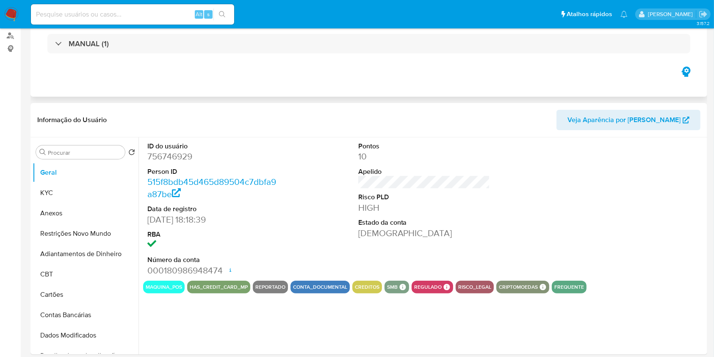
select select "10"
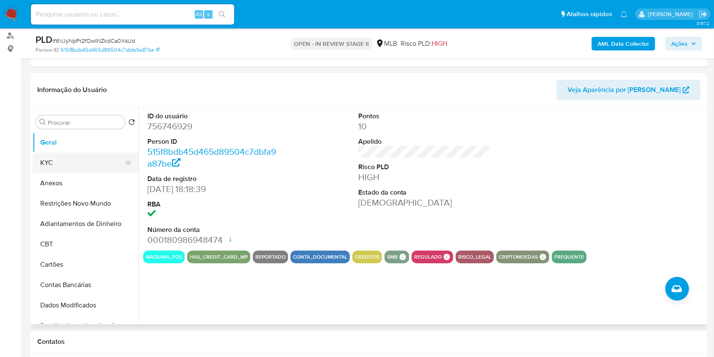
click at [88, 167] on button "KYC" at bounding box center [82, 162] width 99 height 20
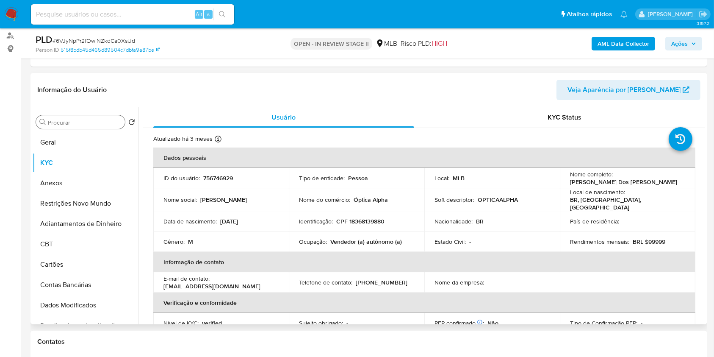
click at [86, 122] on input "Procurar" at bounding box center [85, 123] width 74 height 8
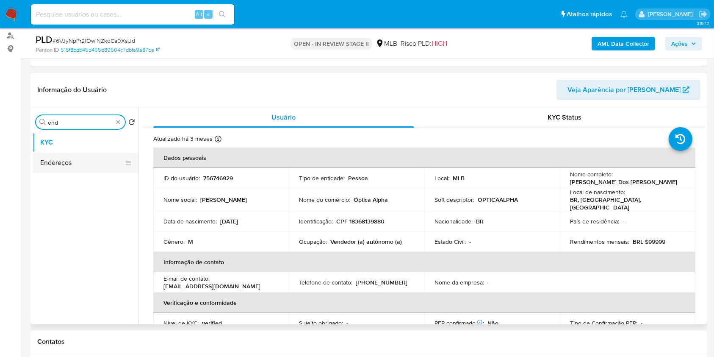
type input "end"
click at [92, 163] on button "Endereços" at bounding box center [82, 162] width 99 height 20
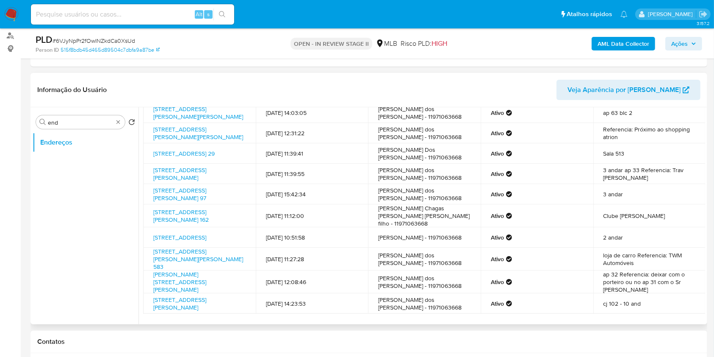
scroll to position [0, 0]
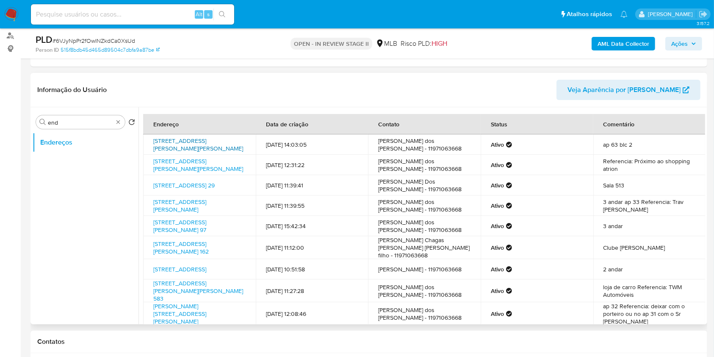
click at [209, 147] on link "Rua Bernardo Guimarães 51, Santo André, São Paulo, 09132000, Brasil 51" at bounding box center [198, 144] width 90 height 16
copy link "Rua Bernardo Guimarães 51, Santo André, São Paulo,"
drag, startPoint x: 150, startPoint y: 136, endPoint x: 200, endPoint y: 145, distance: 50.3
click at [200, 145] on td "Rua Bernardo Guimarães 51, Santo André, São Paulo, 09132000, Brasil 51" at bounding box center [199, 144] width 113 height 20
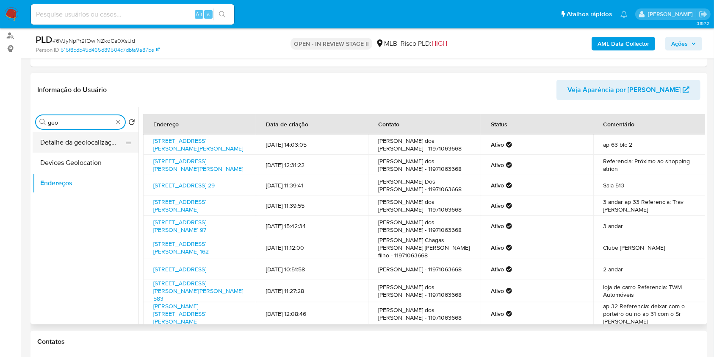
type input "geo"
click at [108, 137] on button "Detalhe da geolocalização" at bounding box center [82, 142] width 99 height 20
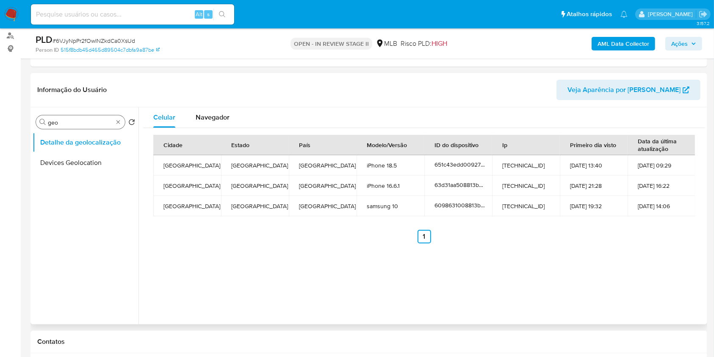
click at [196, 128] on div "Cidade Estado País Modelo/Versão ID do dispositivo Ip Primeiro dia visto Data d…" at bounding box center [424, 189] width 562 height 122
click at [206, 117] on span "Navegador" at bounding box center [213, 117] width 34 height 10
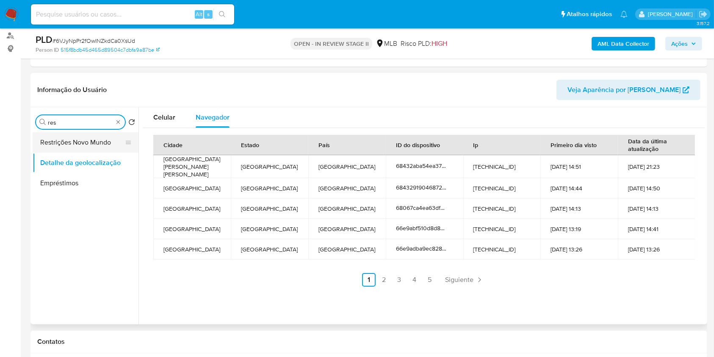
type input "res"
click at [99, 147] on button "Restrições Novo Mundo" at bounding box center [82, 142] width 99 height 20
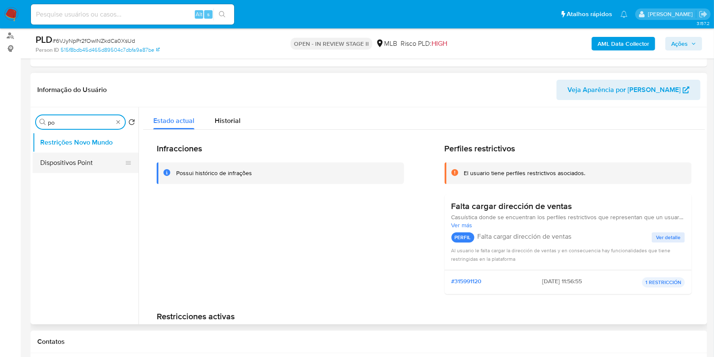
type input "po"
click at [79, 161] on button "Dispositivos Point" at bounding box center [82, 162] width 99 height 20
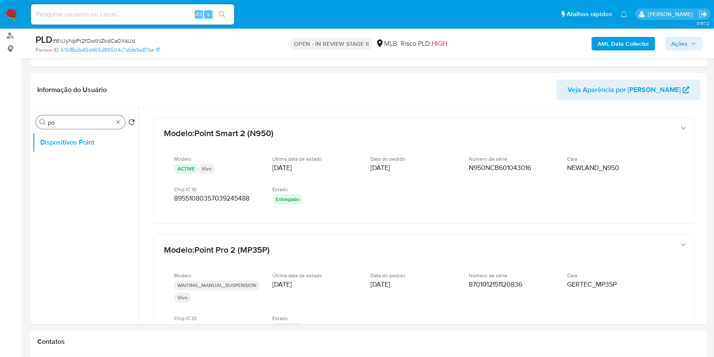
click at [122, 120] on div "Procurar po" at bounding box center [80, 122] width 89 height 14
click at [108, 125] on input "po" at bounding box center [80, 123] width 65 height 8
type input "doc"
click at [103, 141] on button "Dispositivos Point" at bounding box center [82, 142] width 99 height 20
click at [97, 158] on button "Documentação" at bounding box center [82, 162] width 99 height 20
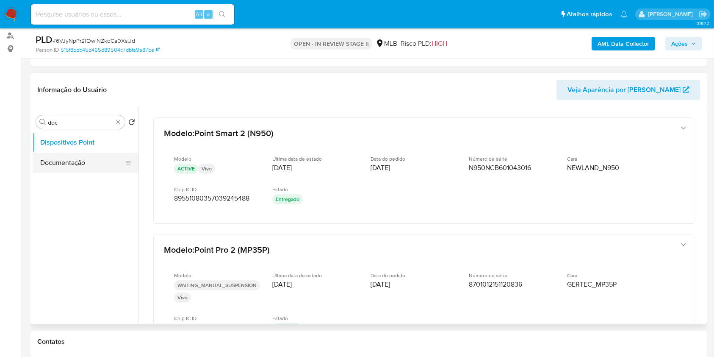
click at [108, 166] on button "Documentação" at bounding box center [82, 162] width 99 height 20
click at [60, 163] on button "Documentação" at bounding box center [82, 162] width 99 height 20
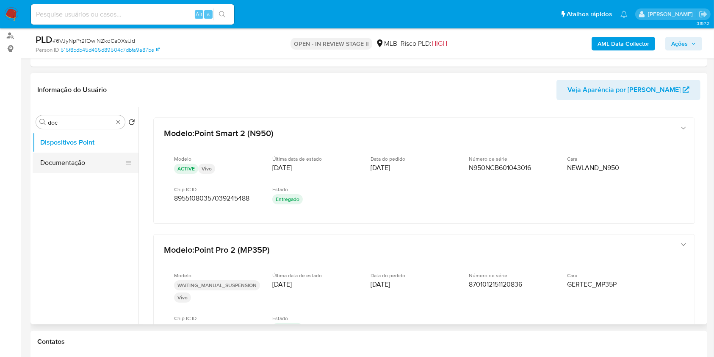
click at [60, 163] on button "Documentação" at bounding box center [82, 162] width 99 height 20
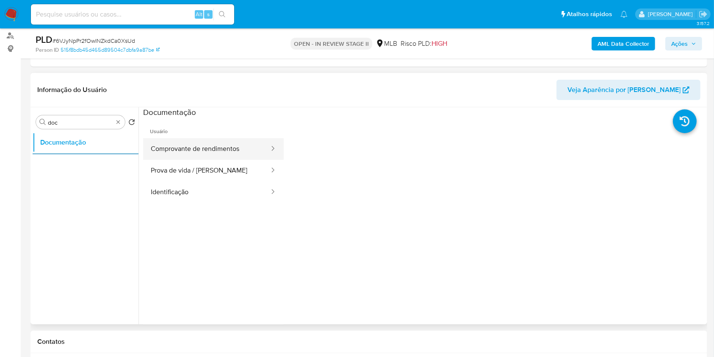
click at [214, 151] on button "Comprovante de rendimentos" at bounding box center [206, 149] width 127 height 22
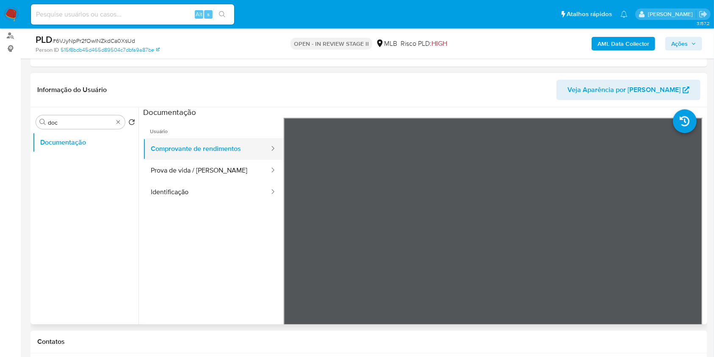
scroll to position [56, 0]
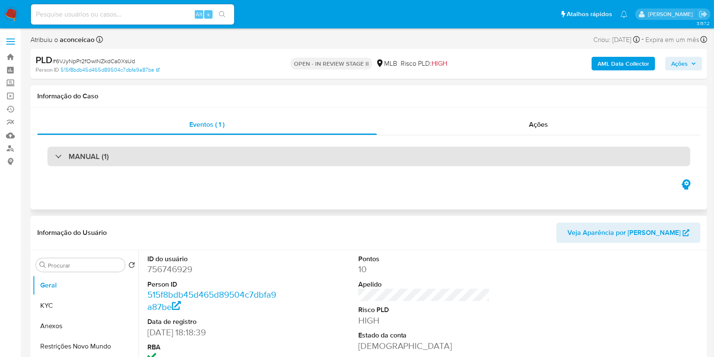
select select "10"
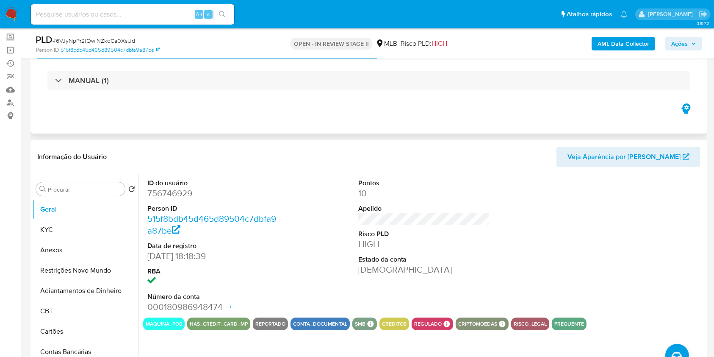
scroll to position [56, 0]
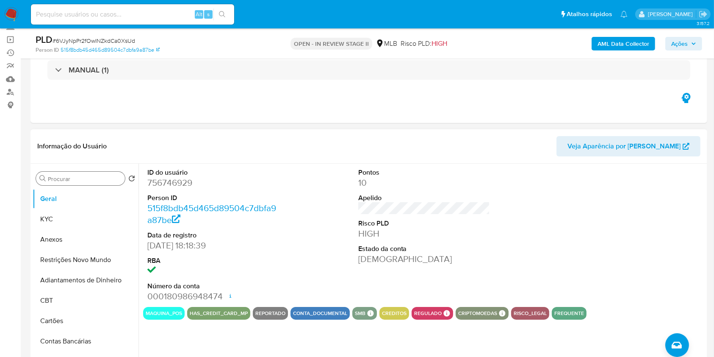
click at [78, 178] on input "Procurar" at bounding box center [85, 179] width 74 height 8
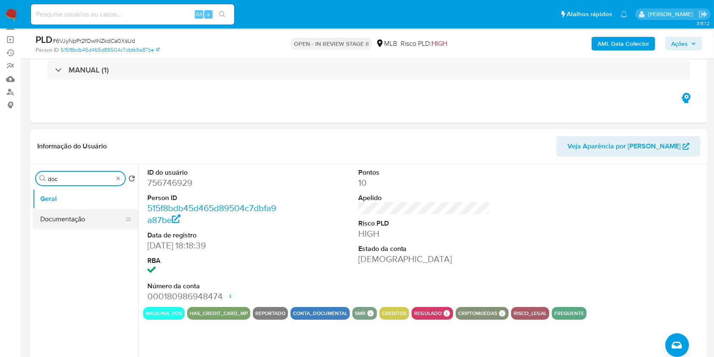
type input "doc"
click at [66, 219] on button "Documentação" at bounding box center [82, 219] width 99 height 20
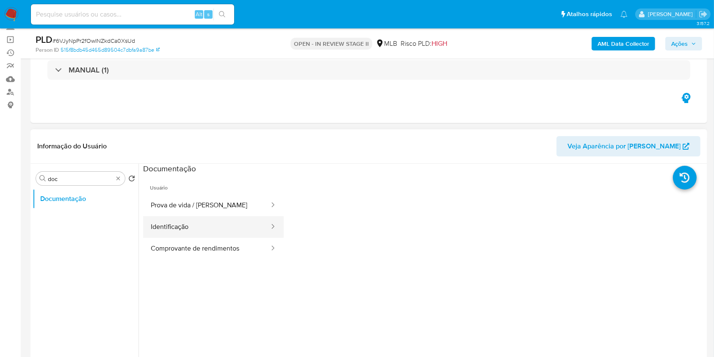
click at [193, 229] on button "Identificação" at bounding box center [206, 227] width 127 height 22
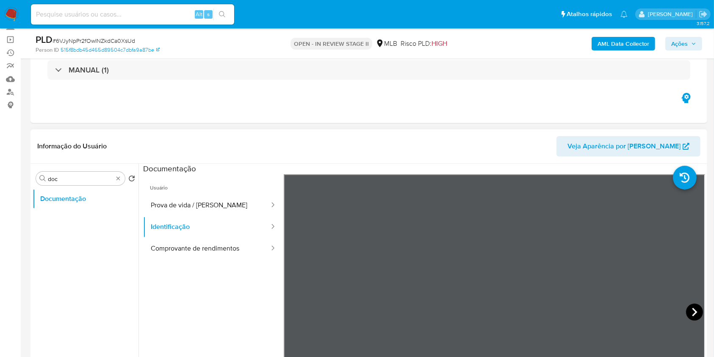
click at [695, 316] on icon at bounding box center [694, 311] width 17 height 17
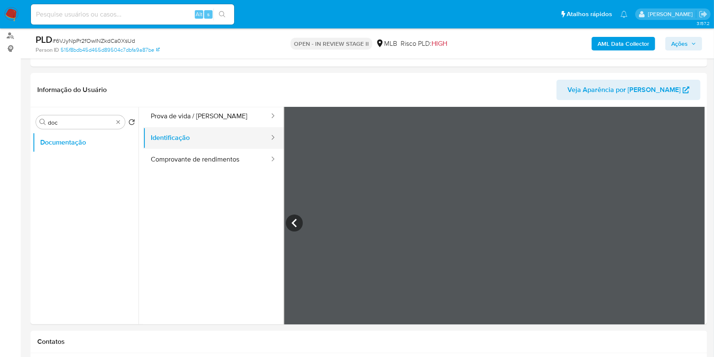
scroll to position [0, 0]
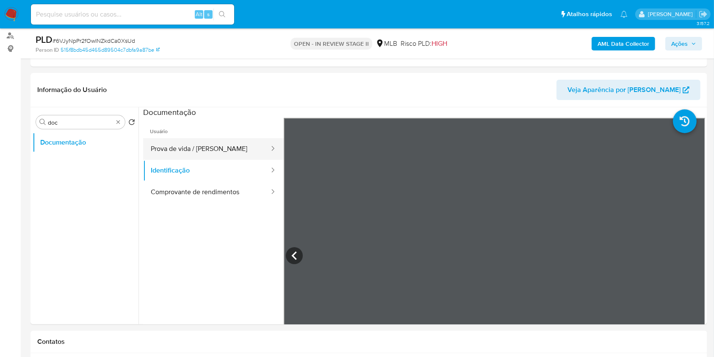
click at [214, 154] on button "Prova de vida / [PERSON_NAME]" at bounding box center [206, 149] width 127 height 22
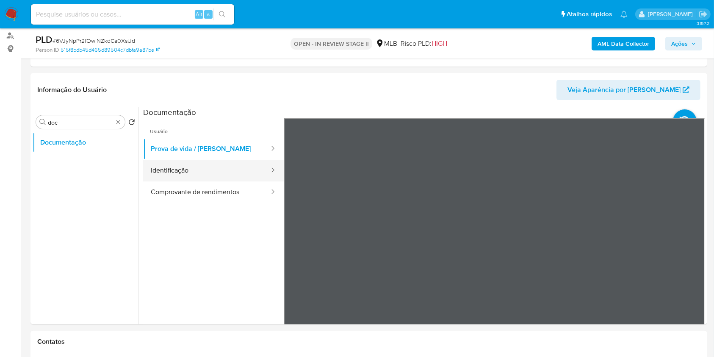
click at [212, 168] on button "Identificação" at bounding box center [206, 171] width 127 height 22
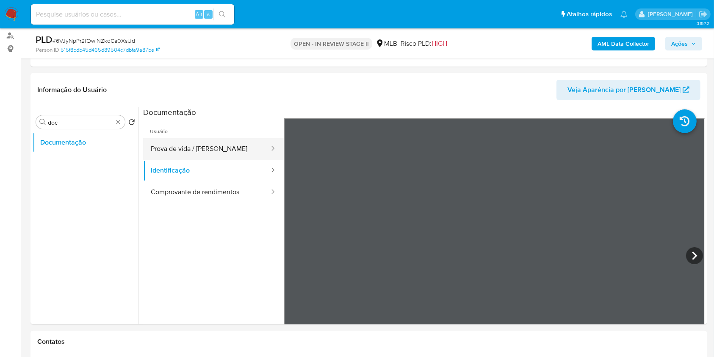
click at [223, 152] on button "Prova de vida / [PERSON_NAME]" at bounding box center [206, 149] width 127 height 22
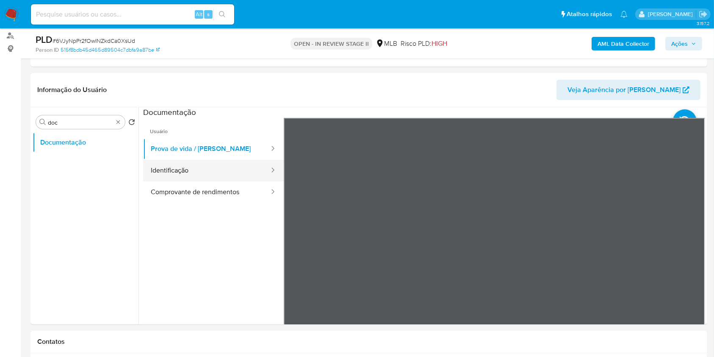
click at [190, 168] on button "Identificação" at bounding box center [206, 171] width 127 height 22
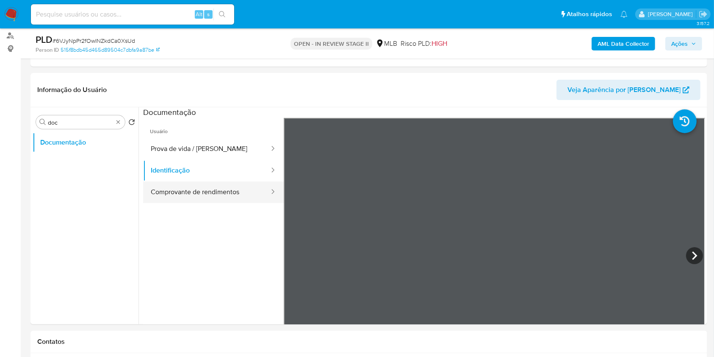
click at [227, 196] on button "Comprovante de rendimentos" at bounding box center [206, 192] width 127 height 22
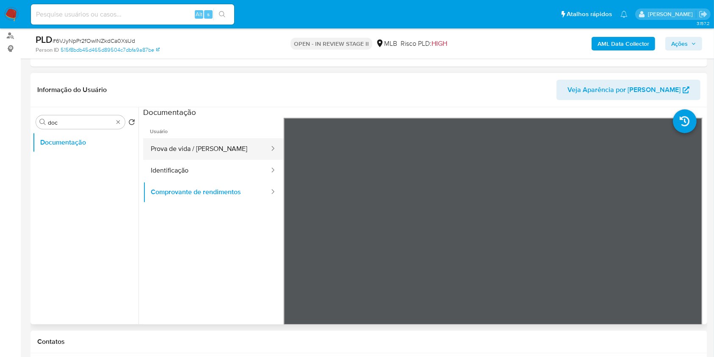
click at [205, 155] on button "Prova de vida / [PERSON_NAME]" at bounding box center [206, 149] width 127 height 22
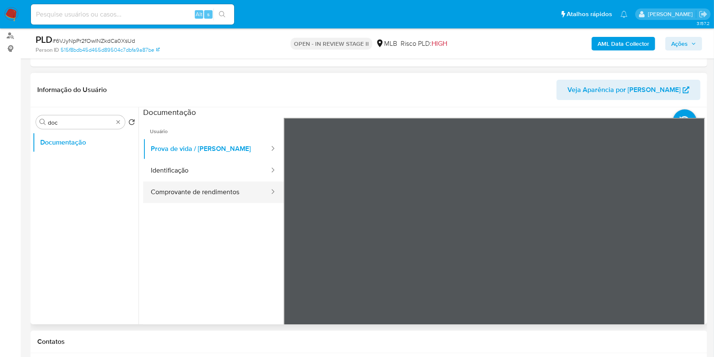
click at [202, 184] on button "Comprovante de rendimentos" at bounding box center [206, 192] width 127 height 22
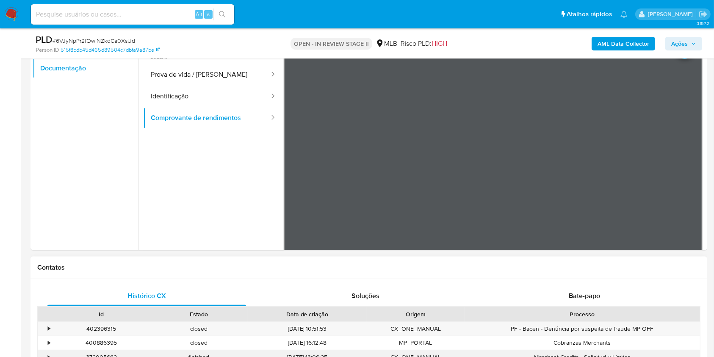
scroll to position [169, 0]
